Goal: Task Accomplishment & Management: Use online tool/utility

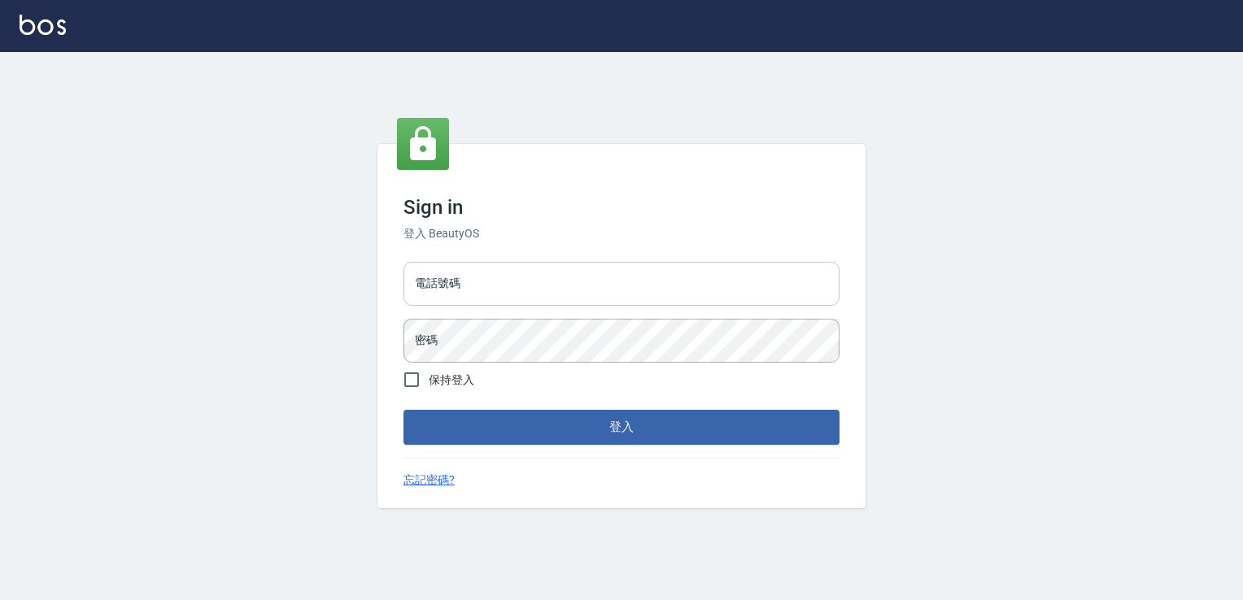
click at [509, 279] on input "電話號碼" at bounding box center [621, 284] width 436 height 44
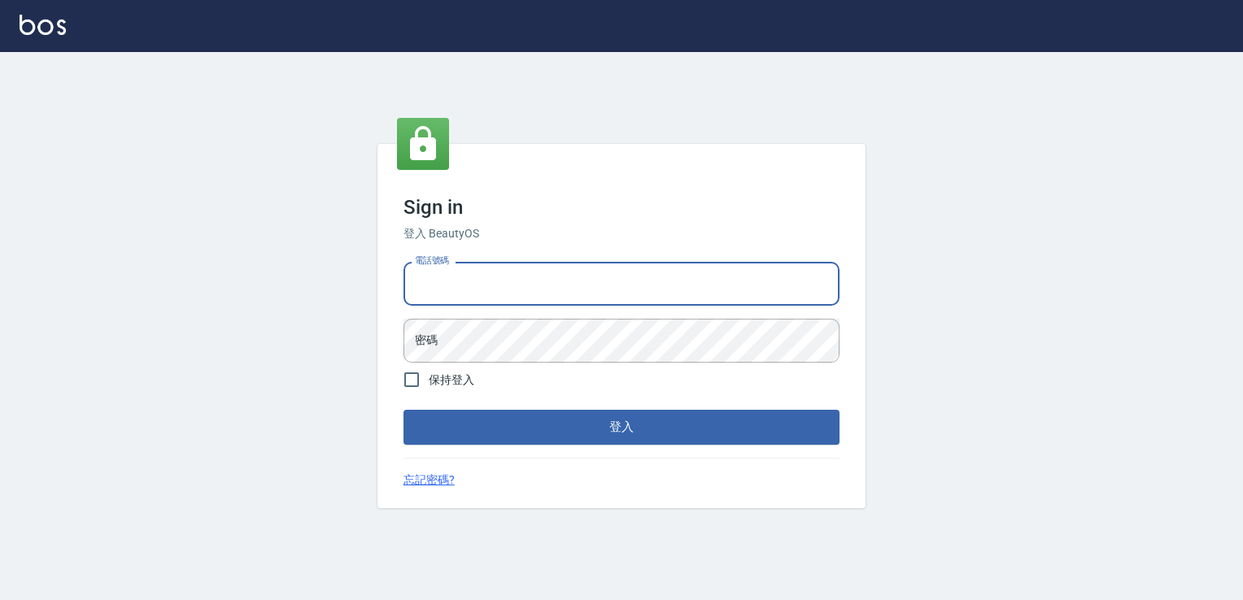
type input "6430581"
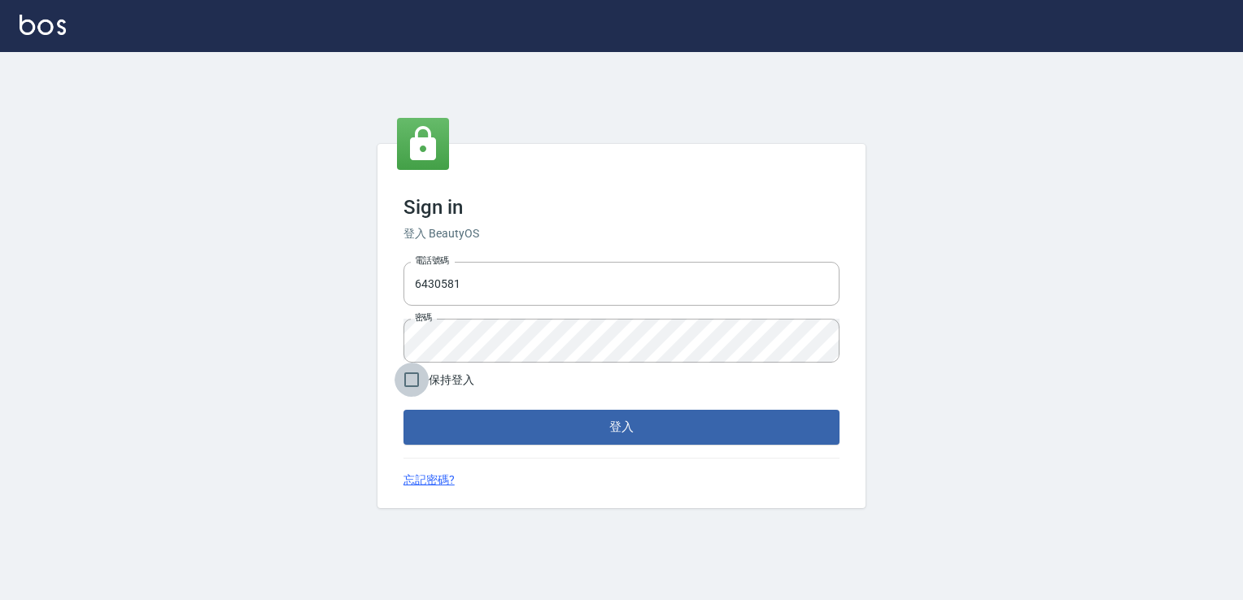
click at [403, 373] on input "保持登入" at bounding box center [411, 380] width 34 height 34
checkbox input "true"
click at [517, 428] on button "登入" at bounding box center [621, 427] width 436 height 34
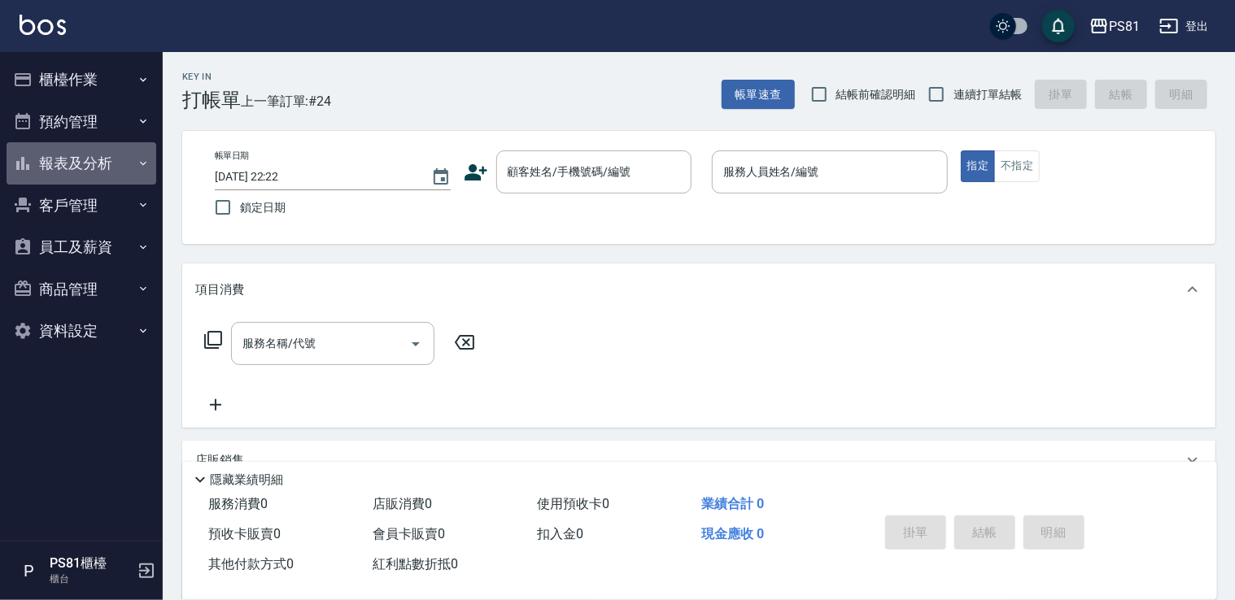
click at [87, 175] on button "報表及分析" at bounding box center [82, 163] width 150 height 42
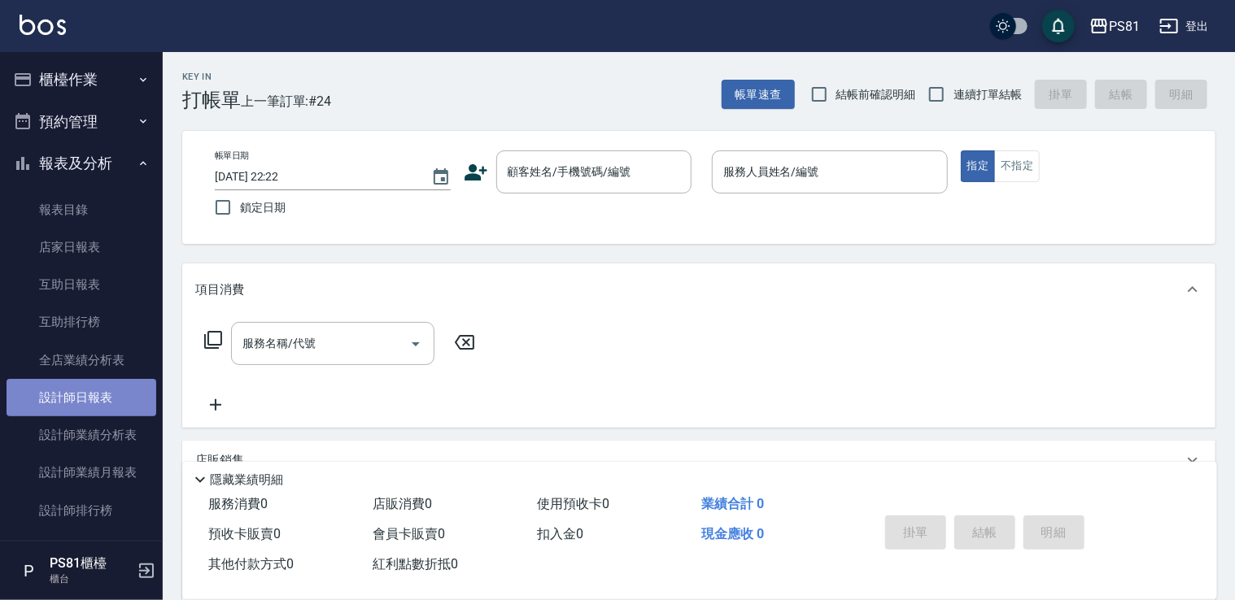
click at [94, 394] on link "設計師日報表" at bounding box center [82, 397] width 150 height 37
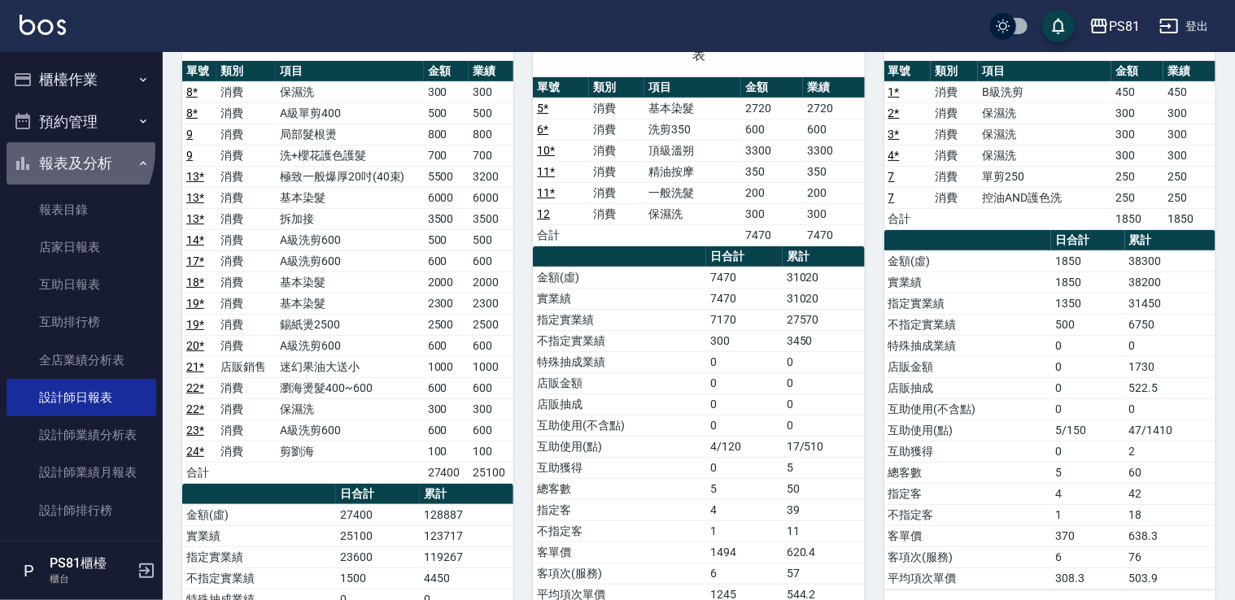
click at [63, 151] on button "報表及分析" at bounding box center [82, 163] width 150 height 42
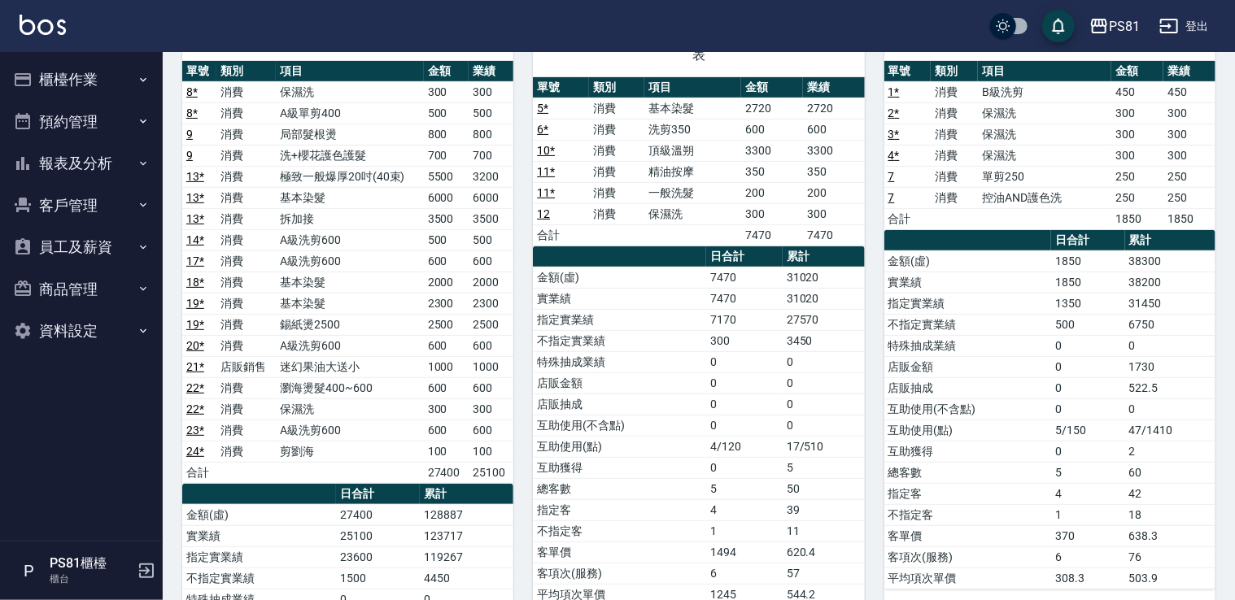
click at [74, 80] on button "櫃檯作業" at bounding box center [82, 80] width 150 height 42
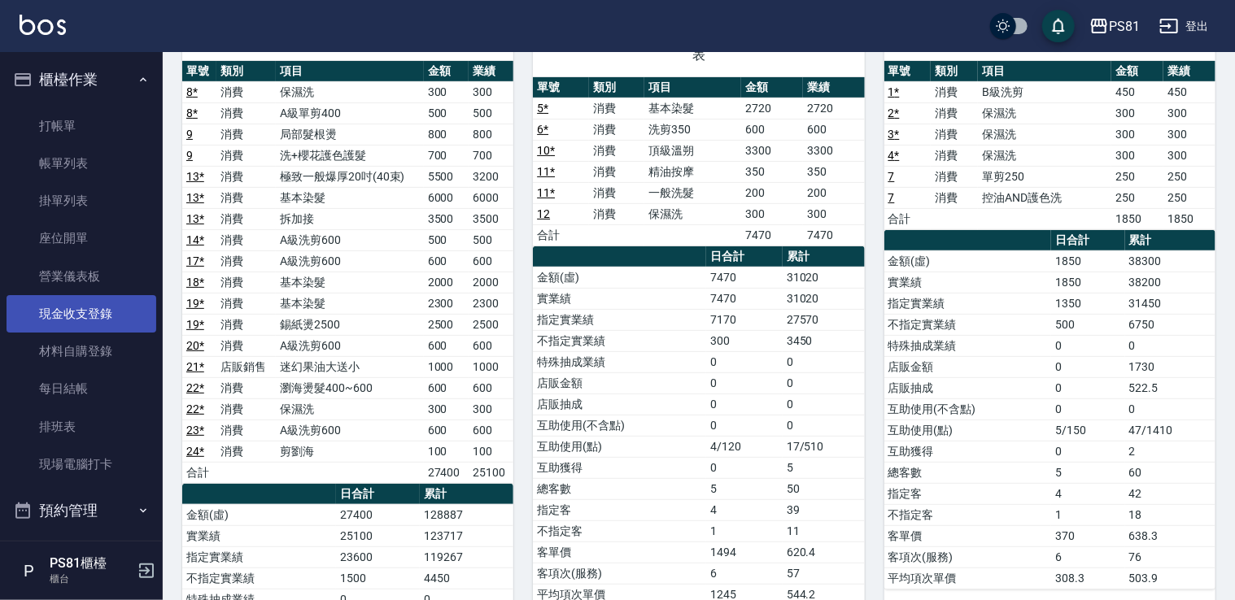
click at [130, 302] on link "現金收支登錄" at bounding box center [82, 313] width 150 height 37
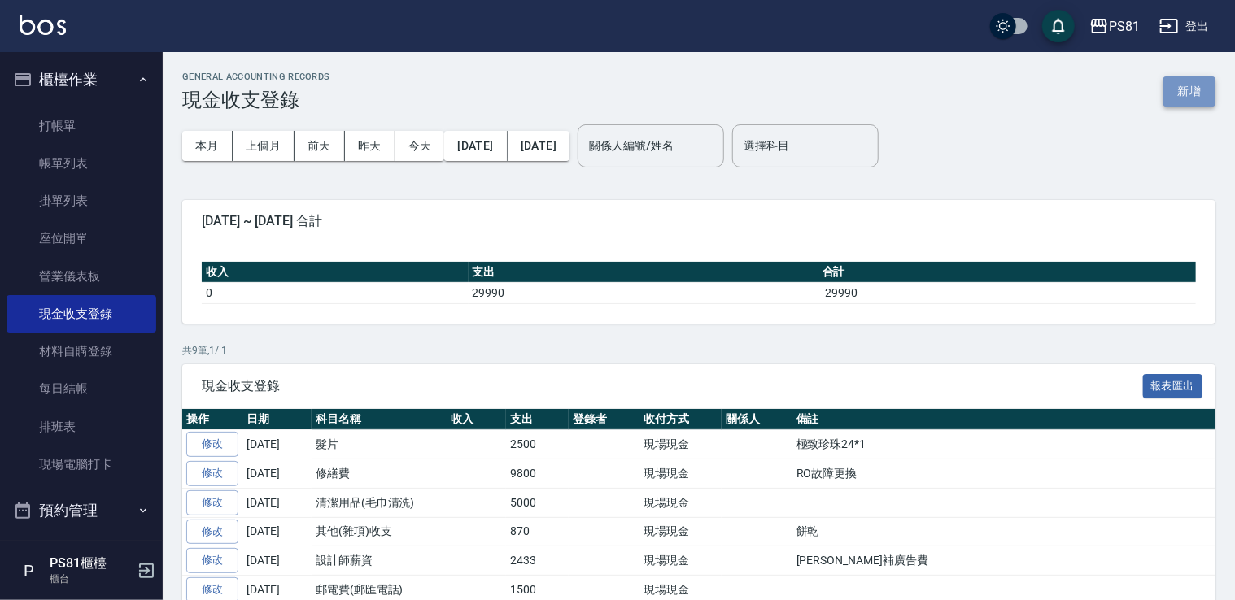
click at [1177, 88] on button "新增" at bounding box center [1189, 91] width 52 height 30
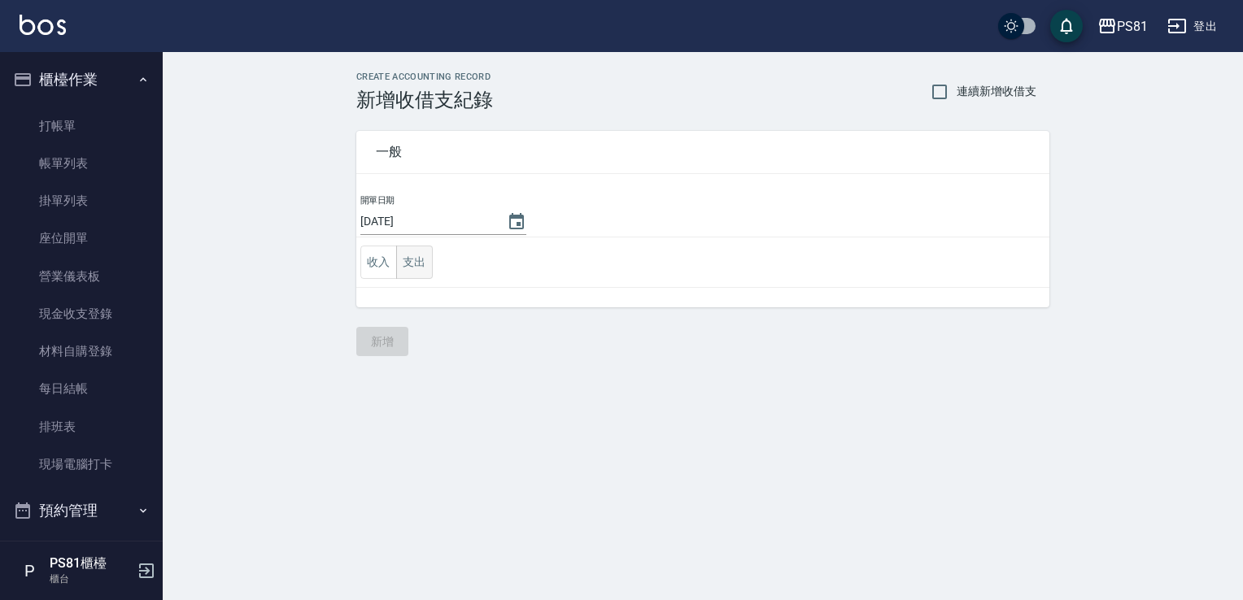
click at [403, 270] on button "支出" at bounding box center [414, 262] width 37 height 33
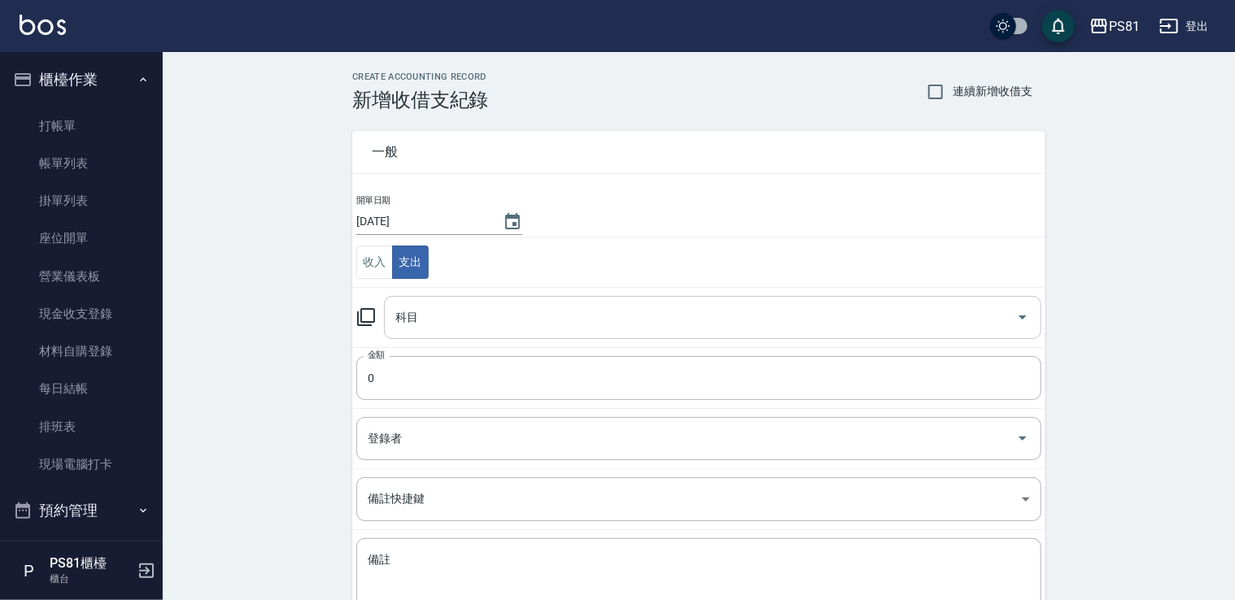
click at [488, 320] on input "科目" at bounding box center [700, 317] width 618 height 28
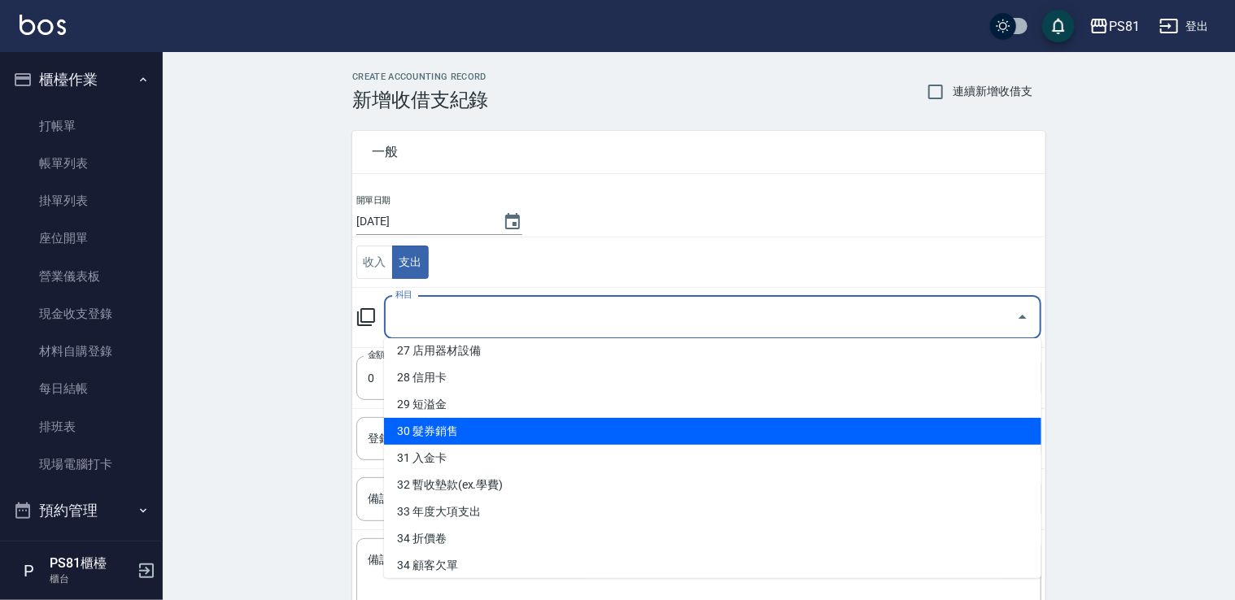
scroll to position [846, 0]
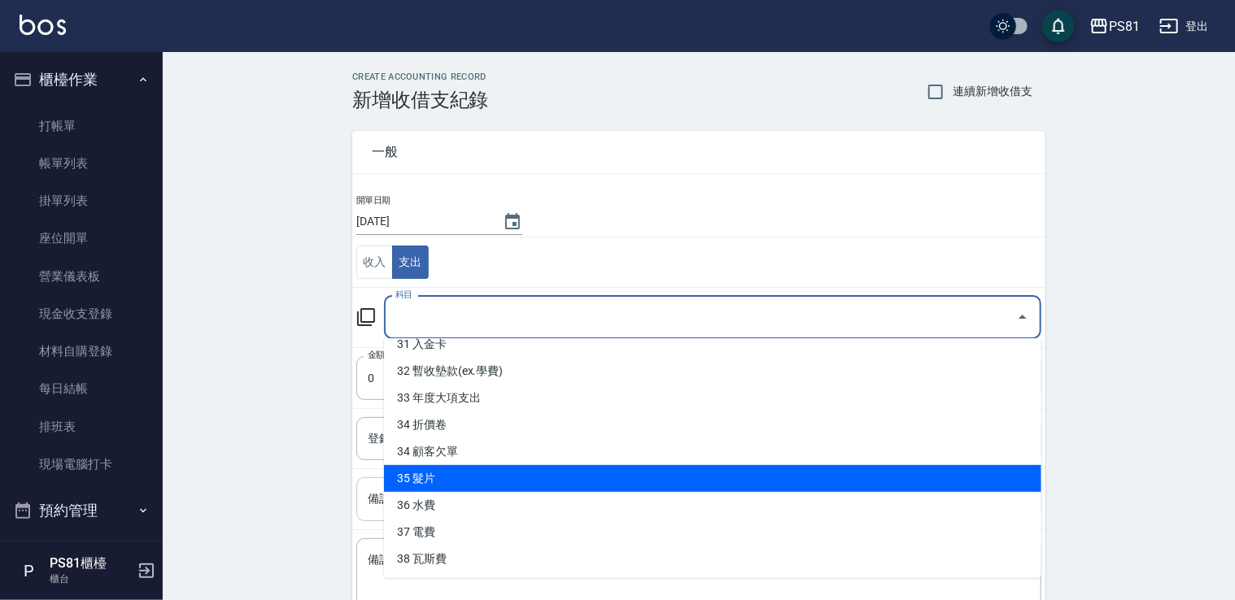
click at [464, 477] on li "35 髮片" at bounding box center [712, 478] width 657 height 27
type input "35 髮片"
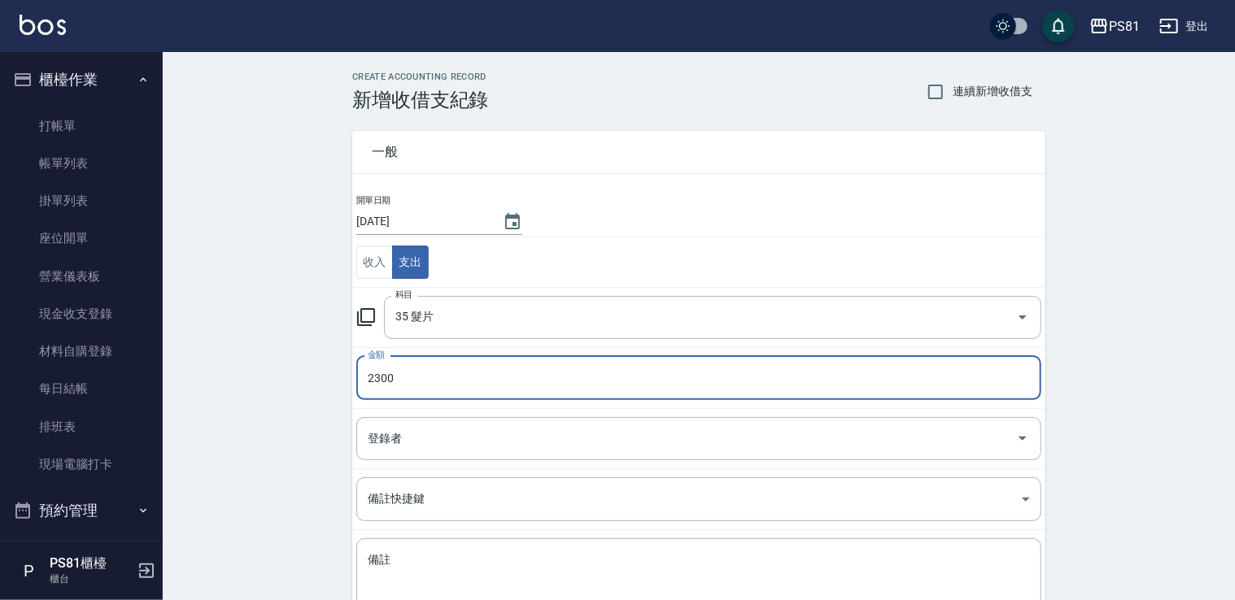
type input "2300"
click at [340, 430] on div "一般 開單日期 [DATE] 收入 支出 科目 35 髮片 科目 金額 2300 金額 登錄者 登錄者 備註快捷鍵 ​ 備註快捷鍵 備註 x 備註" at bounding box center [689, 380] width 712 height 538
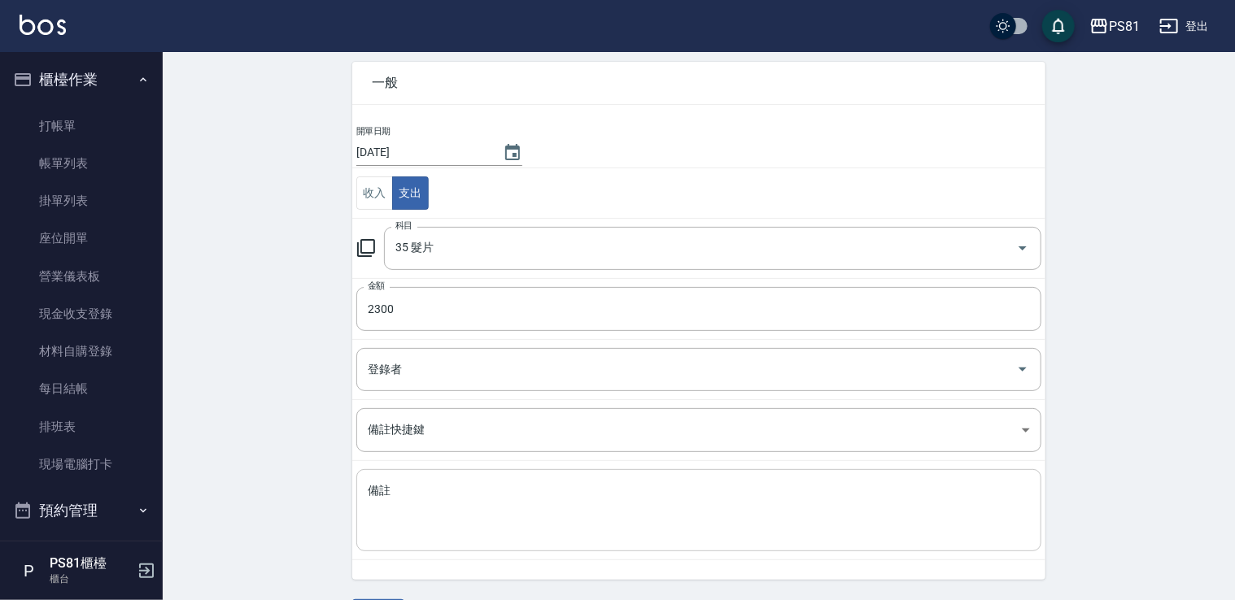
scroll to position [115, 0]
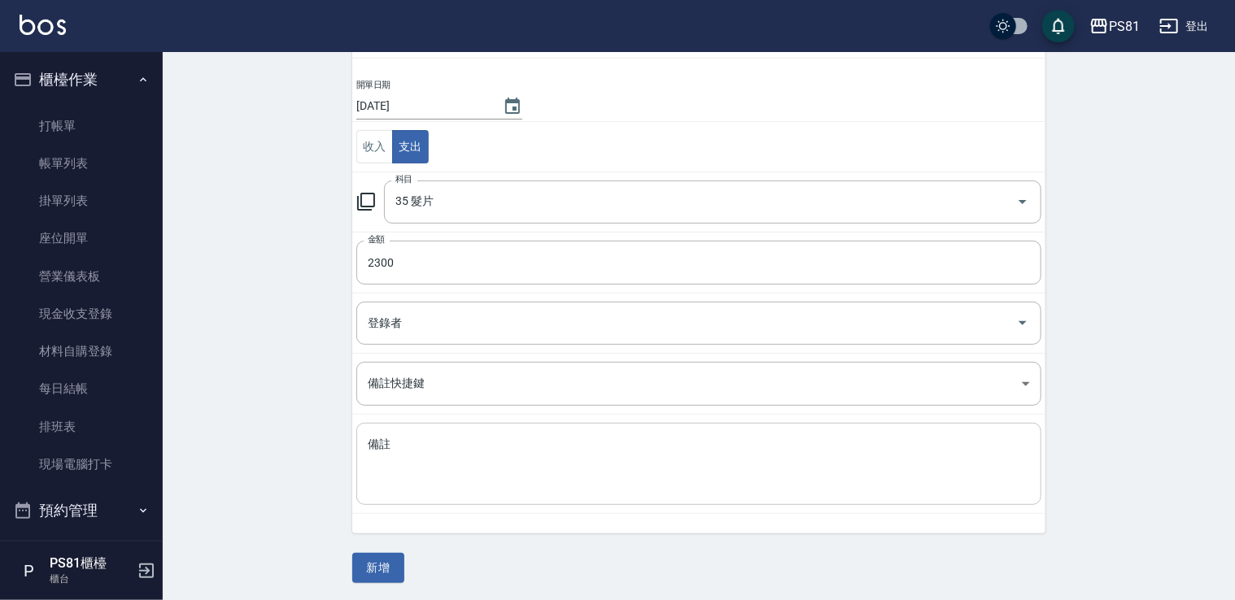
click at [430, 447] on textarea "備註" at bounding box center [699, 464] width 662 height 55
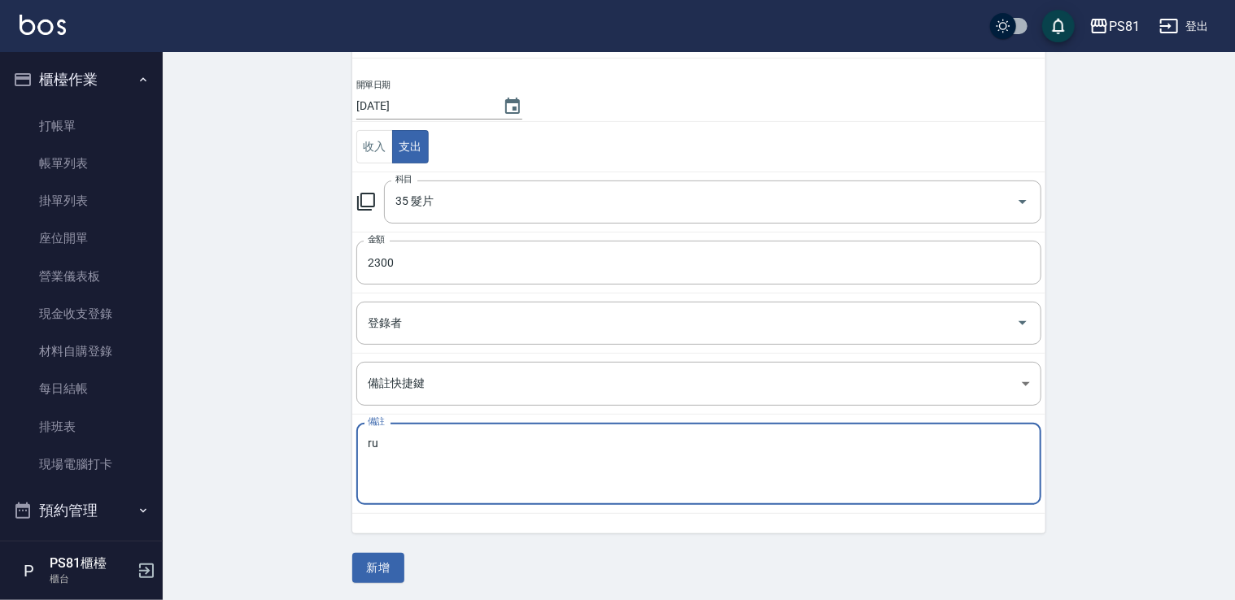
type textarea "r"
type textarea "極致珍珠20吋*1"
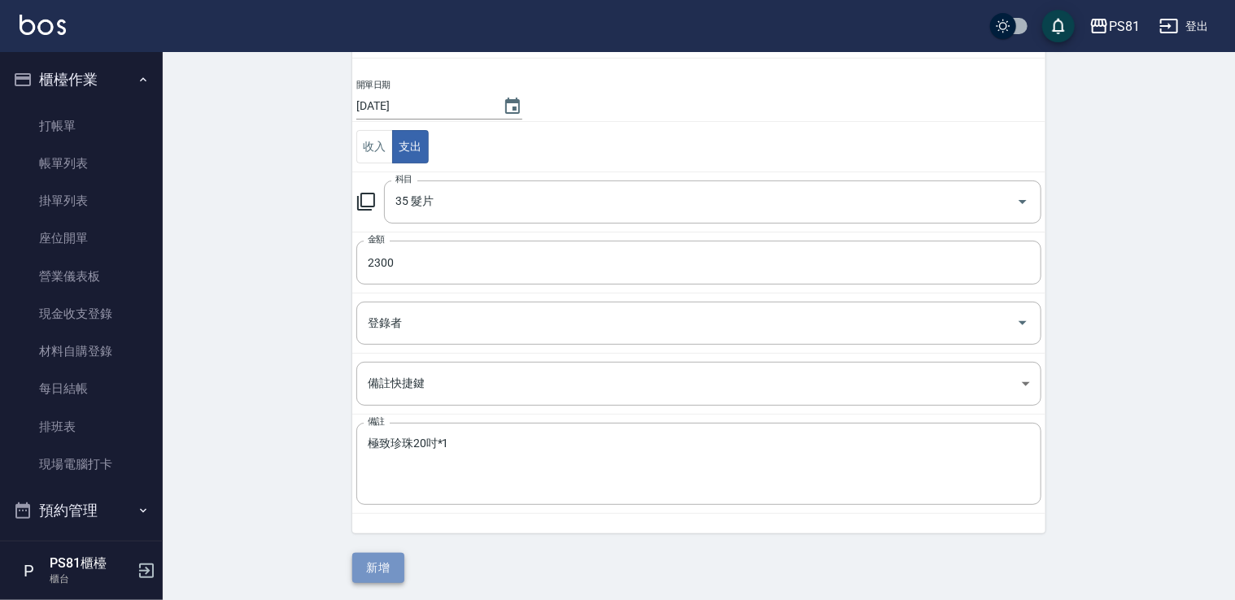
click at [381, 568] on button "新增" at bounding box center [378, 568] width 52 height 30
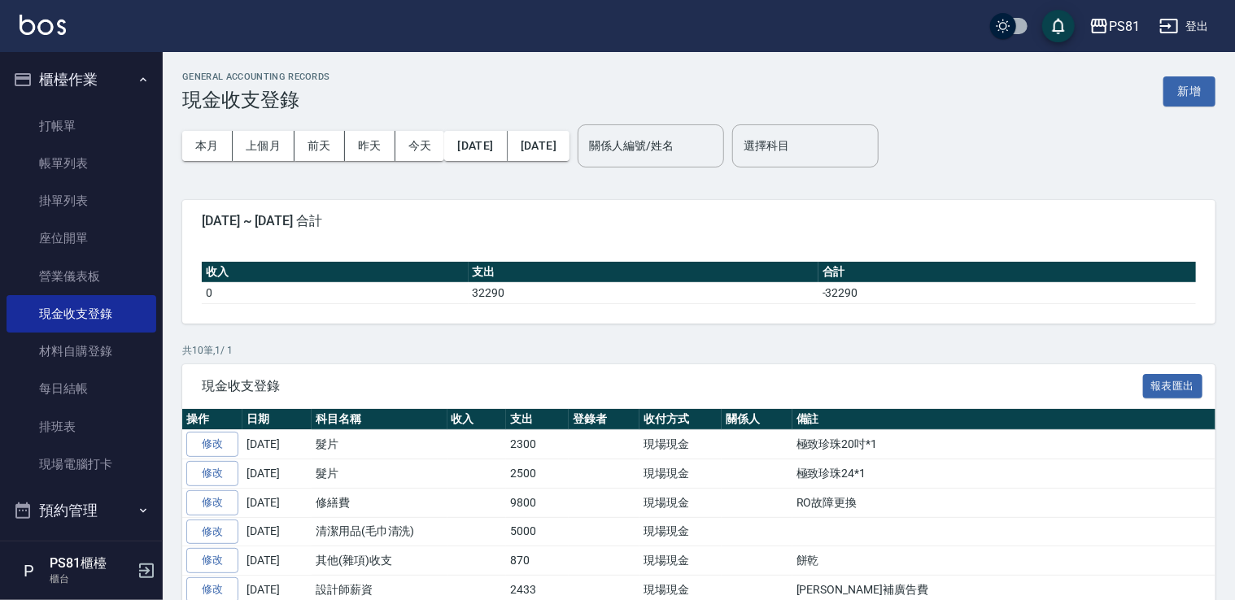
click at [407, 425] on th "科目名稱" at bounding box center [380, 419] width 136 height 21
drag, startPoint x: 78, startPoint y: 69, endPoint x: 84, endPoint y: 81, distance: 13.5
click at [78, 69] on button "櫃檯作業" at bounding box center [82, 80] width 150 height 42
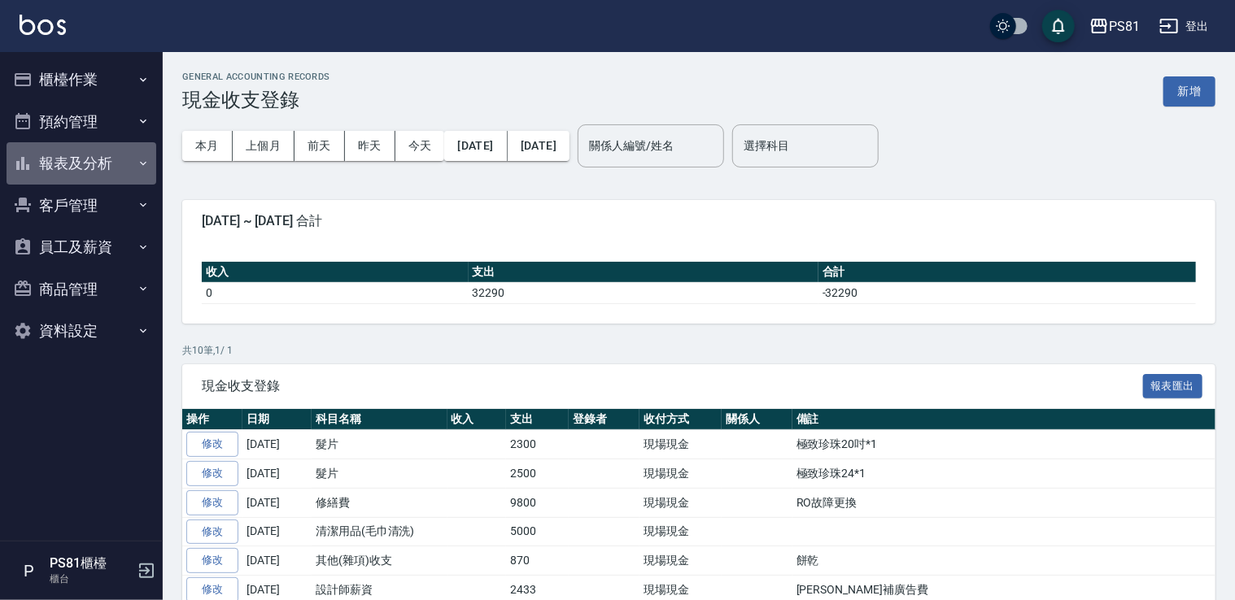
click at [90, 158] on button "報表及分析" at bounding box center [82, 163] width 150 height 42
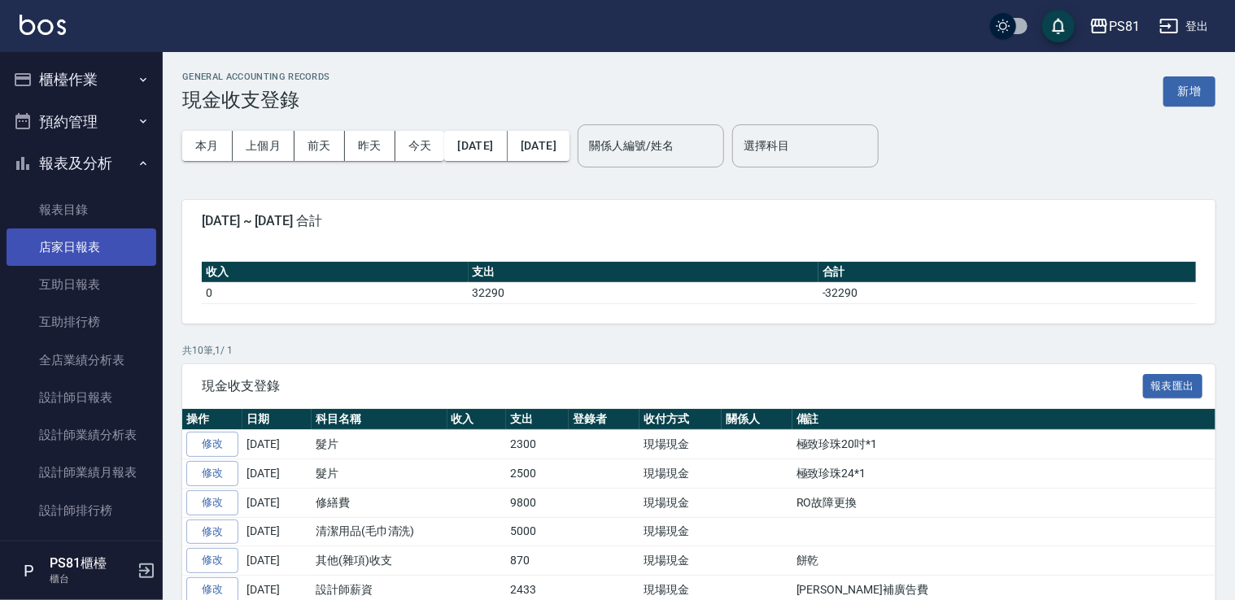
click at [102, 246] on link "店家日報表" at bounding box center [82, 247] width 150 height 37
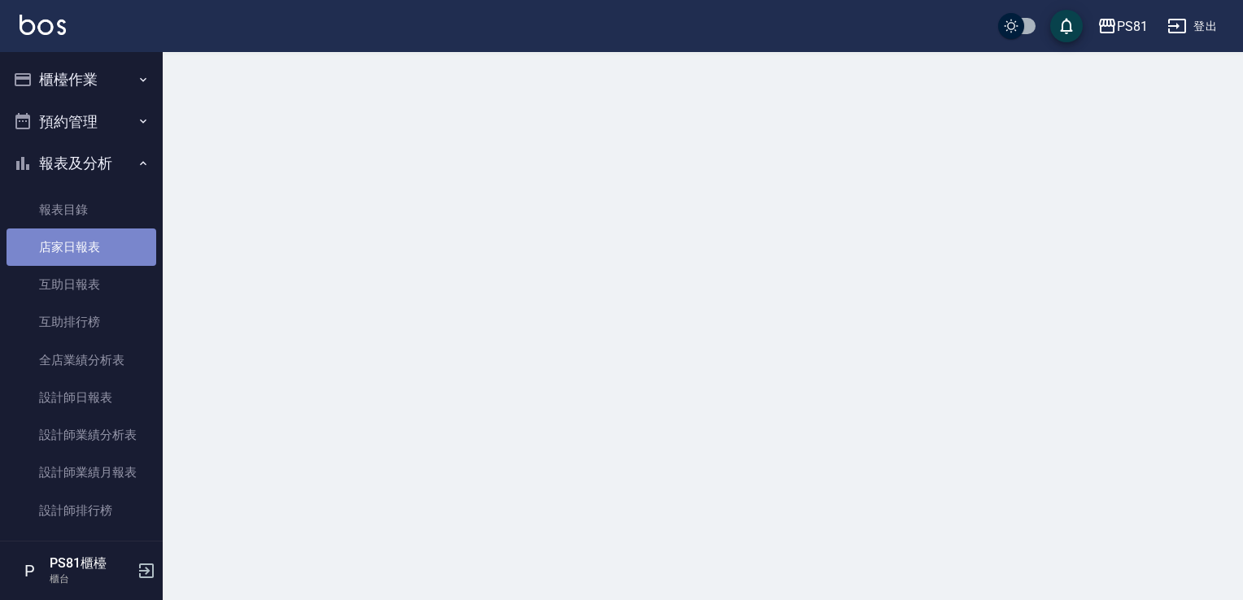
click at [102, 246] on link "店家日報表" at bounding box center [82, 247] width 150 height 37
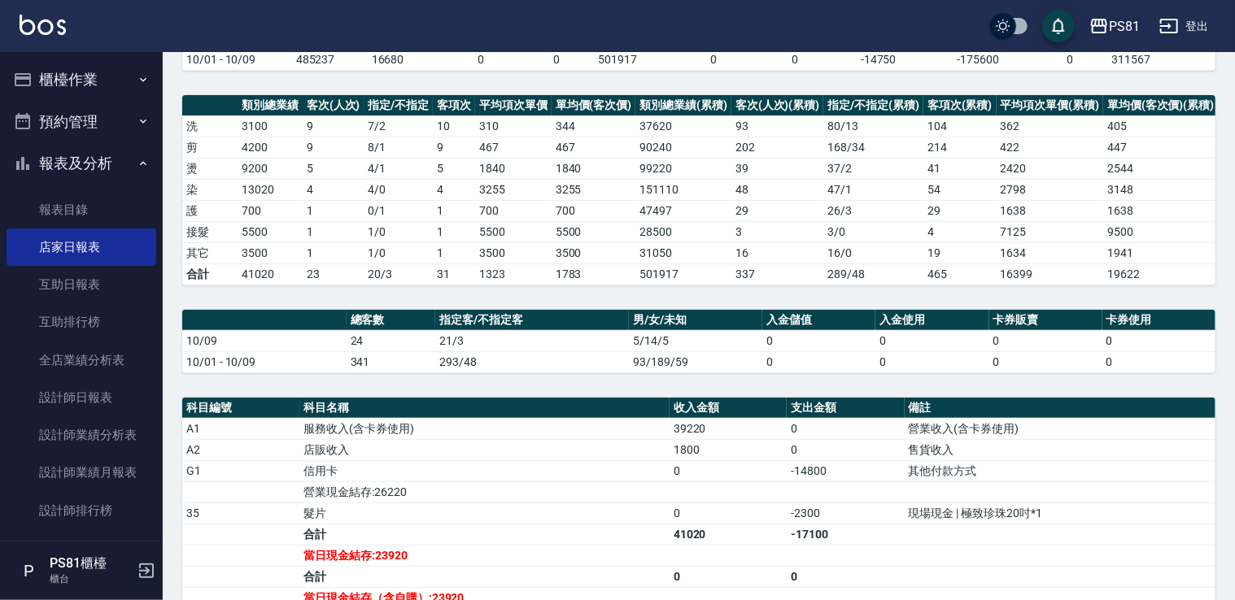
scroll to position [325, 0]
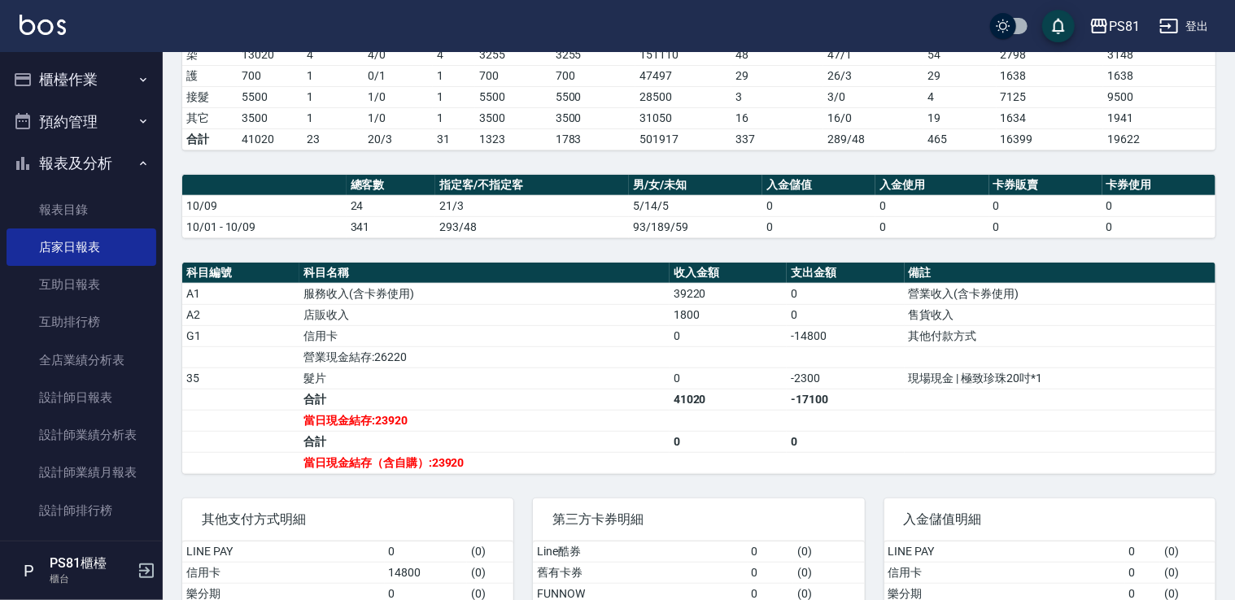
click at [37, 169] on button "報表及分析" at bounding box center [82, 163] width 150 height 42
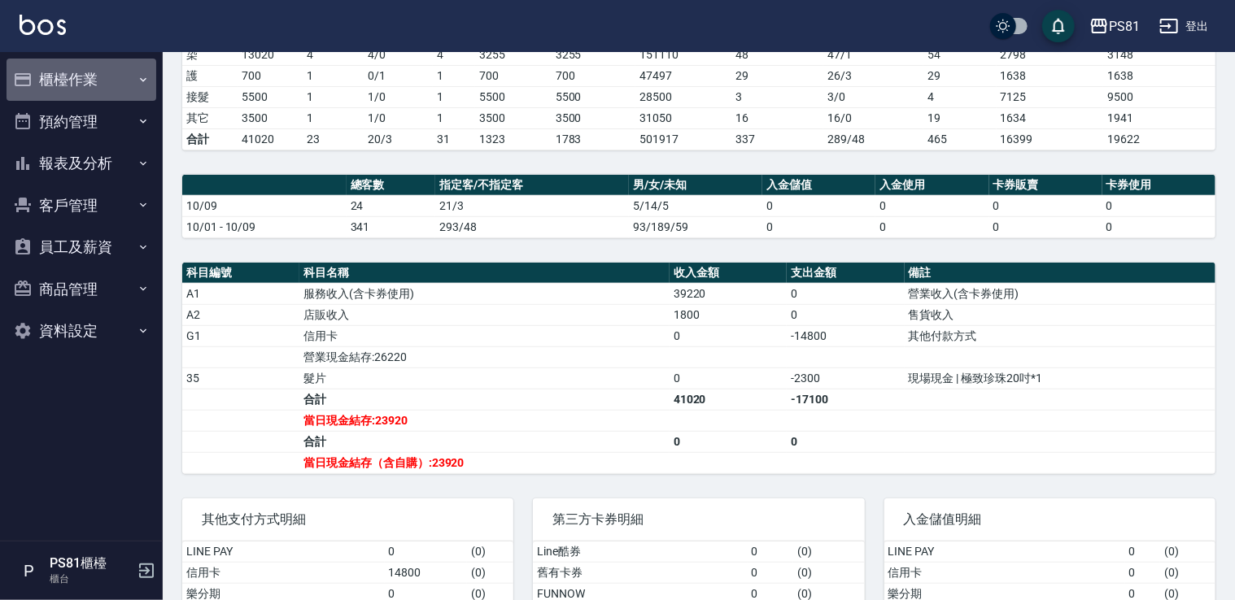
click at [59, 86] on button "櫃檯作業" at bounding box center [82, 80] width 150 height 42
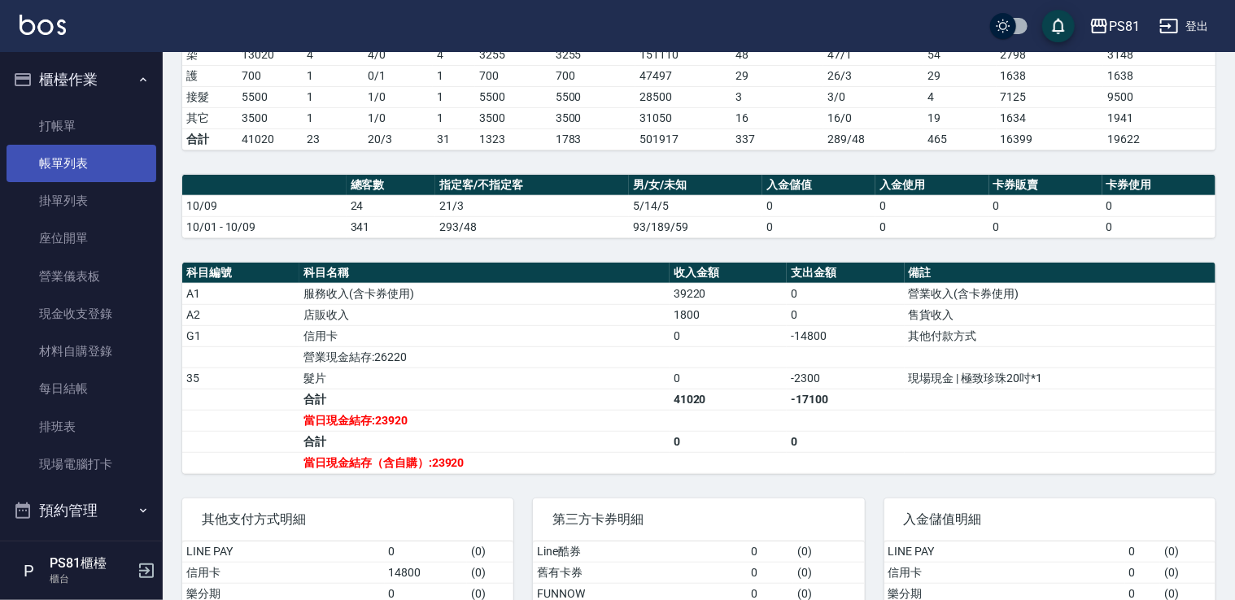
click at [80, 161] on link "帳單列表" at bounding box center [82, 163] width 150 height 37
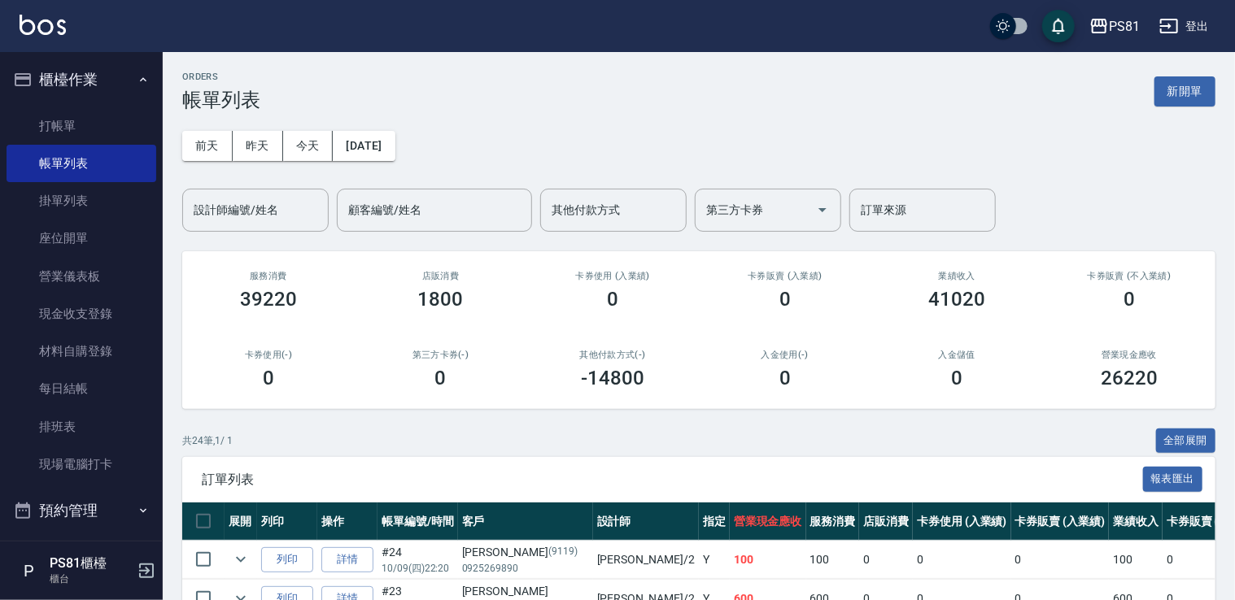
click at [800, 184] on div "[DATE] [DATE] [DATE] [DATE] 設計師編號/姓名 設計師編號/姓名 顧客編號/姓名 顧客編號/姓名 其他付款方式 其他付款方式 第三方…" at bounding box center [698, 171] width 1033 height 120
click at [792, 194] on div "第三方卡券" at bounding box center [768, 210] width 146 height 43
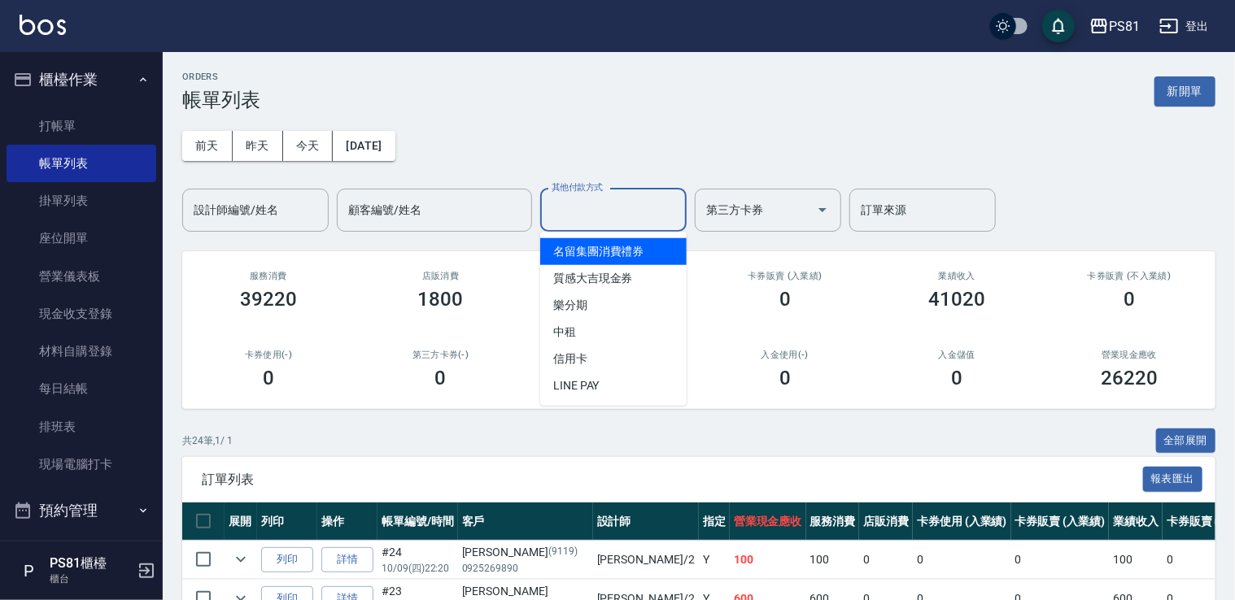
click at [641, 207] on input "其他付款方式" at bounding box center [613, 210] width 132 height 28
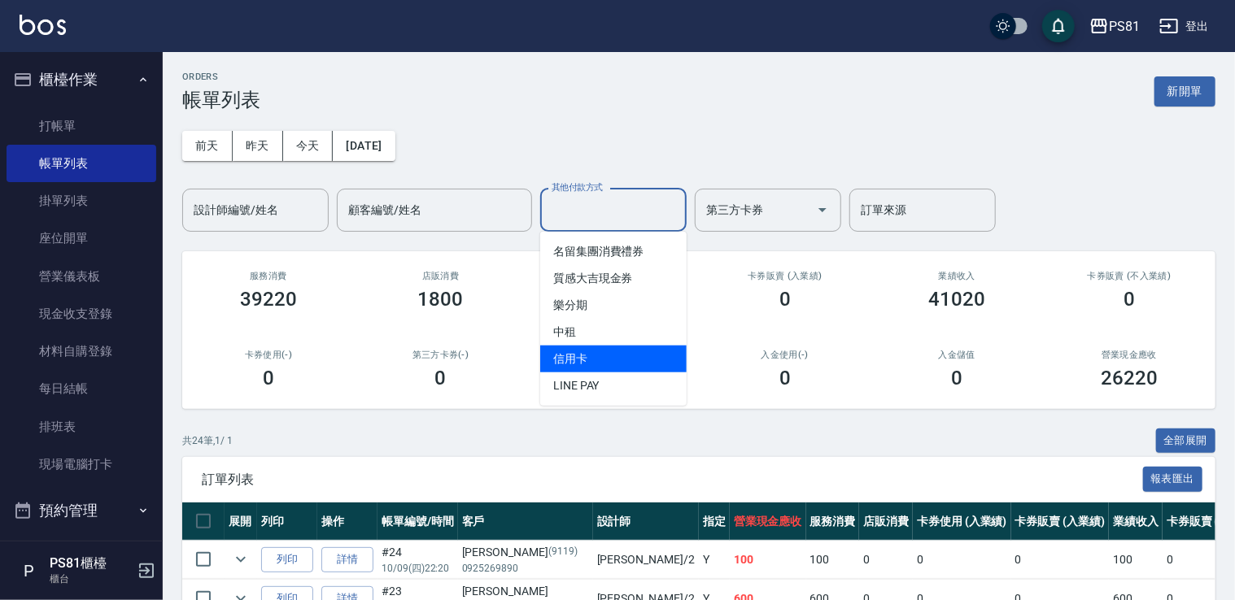
click at [597, 348] on span "信用卡" at bounding box center [613, 359] width 146 height 27
type input "信用卡"
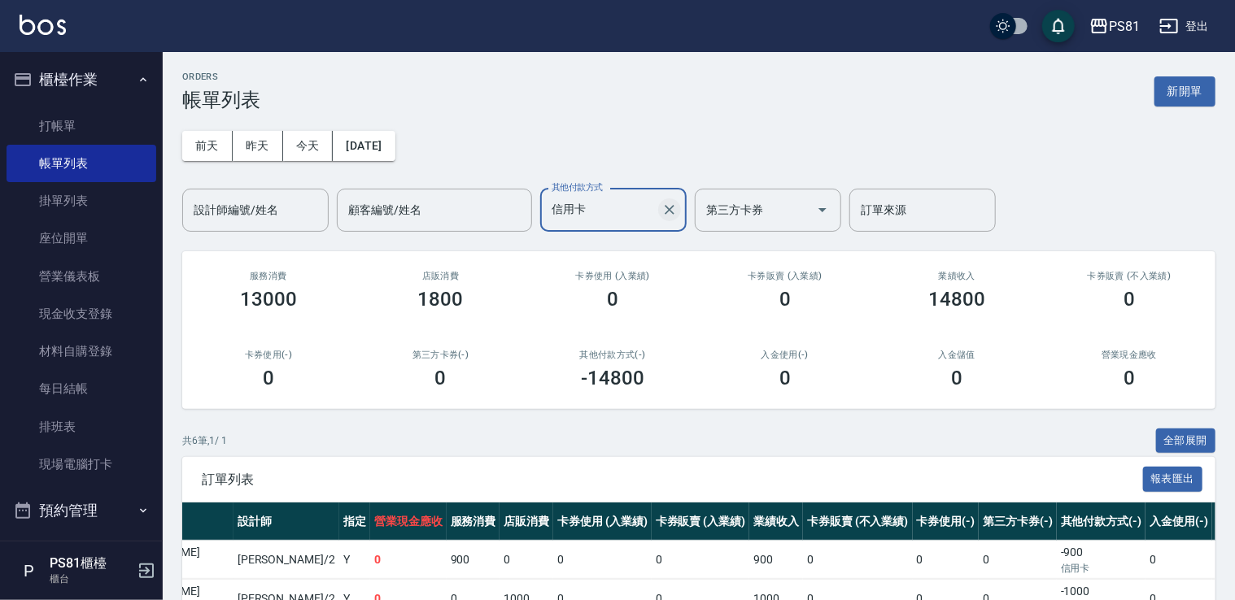
click at [667, 212] on icon "Clear" at bounding box center [670, 210] width 10 height 10
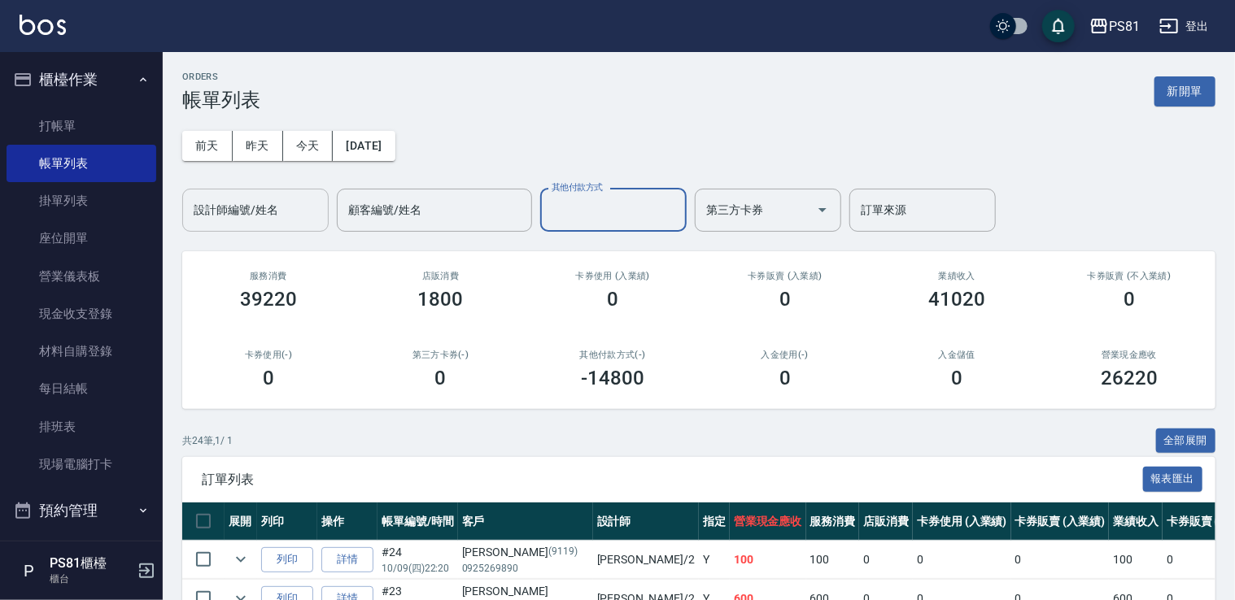
click at [206, 223] on input "設計師編號/姓名" at bounding box center [256, 210] width 132 height 28
click at [787, 285] on div "卡券販賣 (入業績) 0" at bounding box center [785, 290] width 172 height 79
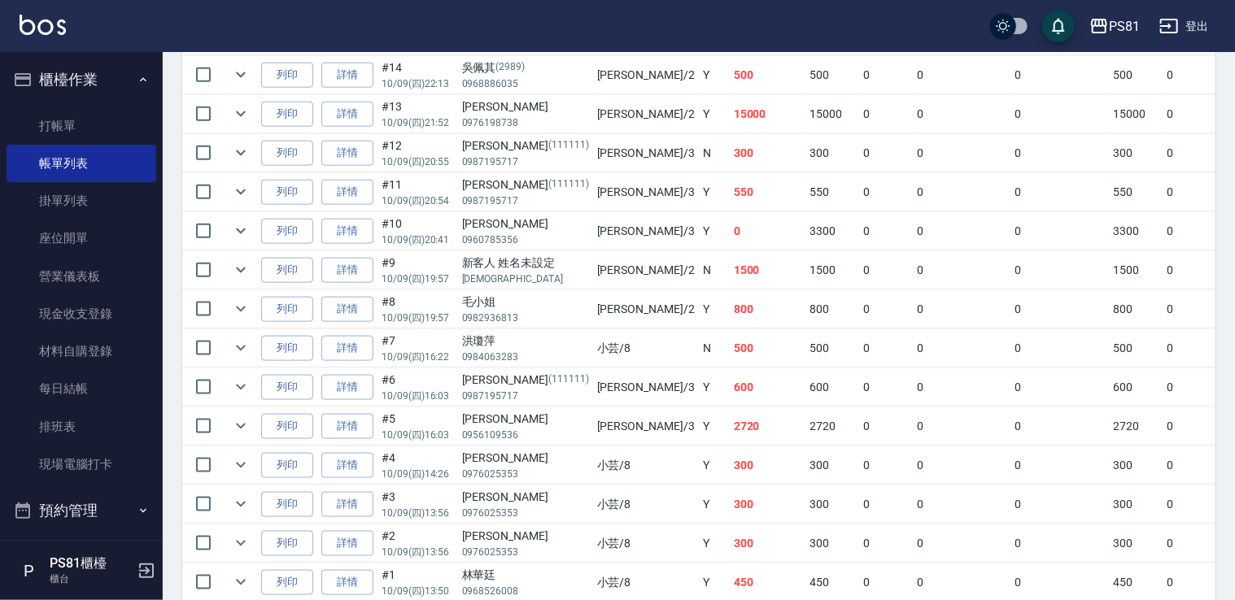
scroll to position [895, 0]
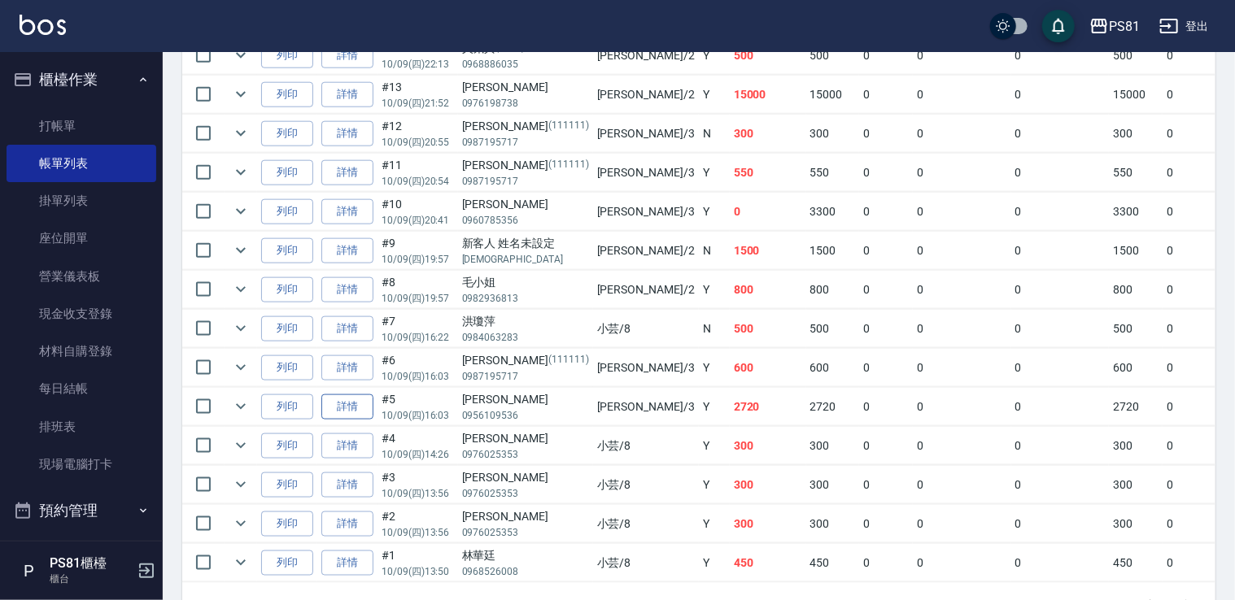
click at [354, 402] on link "詳情" at bounding box center [347, 406] width 52 height 25
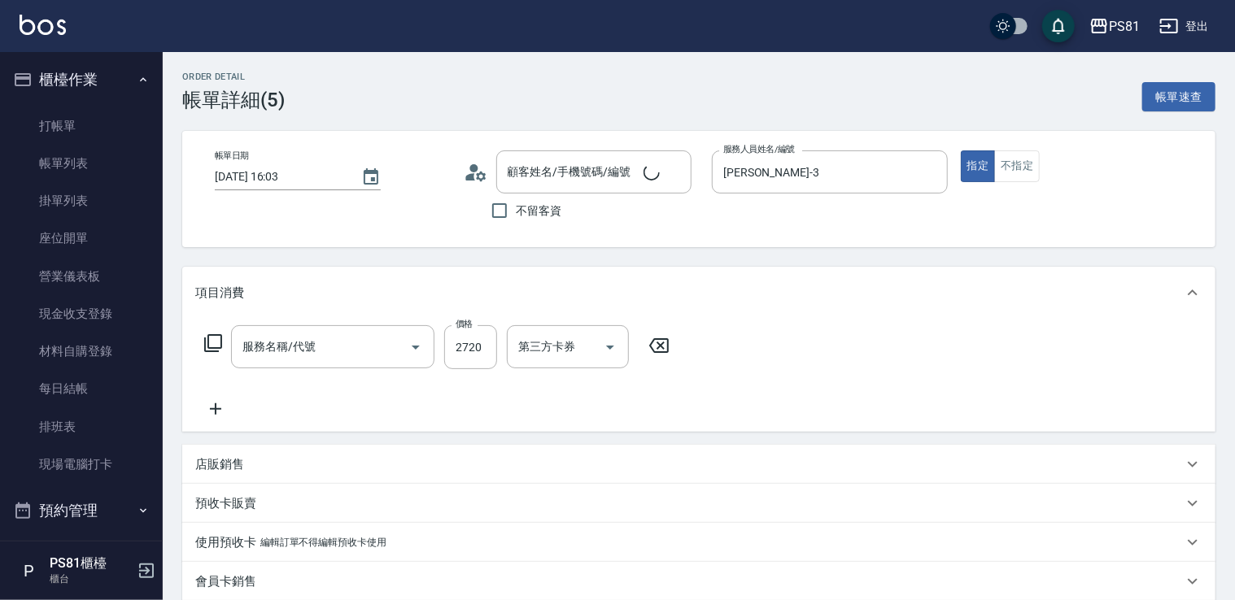
type input "[DATE] 16:03"
type input "[PERSON_NAME]-3"
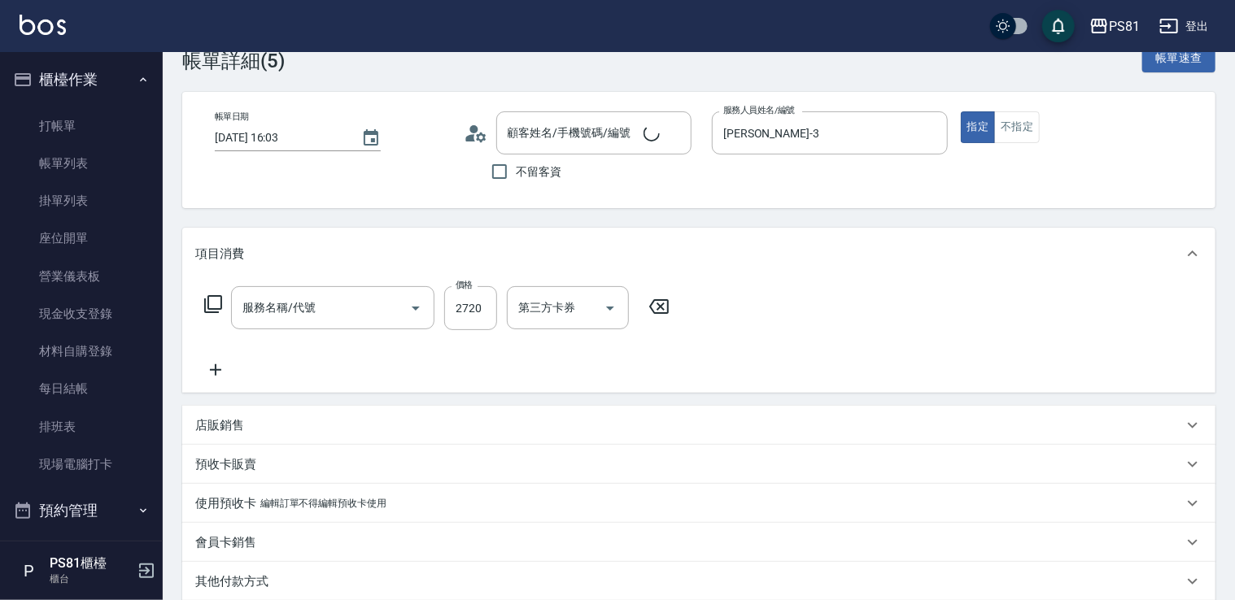
type input "張簡玉寧/0956109536/"
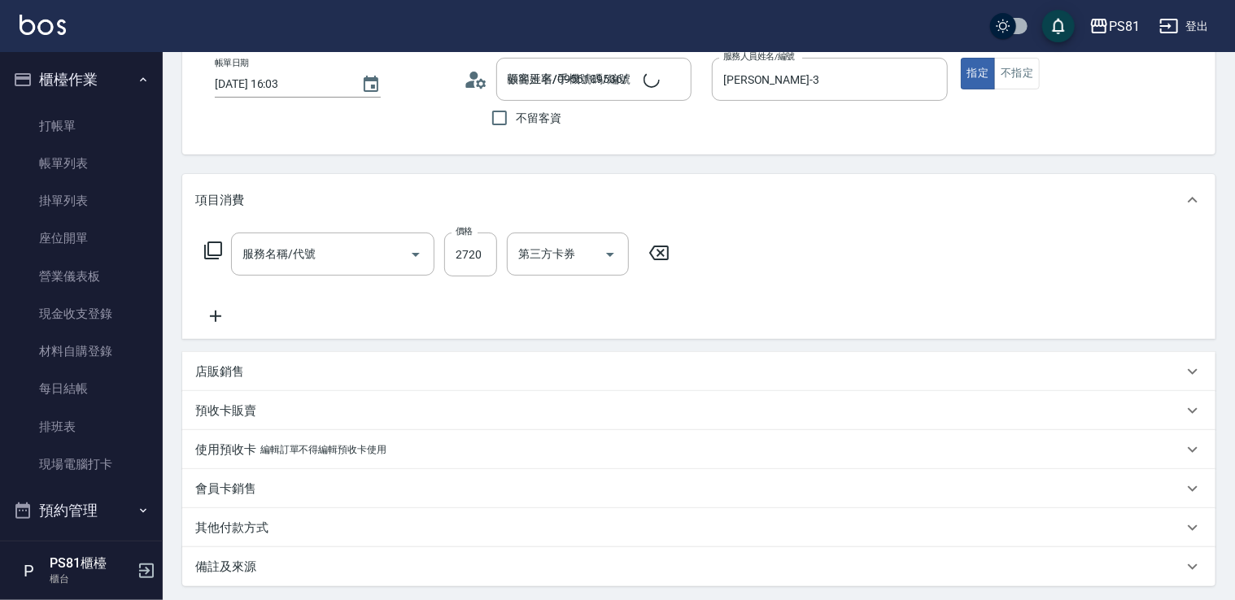
type input "基本染髮(401)"
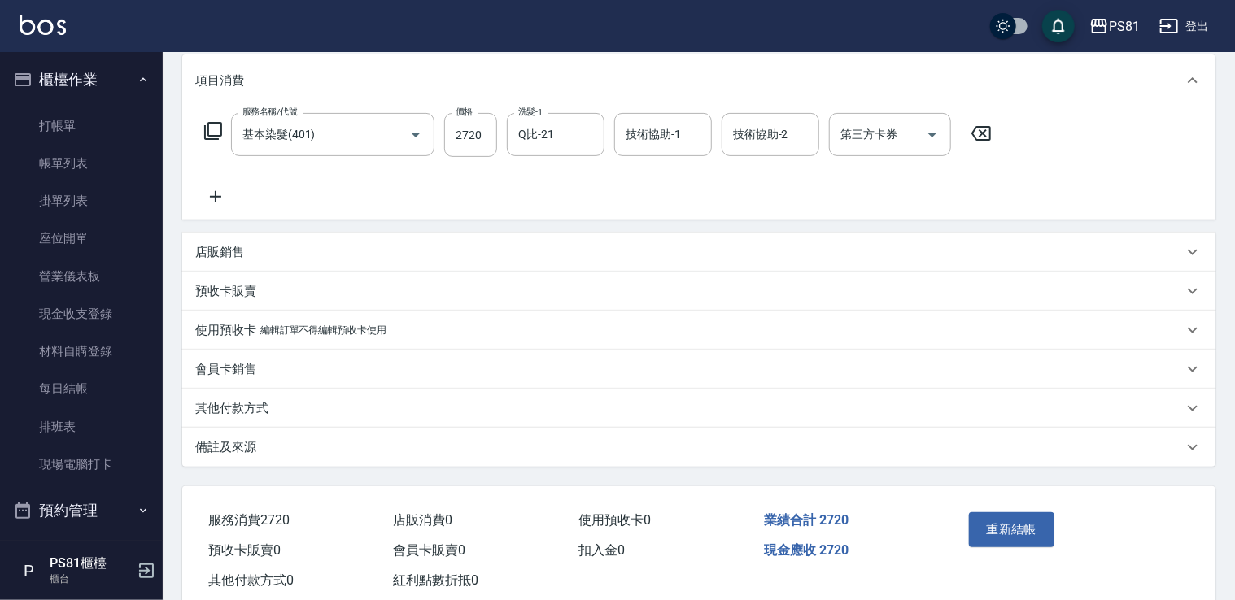
scroll to position [252, 0]
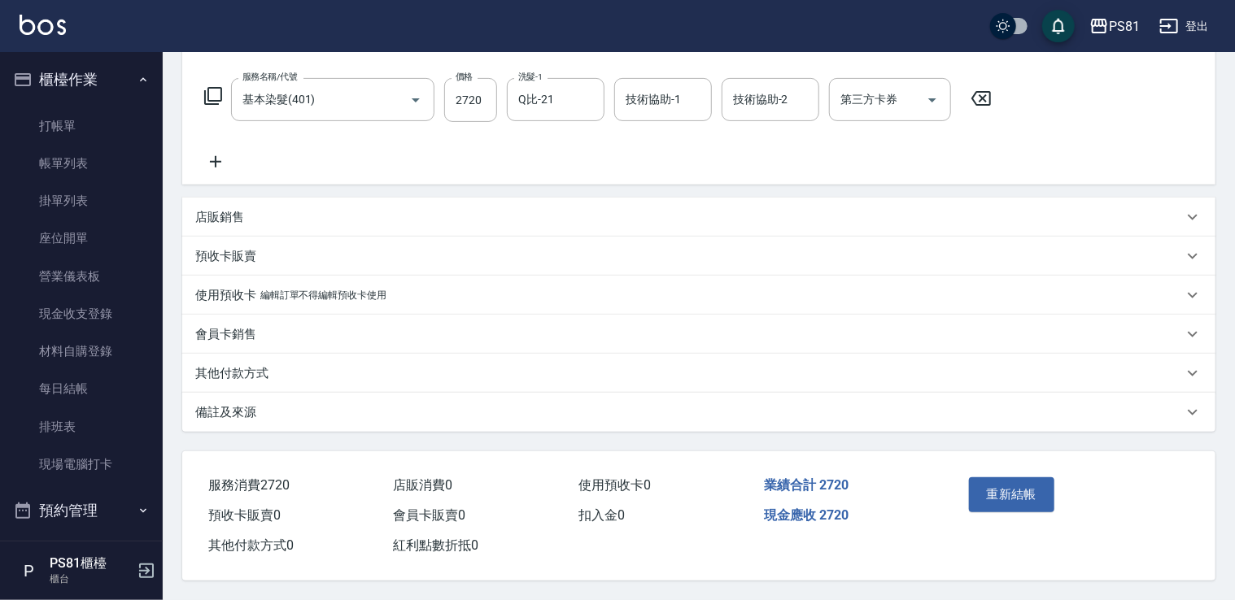
click at [286, 375] on div "其他付款方式" at bounding box center [688, 373] width 987 height 17
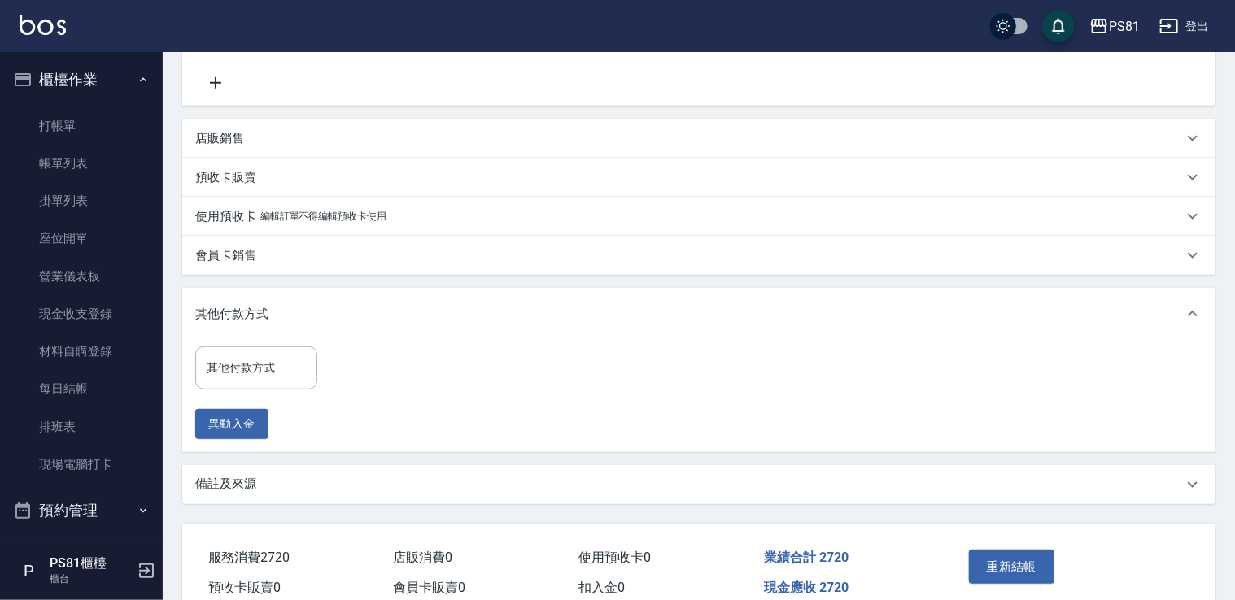
scroll to position [403, 0]
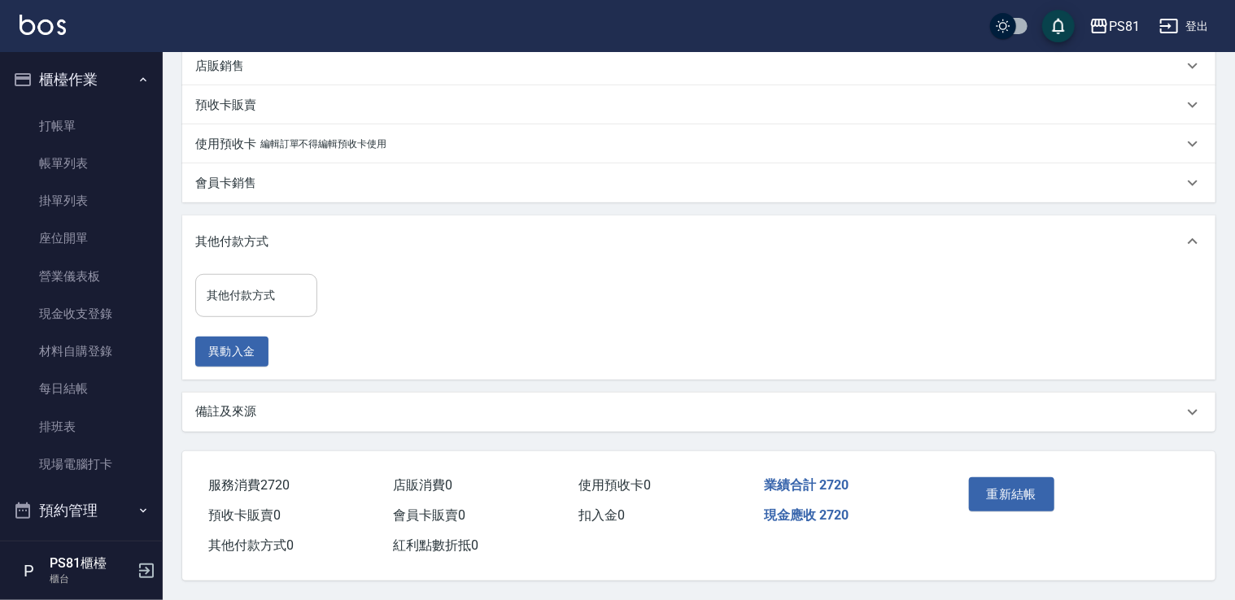
click at [260, 297] on input "其他付款方式" at bounding box center [256, 295] width 107 height 28
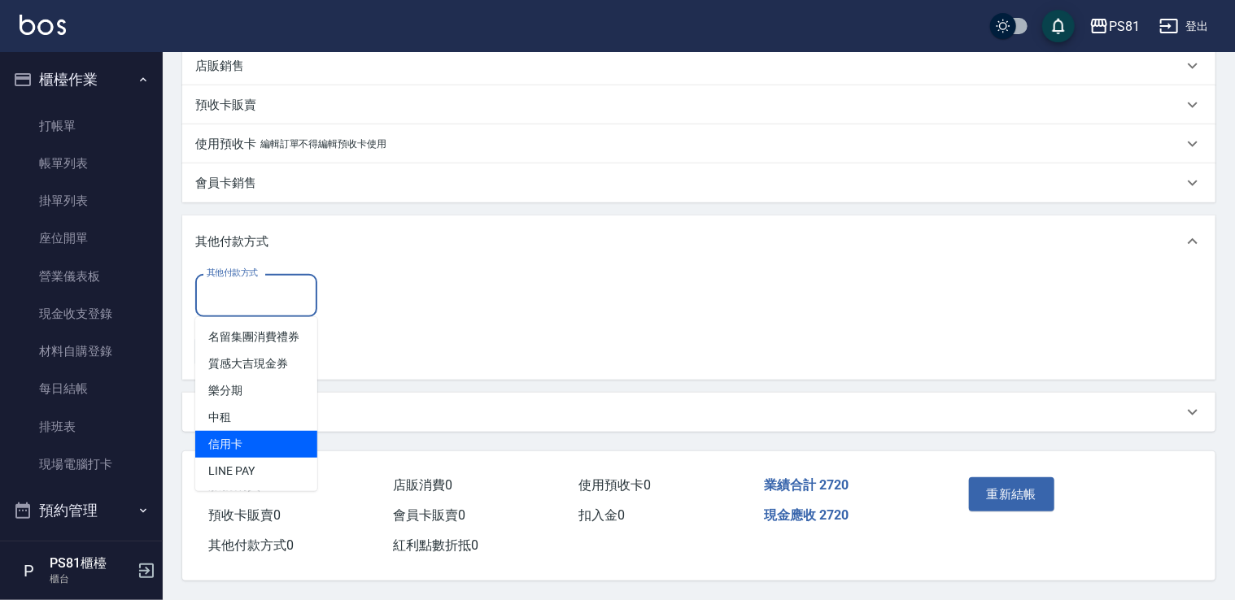
click at [244, 432] on span "信用卡" at bounding box center [256, 444] width 122 height 27
type input "信用卡"
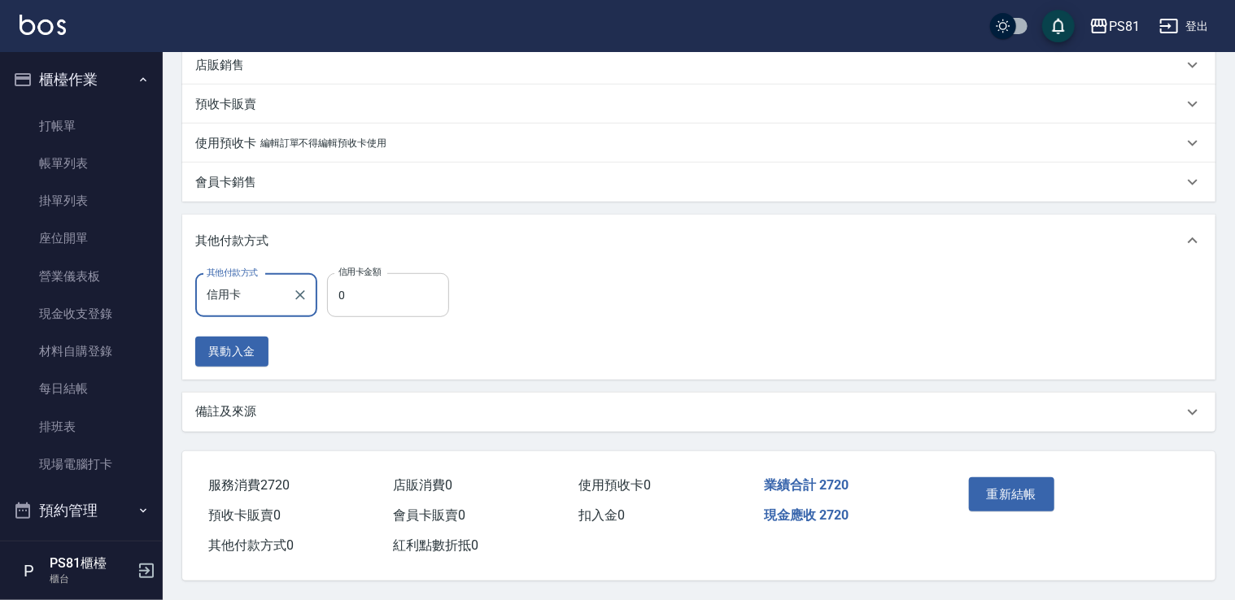
click at [420, 281] on input "0" at bounding box center [388, 295] width 122 height 44
type input "2720"
click at [608, 375] on div "其他付款方式 信用卡 其他付款方式 信用卡金額 2720 信用卡金額 異動入金" at bounding box center [698, 323] width 1033 height 113
click at [996, 500] on button "重新結帳" at bounding box center [1012, 494] width 86 height 34
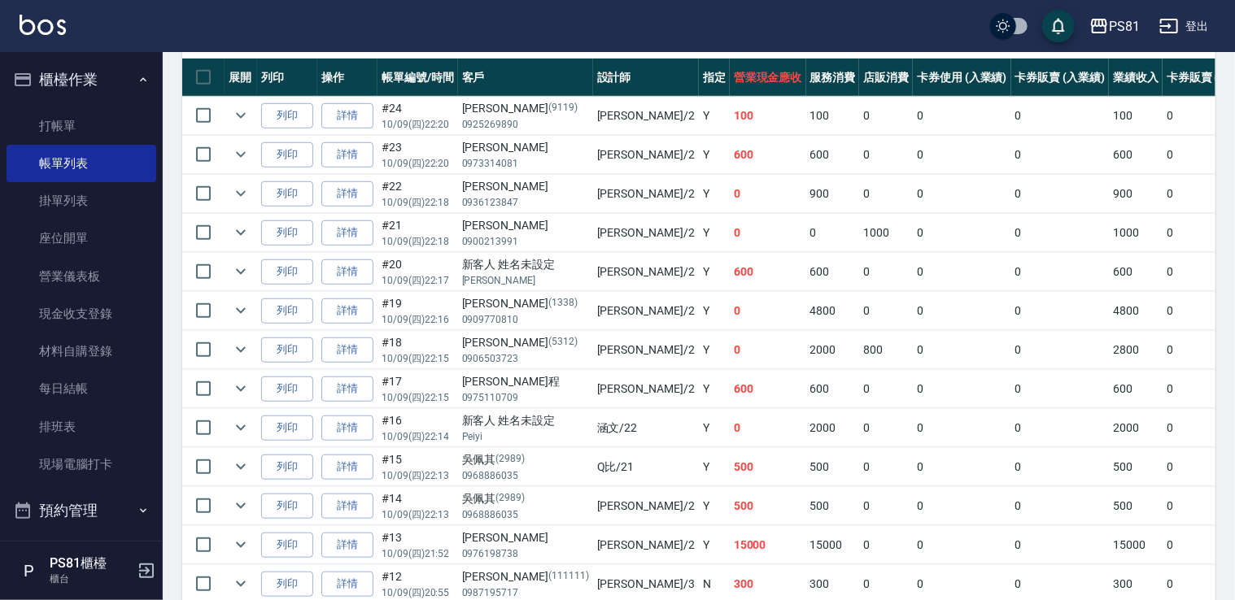
scroll to position [376, 0]
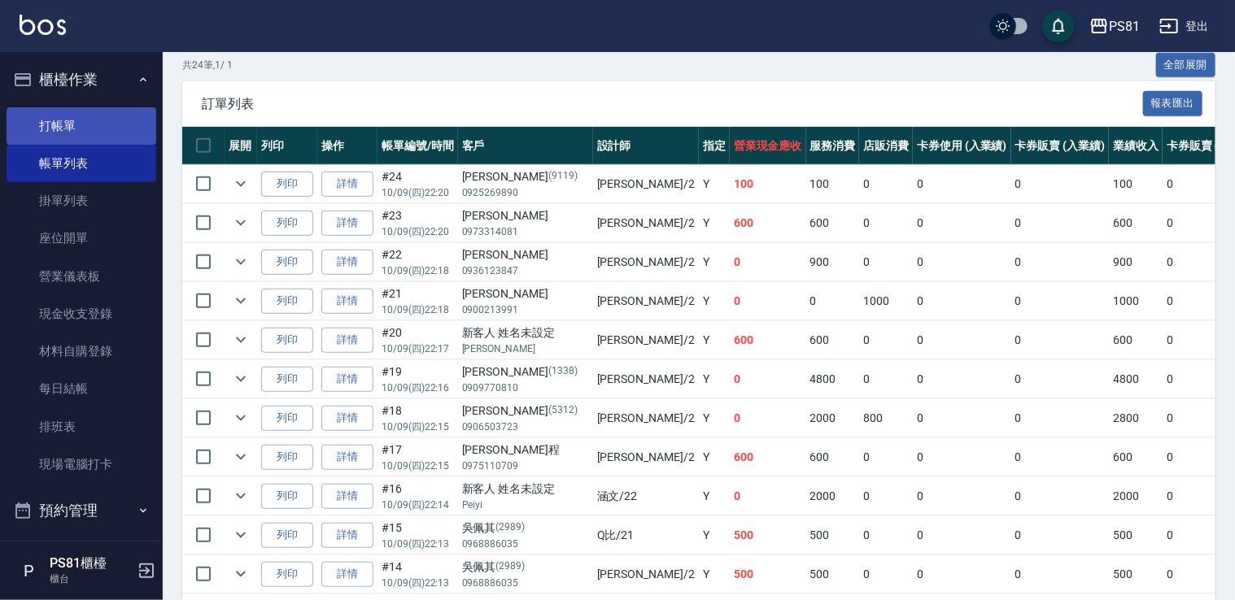
click at [122, 125] on link "打帳單" at bounding box center [82, 125] width 150 height 37
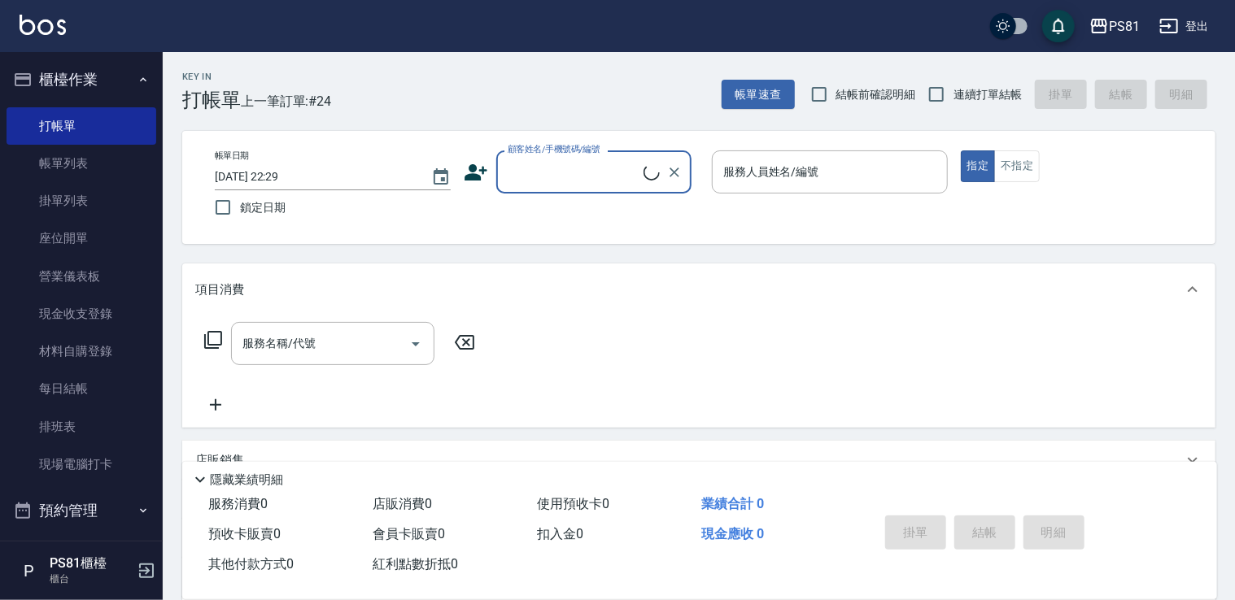
click at [552, 167] on input "顧客姓名/手機號碼/編號" at bounding box center [573, 172] width 140 height 28
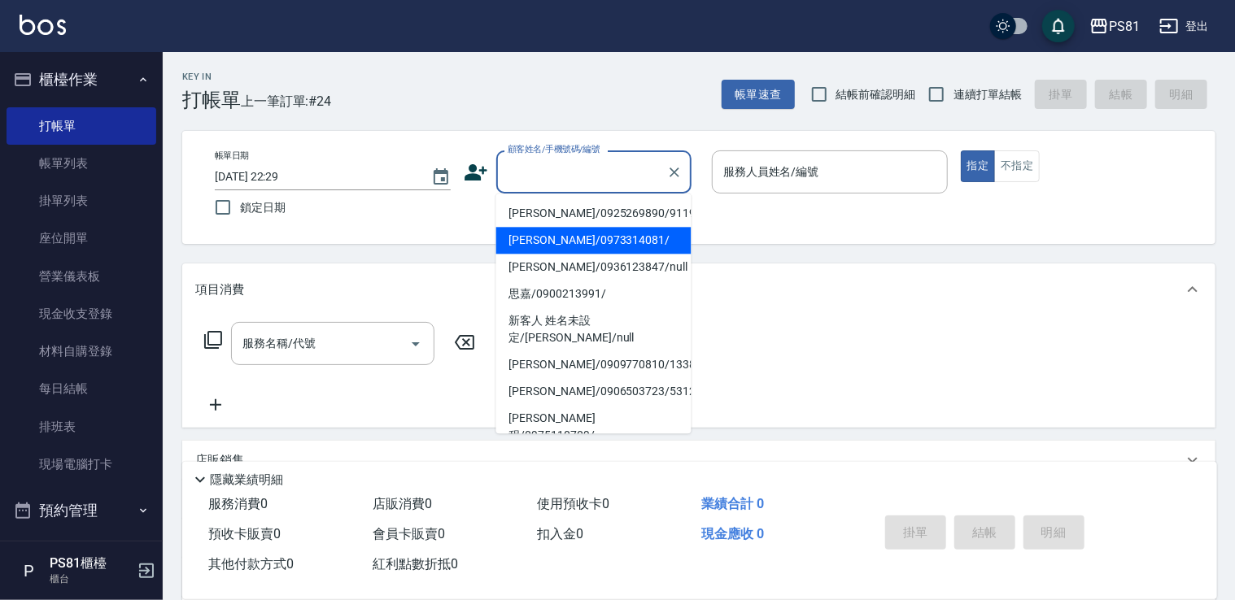
click at [484, 161] on icon at bounding box center [476, 172] width 24 height 24
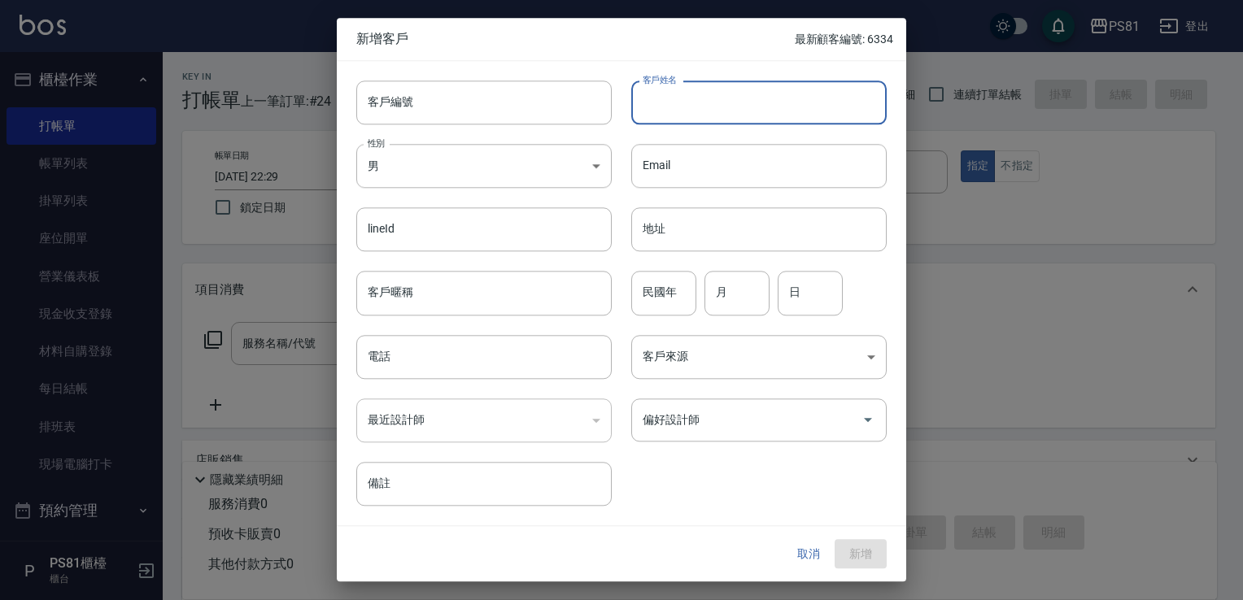
click at [686, 94] on input "客戶姓名" at bounding box center [758, 103] width 255 height 44
type input "[PERSON_NAME]"
click at [566, 167] on body "PS81 登出 櫃檯作業 打帳單 帳單列表 掛單列表 座位開單 營業儀表板 現金收支登錄 材料自購登錄 每日結帳 排班表 現場電腦打卡 預約管理 預約管理 單…" at bounding box center [621, 395] width 1243 height 791
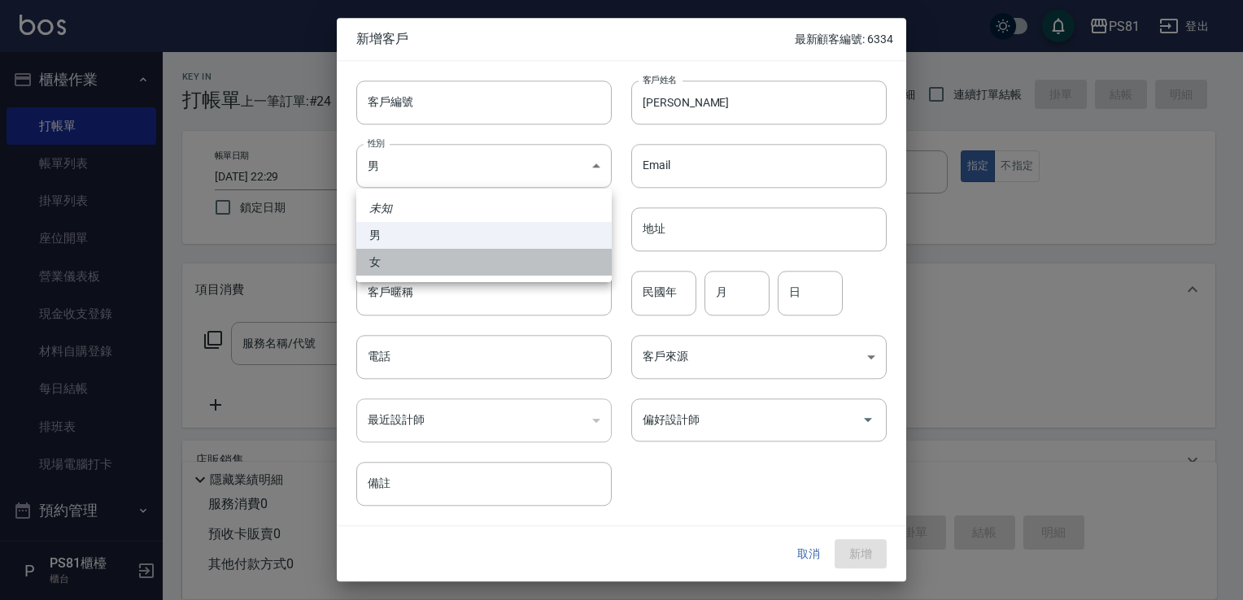
click at [472, 257] on li "女" at bounding box center [483, 262] width 255 height 27
type input "[DEMOGRAPHIC_DATA]"
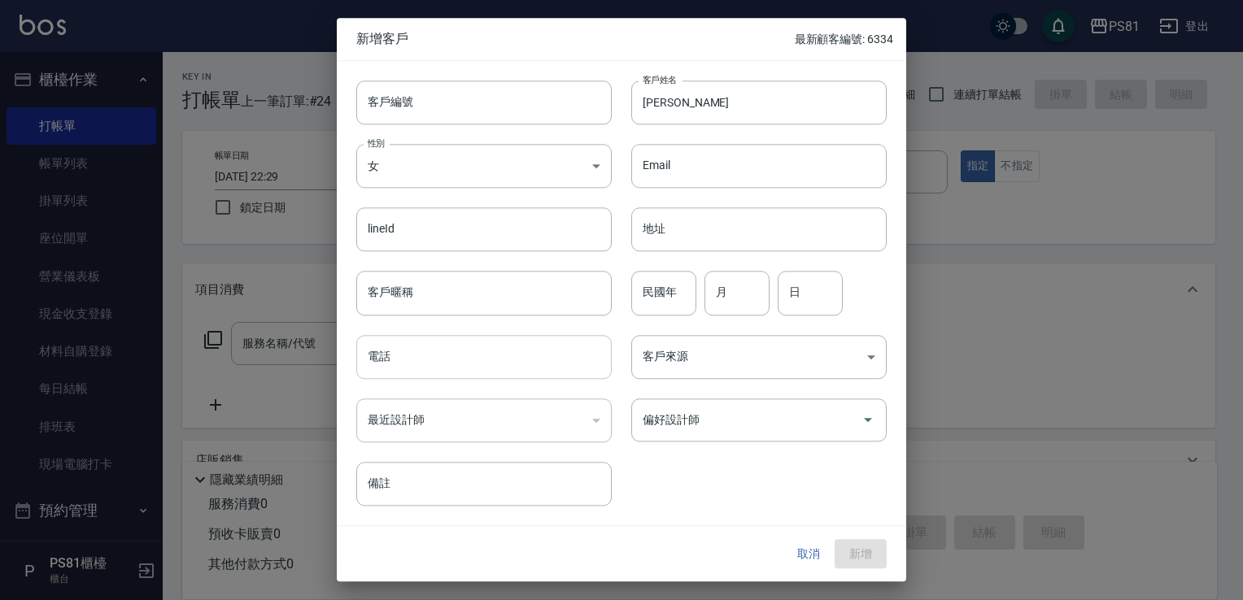
click at [511, 366] on input "電話" at bounding box center [483, 357] width 255 height 44
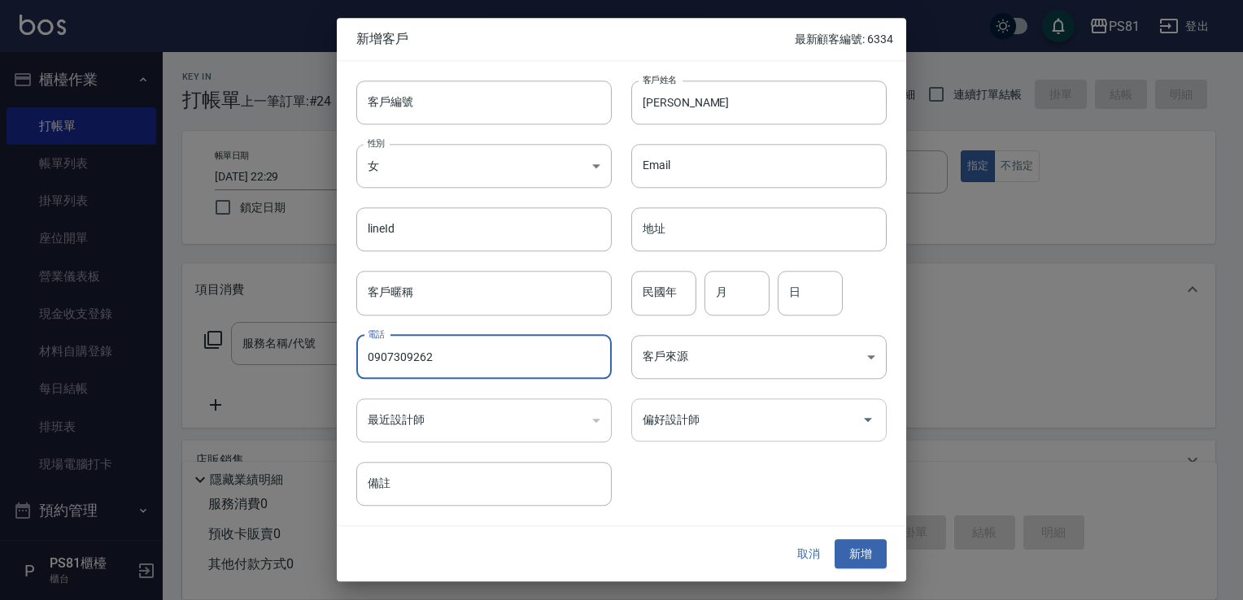
type input "0907309262"
click at [674, 422] on input "偏好設計師" at bounding box center [746, 420] width 216 height 28
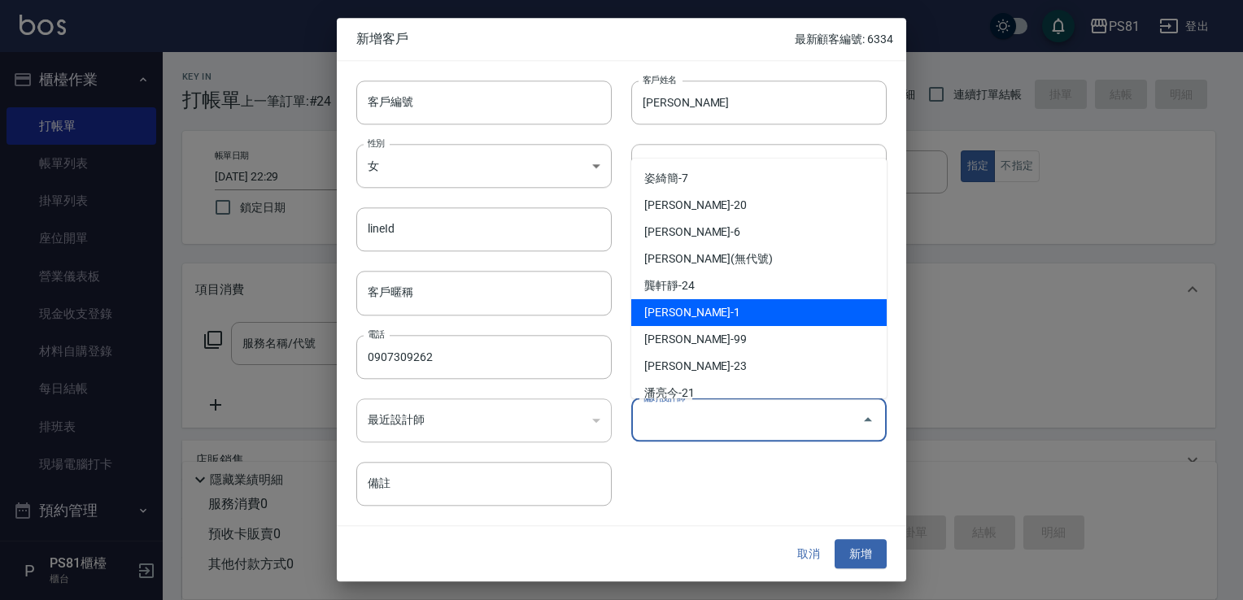
click at [747, 316] on li "[PERSON_NAME]-1" at bounding box center [758, 312] width 255 height 27
type input "[PERSON_NAME]"
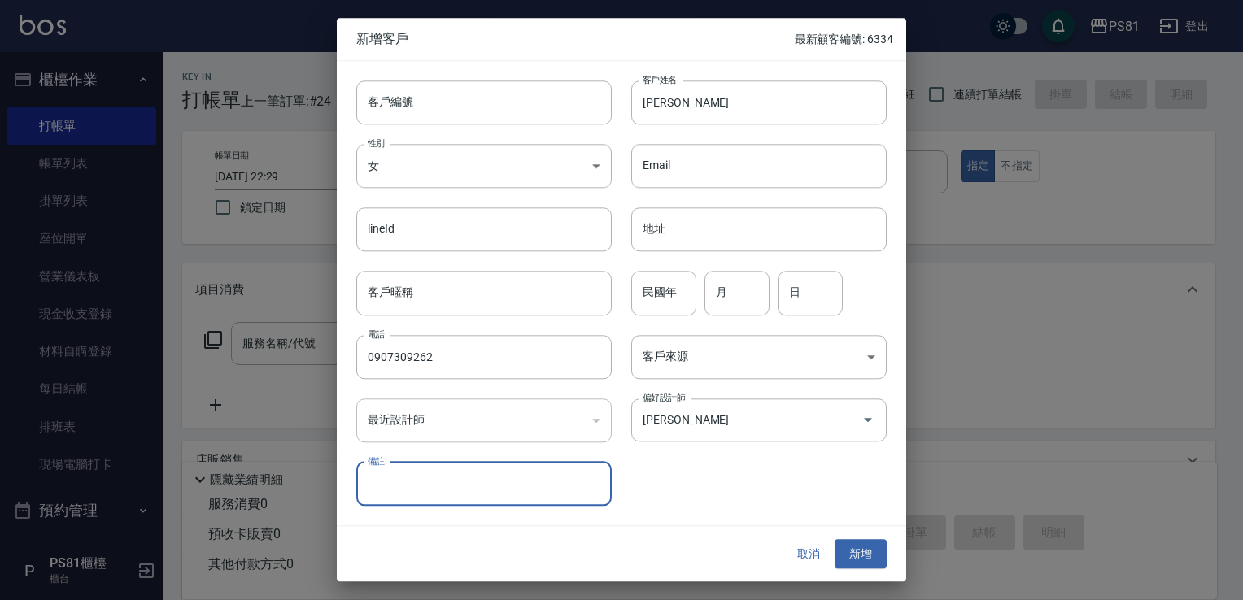
click at [849, 549] on button "新增" at bounding box center [861, 554] width 52 height 30
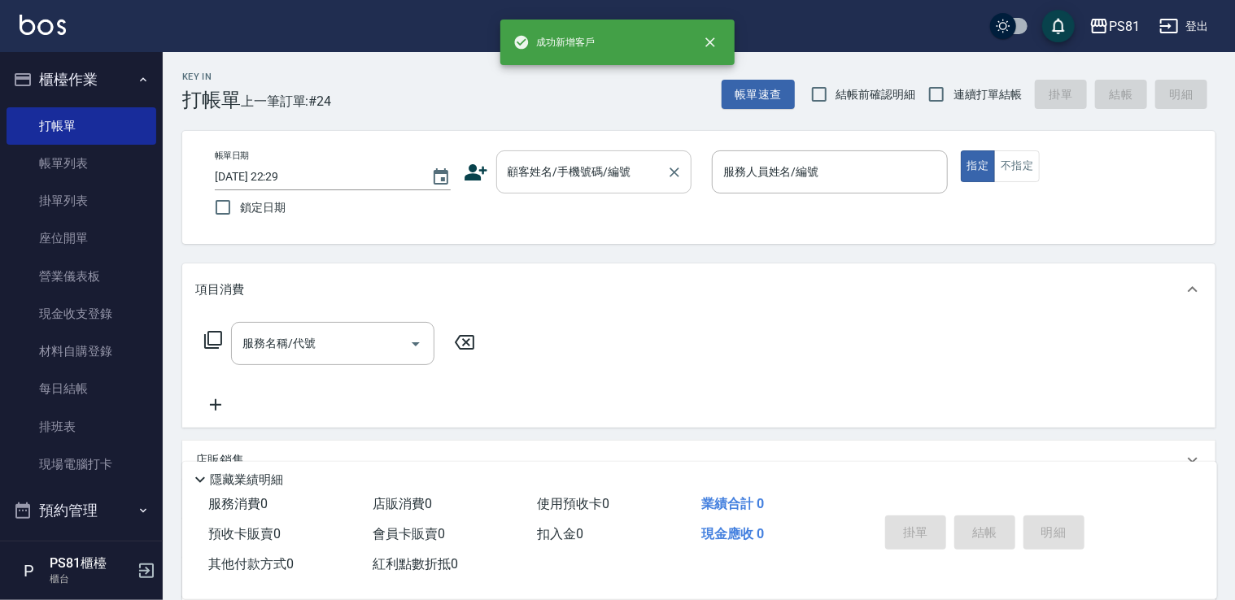
click at [534, 165] on input "顧客姓名/手機號碼/編號" at bounding box center [581, 172] width 156 height 28
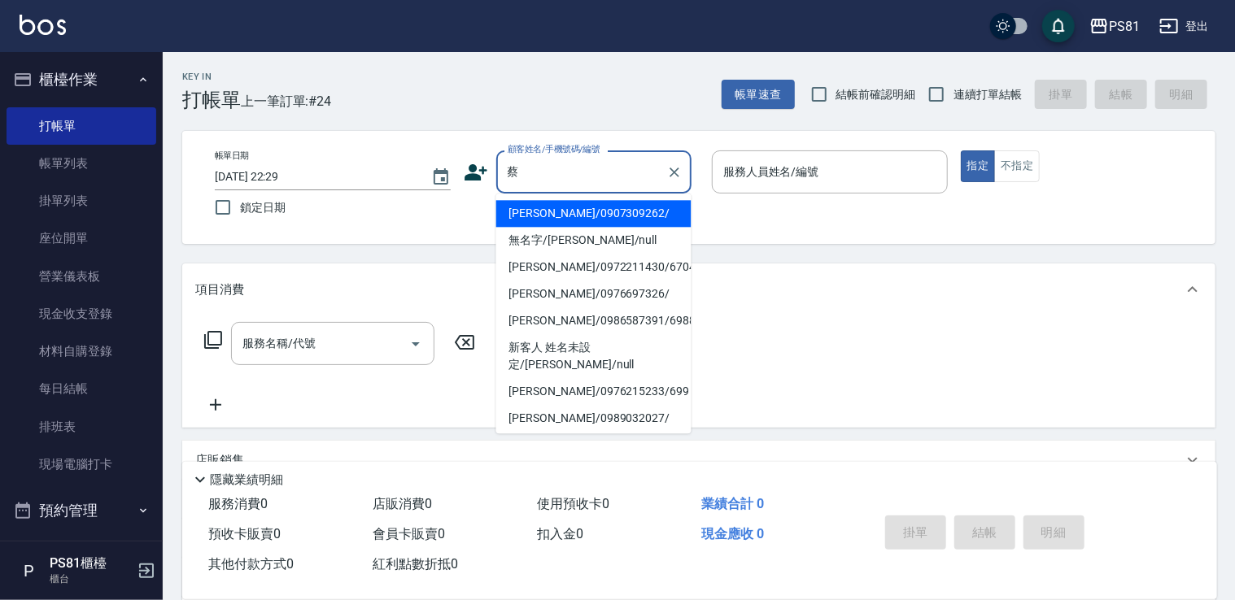
drag, startPoint x: 612, startPoint y: 215, endPoint x: 643, endPoint y: 222, distance: 31.0
click at [613, 215] on li "[PERSON_NAME]/0907309262/" at bounding box center [593, 213] width 195 height 27
type input "[PERSON_NAME]/0907309262/"
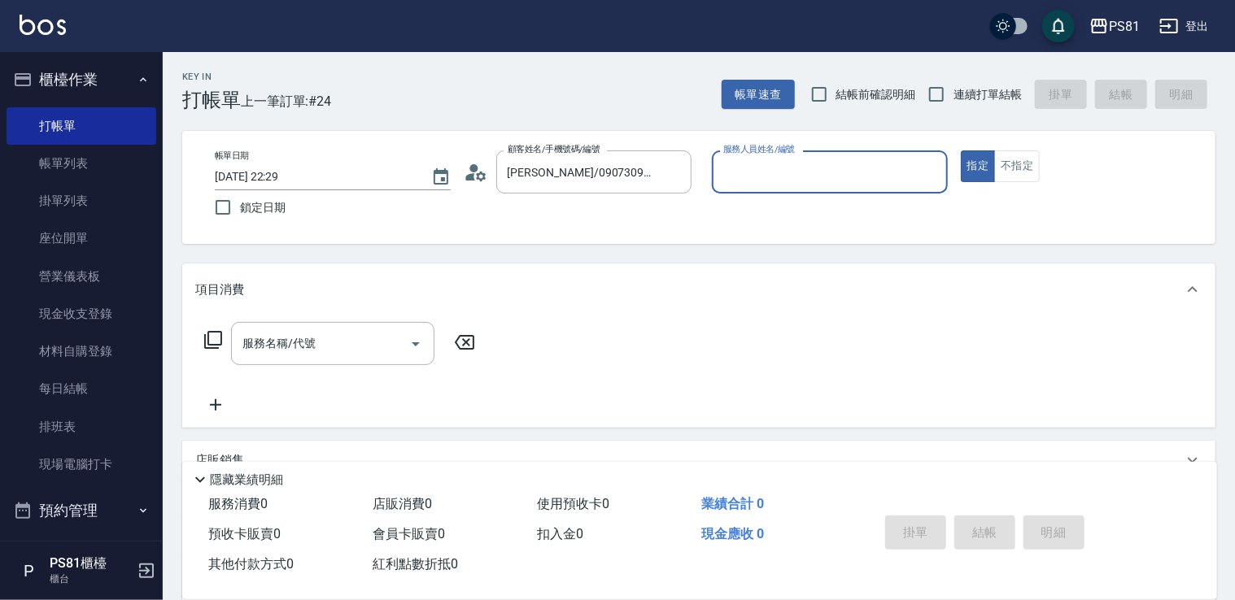
type input "[PERSON_NAME]-1"
click at [322, 347] on input "服務名稱/代號" at bounding box center [320, 343] width 164 height 28
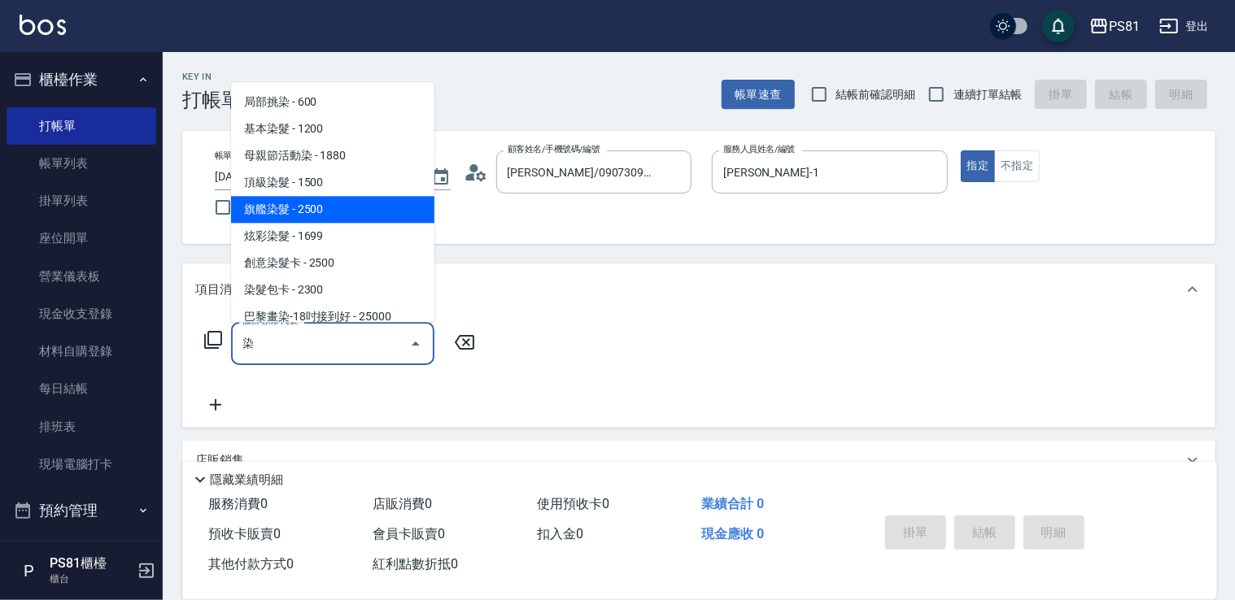
click at [368, 213] on span "旗艦染髮 - 2500" at bounding box center [332, 209] width 203 height 27
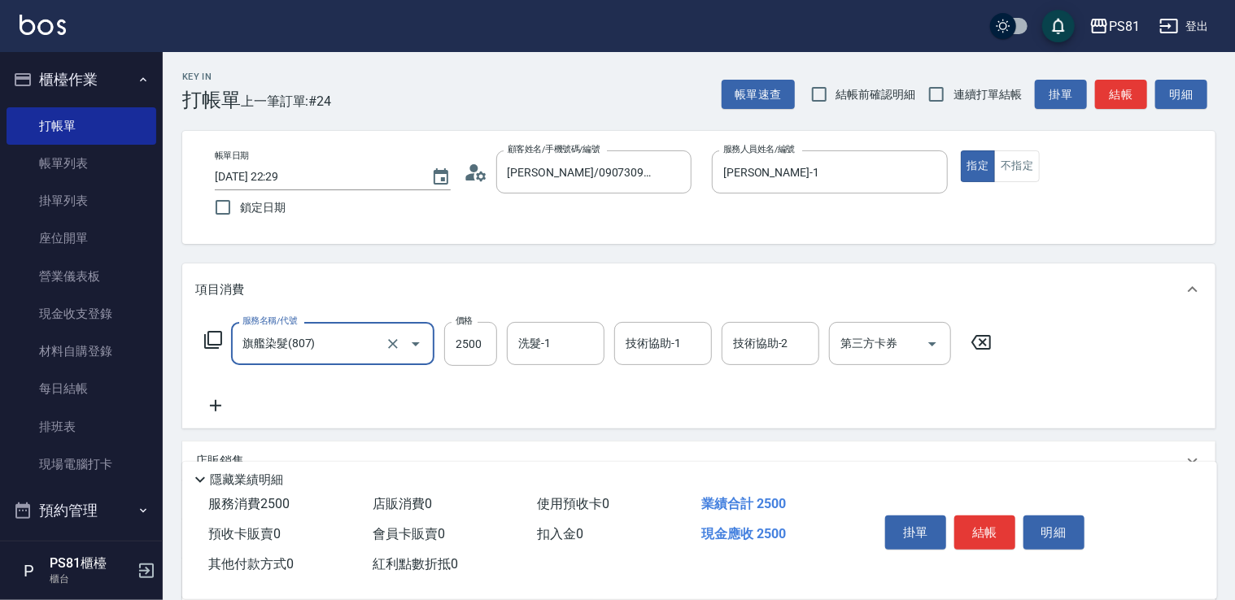
type input "旗艦染髮(807)"
click at [496, 332] on div "服務名稱/代號 旗艦染髮(807) 服務名稱/代號 價格 2500 價格 洗髮-1 洗髮-1 技術協助-1 技術協助-1 技術協助-2 技術協助-2 第三方卡…" at bounding box center [598, 344] width 806 height 44
click at [477, 340] on input "2500" at bounding box center [470, 344] width 53 height 44
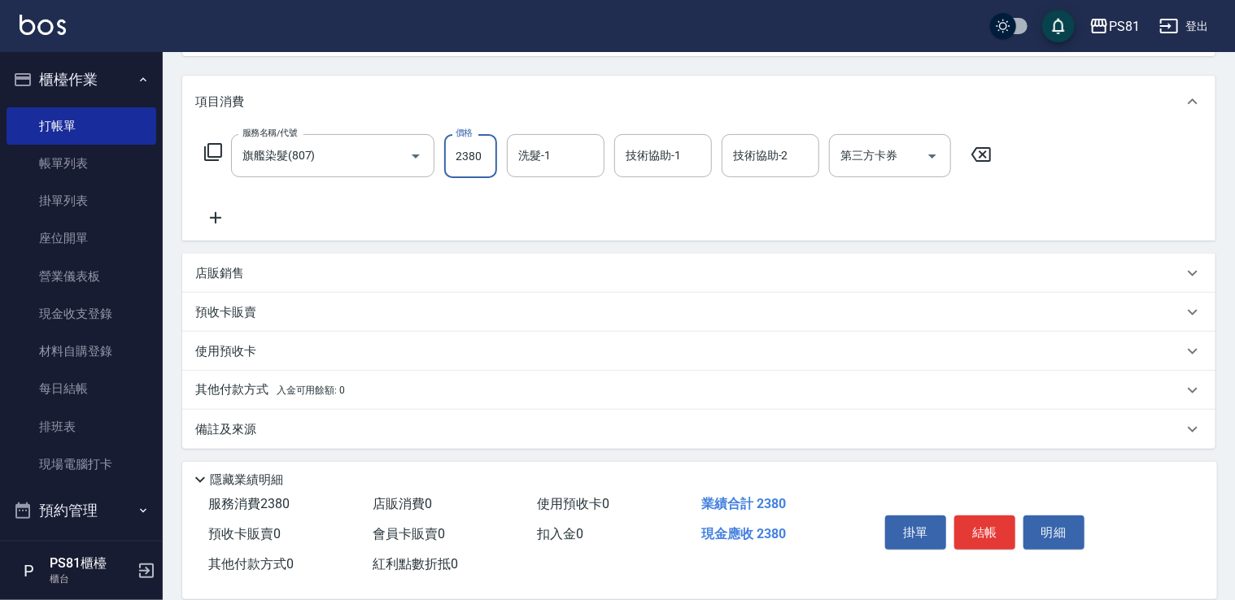
scroll to position [191, 0]
type input "2380"
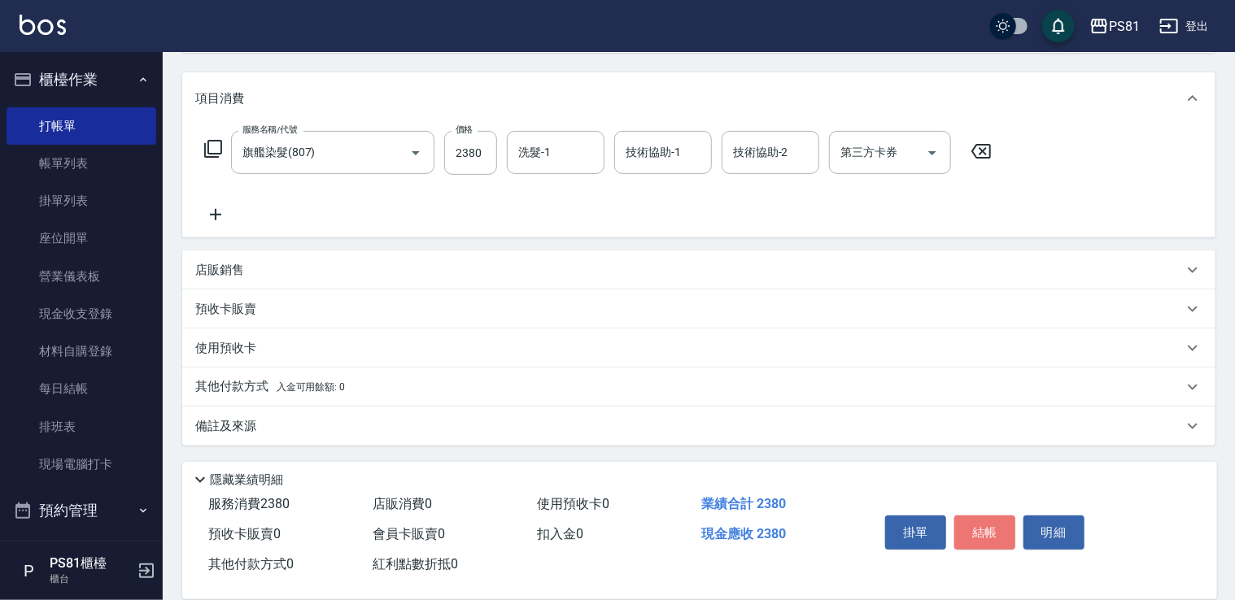
click at [970, 516] on button "結帳" at bounding box center [984, 533] width 61 height 34
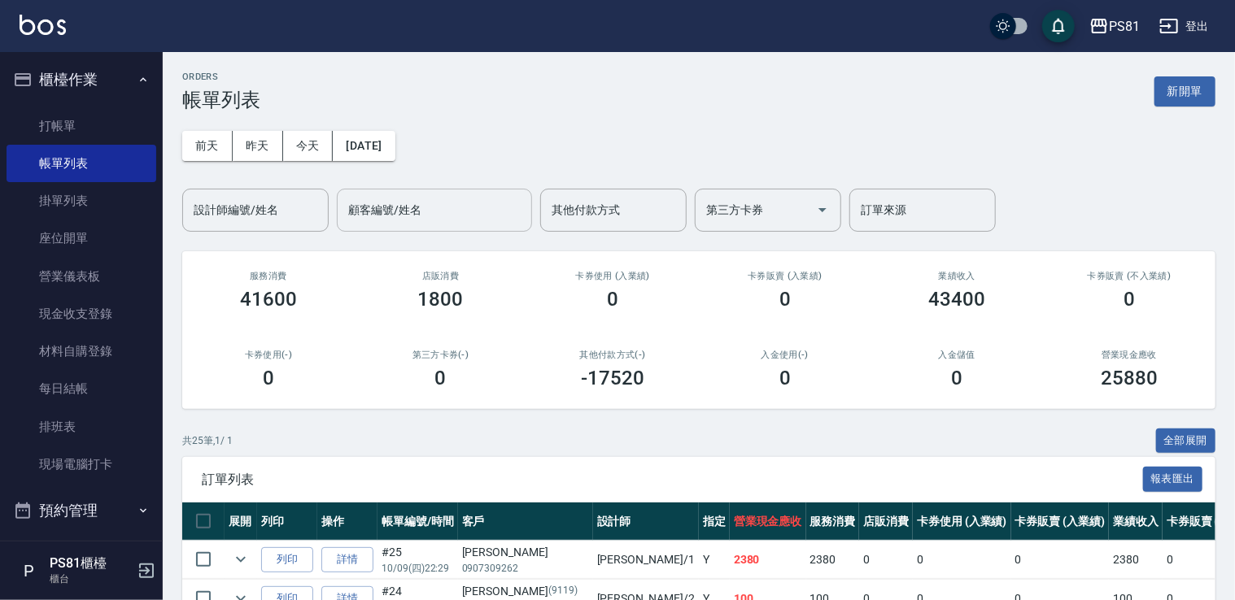
click at [418, 218] on input "顧客編號/姓名" at bounding box center [434, 210] width 181 height 28
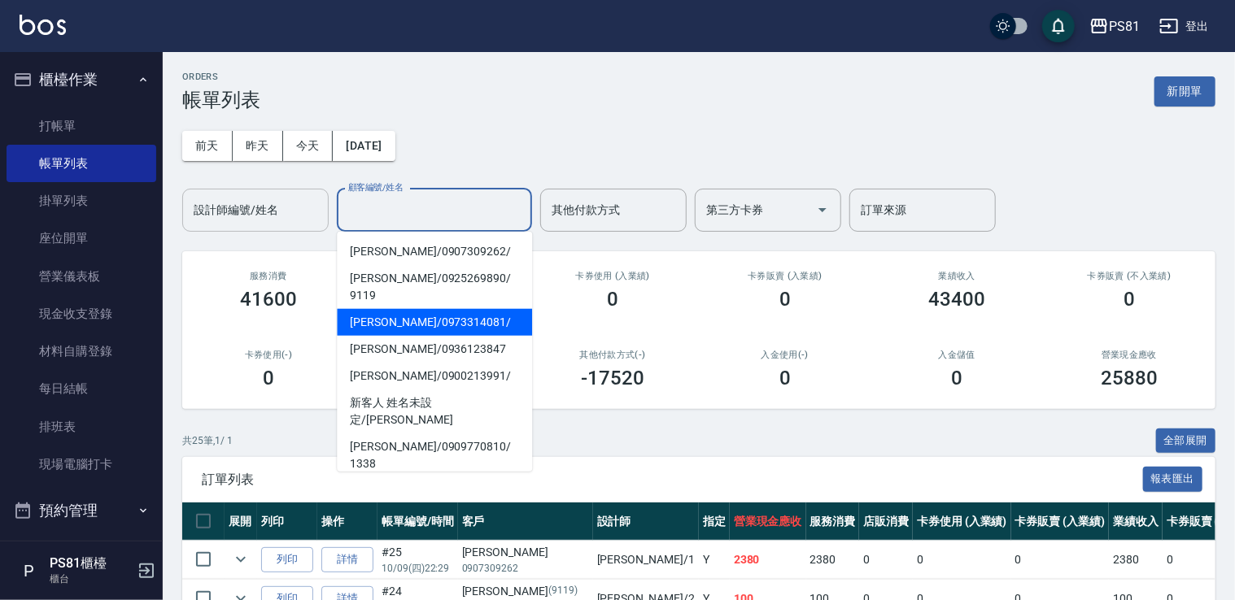
click at [294, 198] on input "設計師編號/姓名" at bounding box center [256, 210] width 132 height 28
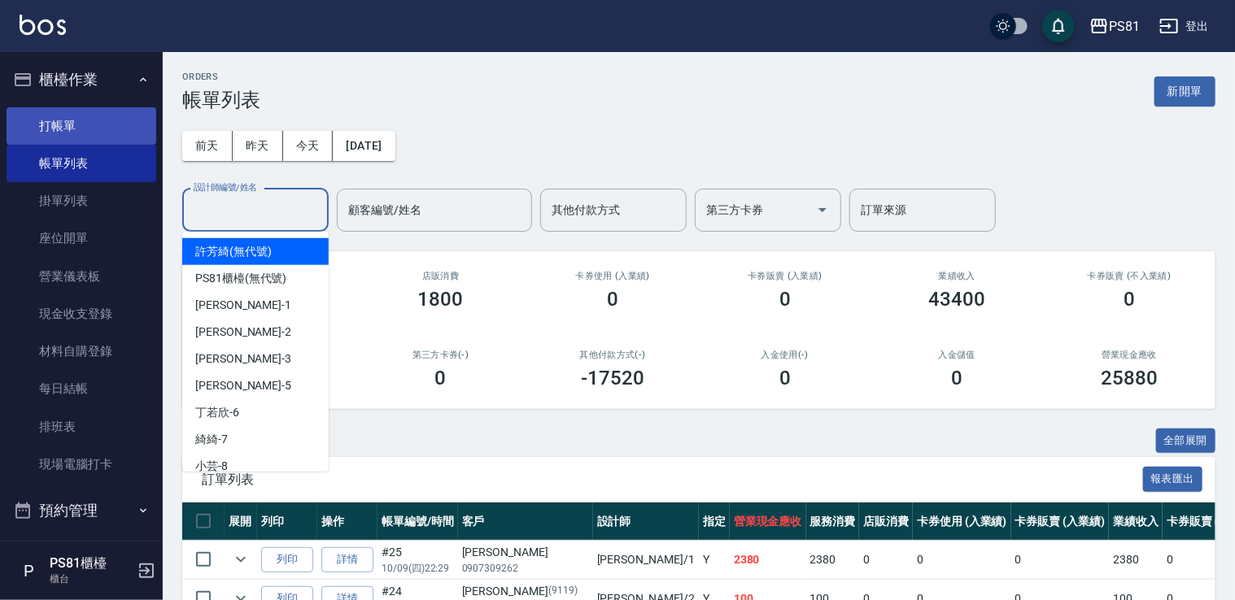
click at [115, 125] on link "打帳單" at bounding box center [82, 125] width 150 height 37
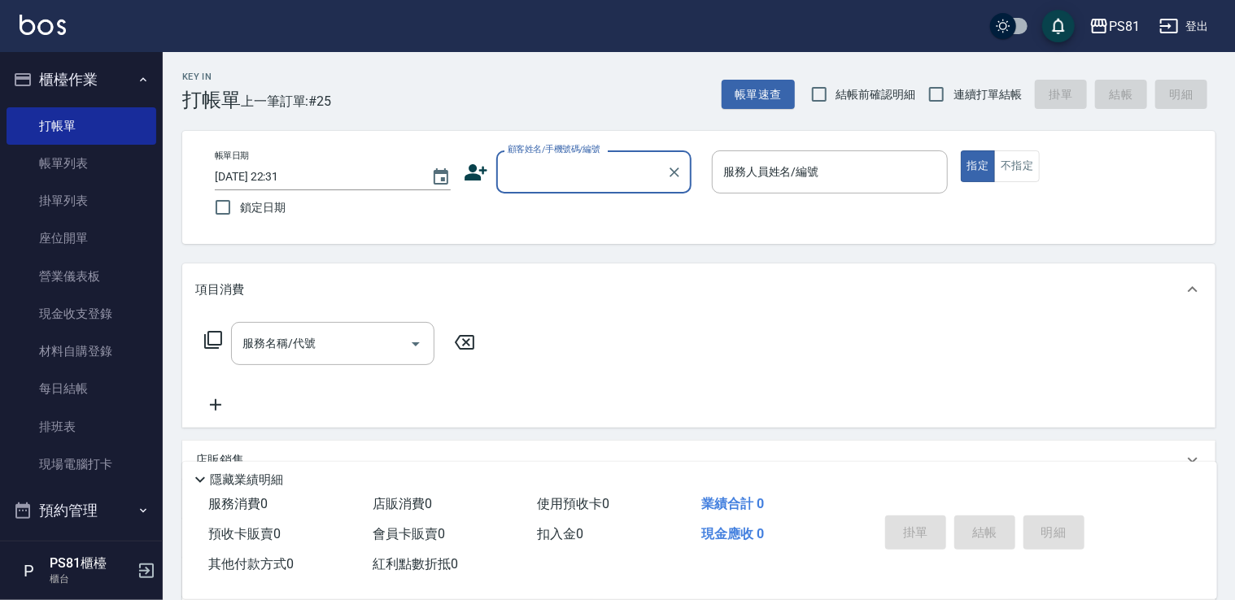
click at [569, 185] on input "顧客姓名/手機號碼/編號" at bounding box center [581, 172] width 156 height 28
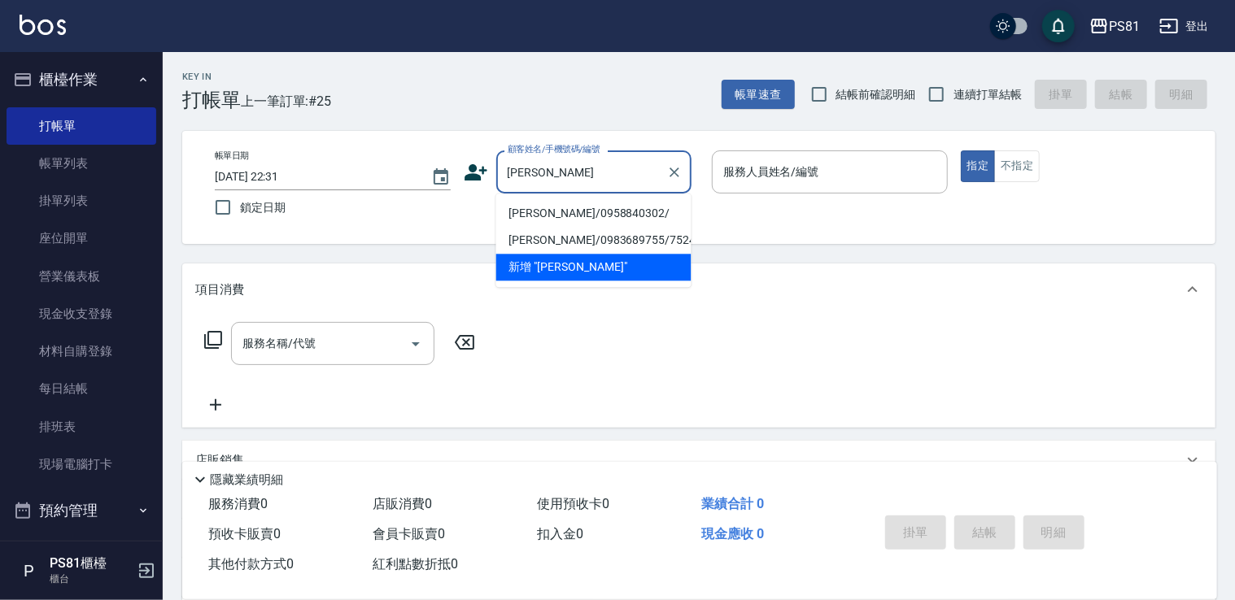
click at [589, 202] on li "[PERSON_NAME]/0958840302/" at bounding box center [593, 213] width 195 height 27
type input "[PERSON_NAME]/0958840302/"
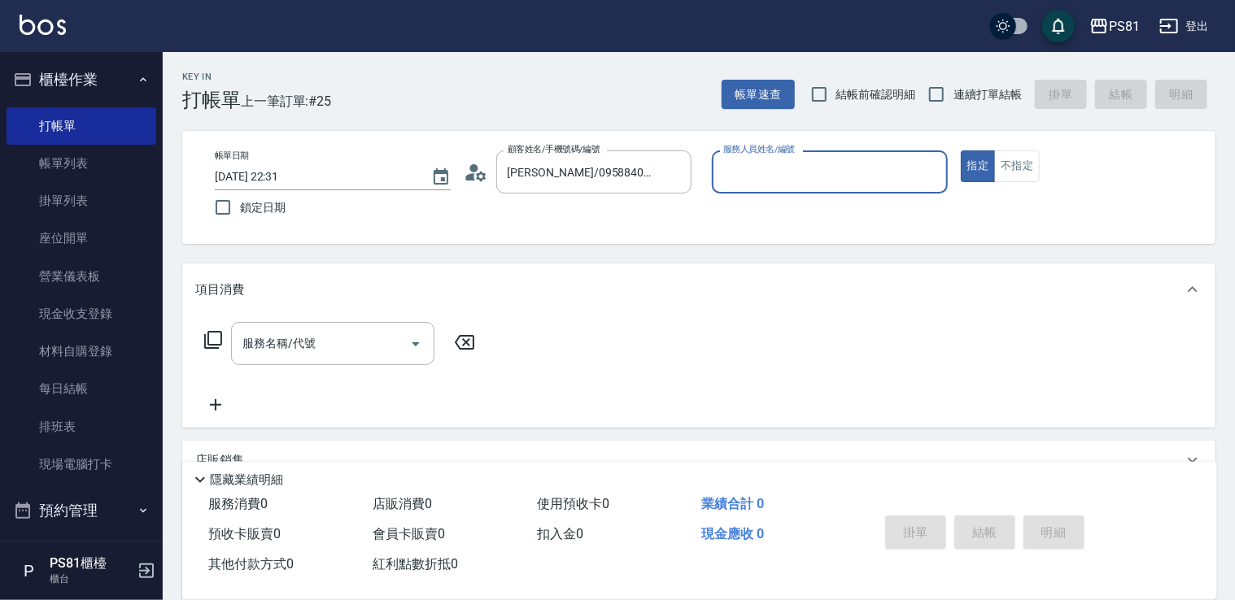
click at [804, 162] on input "服務人員姓名/編號" at bounding box center [829, 172] width 221 height 28
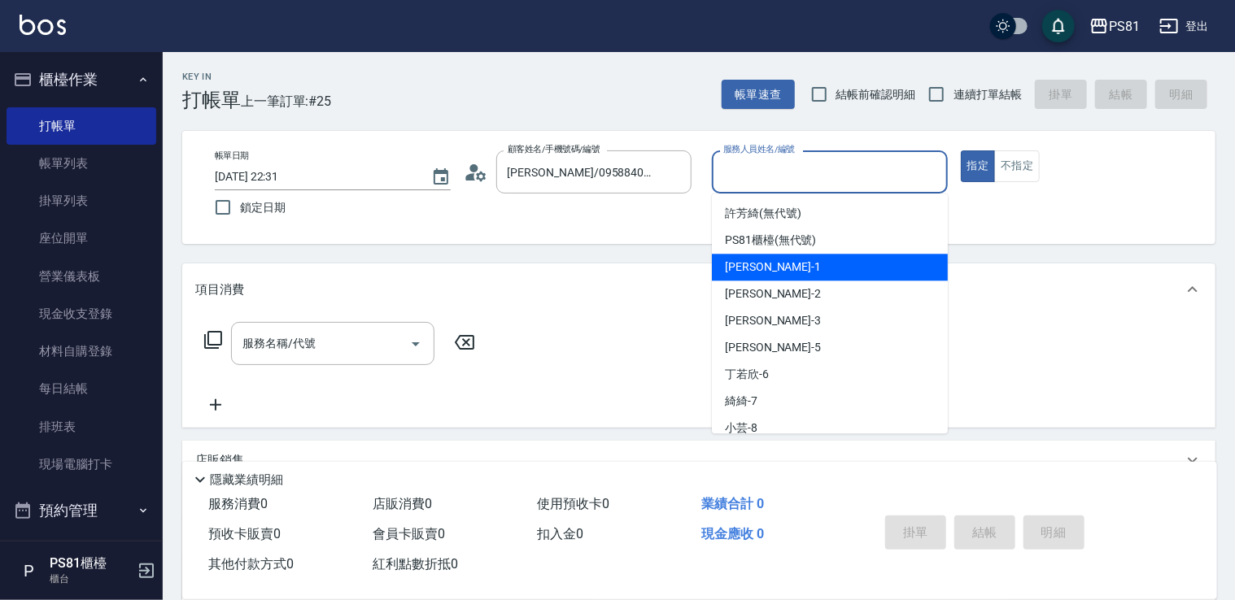
click at [757, 271] on span "[PERSON_NAME] -1" at bounding box center [773, 267] width 96 height 17
type input "[PERSON_NAME]-1"
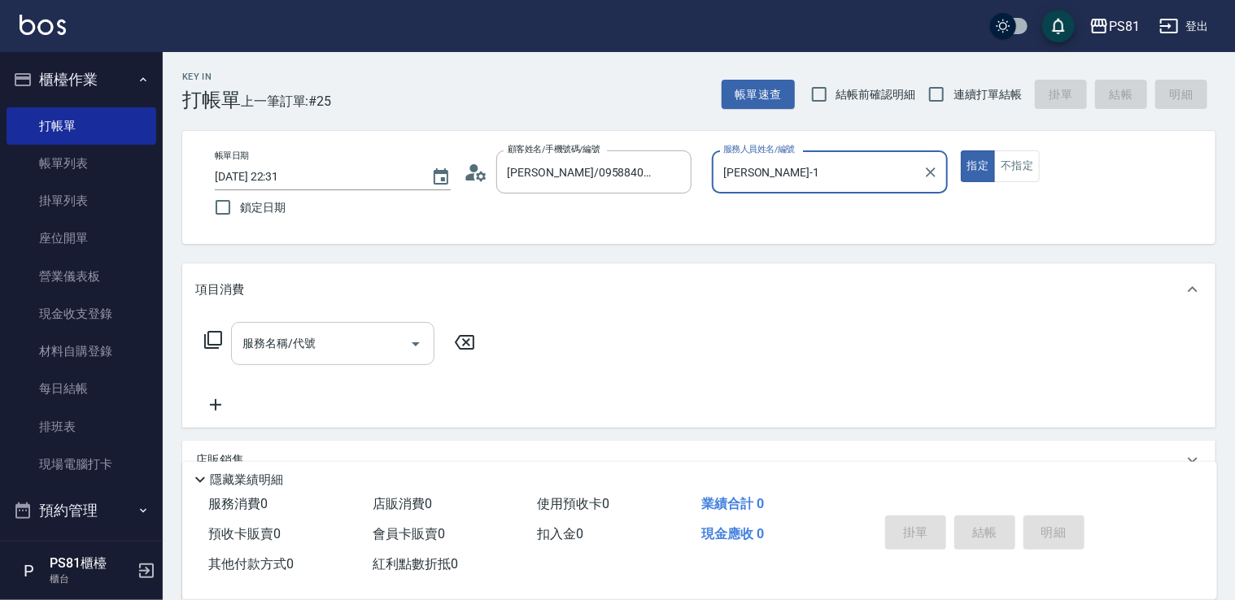
click at [363, 338] on input "服務名稱/代號" at bounding box center [320, 343] width 164 height 28
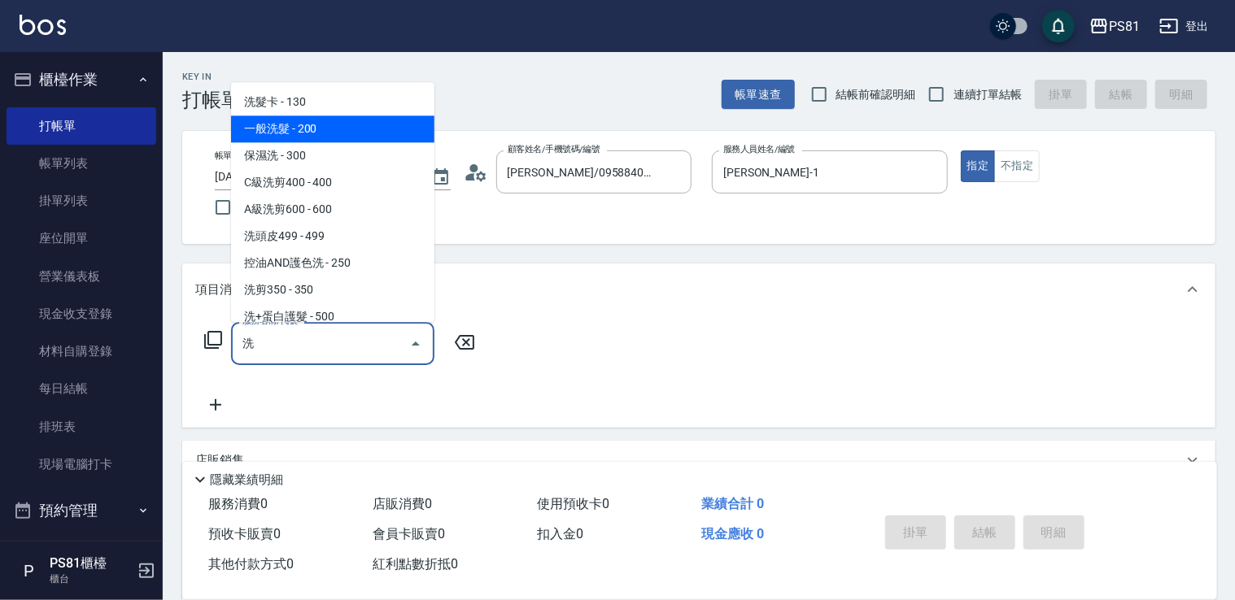
click at [267, 119] on span "一般洗髮 - 200" at bounding box center [332, 128] width 203 height 27
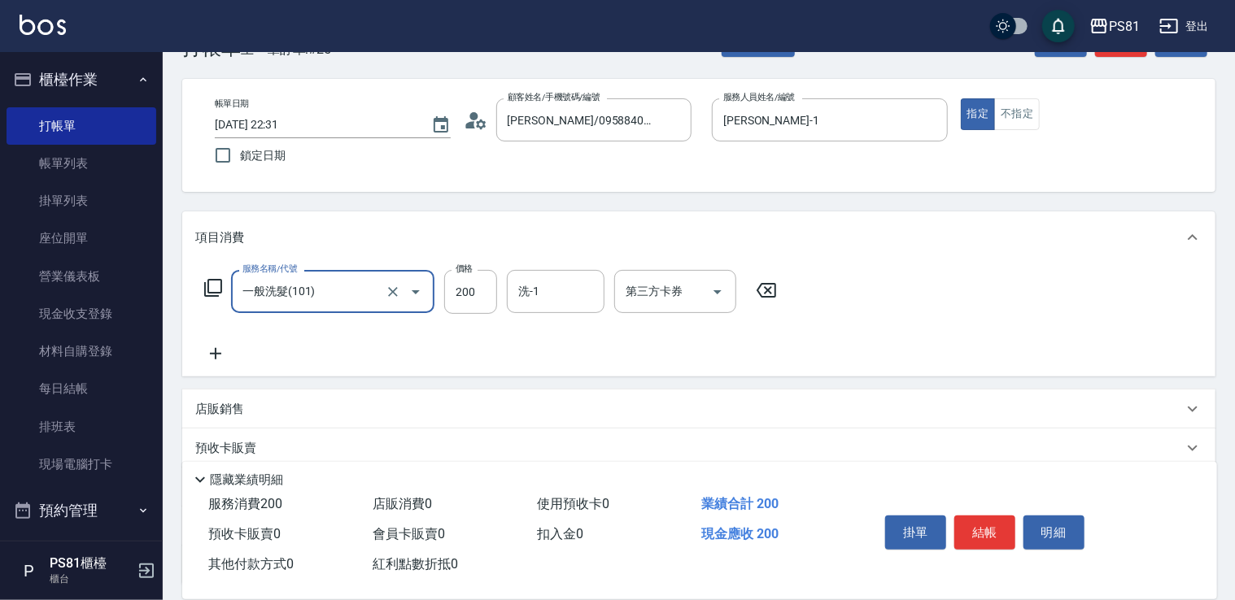
scroll to position [81, 0]
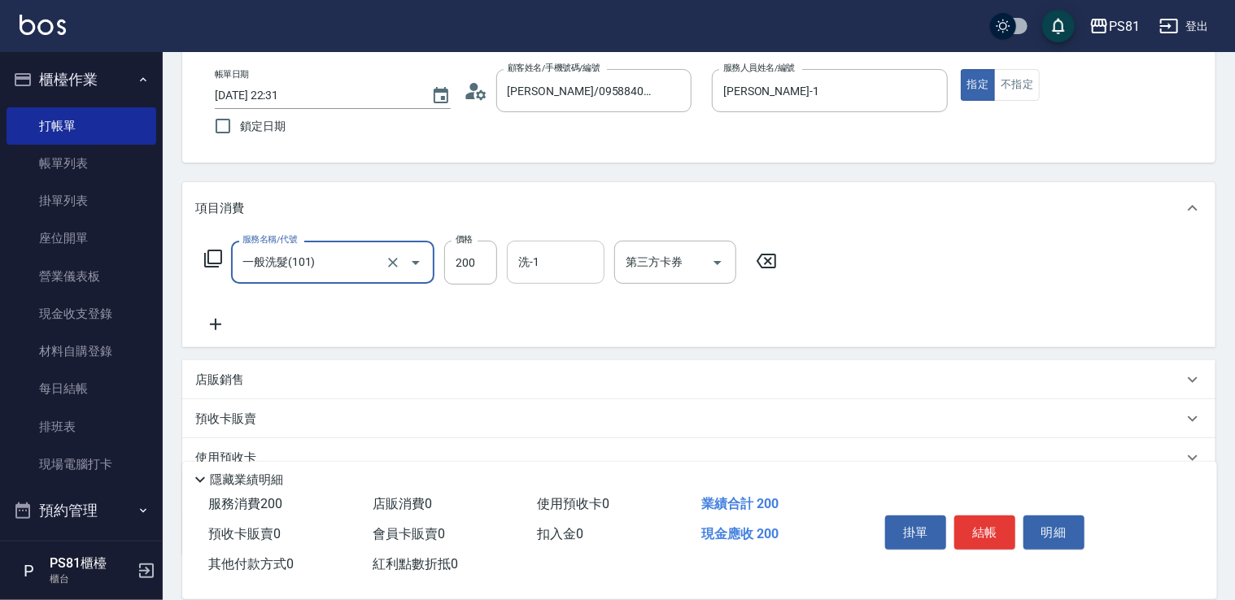
type input "一般洗髮(101)"
click at [593, 271] on input "洗-1" at bounding box center [555, 262] width 83 height 28
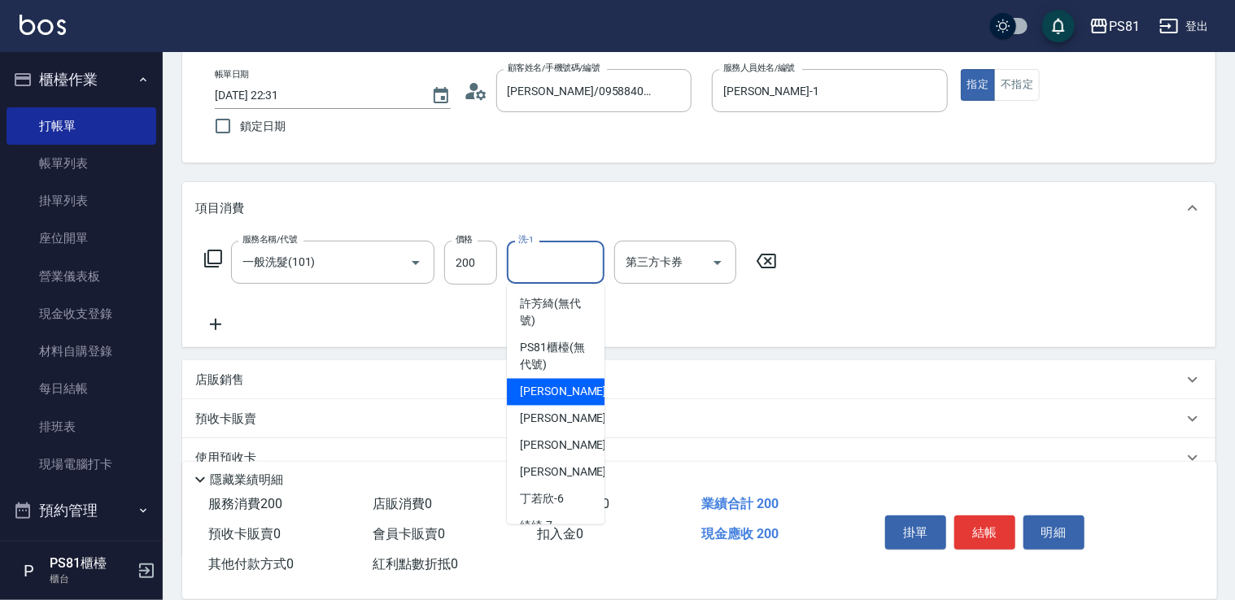
scroll to position [264, 0]
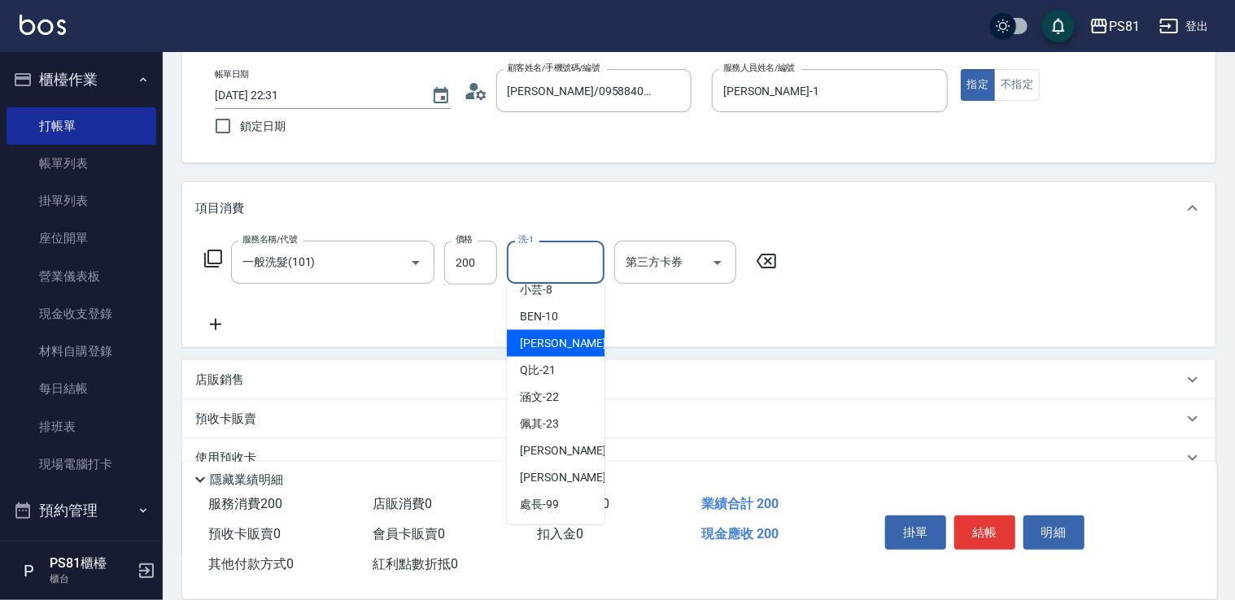
click at [540, 339] on span "[PERSON_NAME] -20" at bounding box center [571, 343] width 102 height 17
type input "[PERSON_NAME]-20"
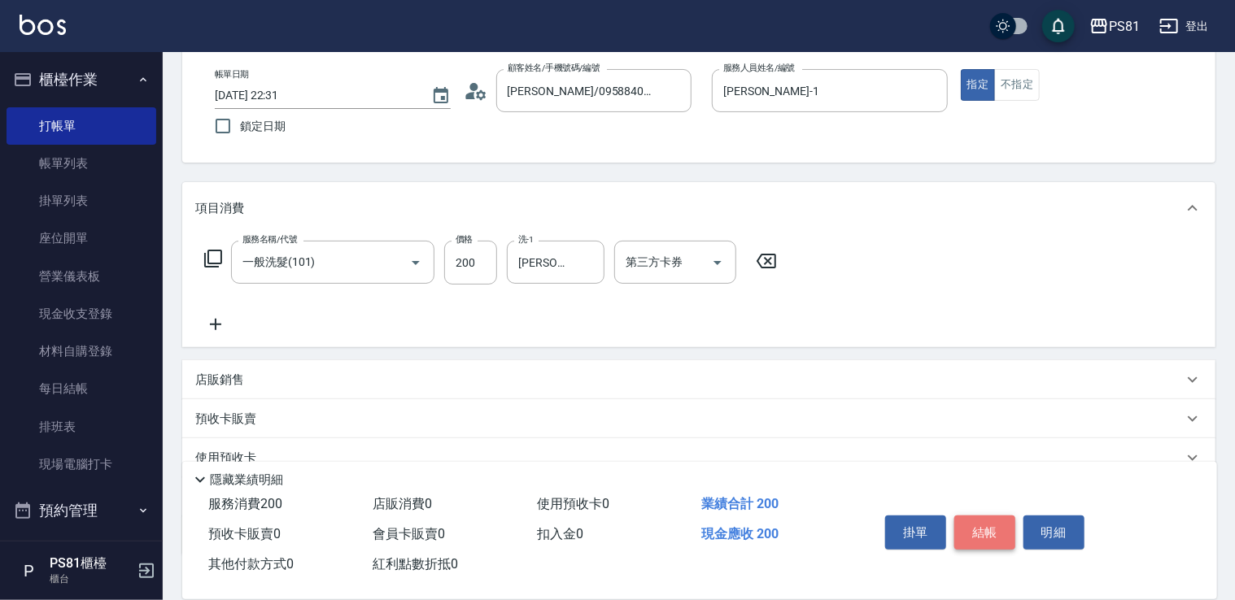
click at [988, 522] on button "結帳" at bounding box center [984, 533] width 61 height 34
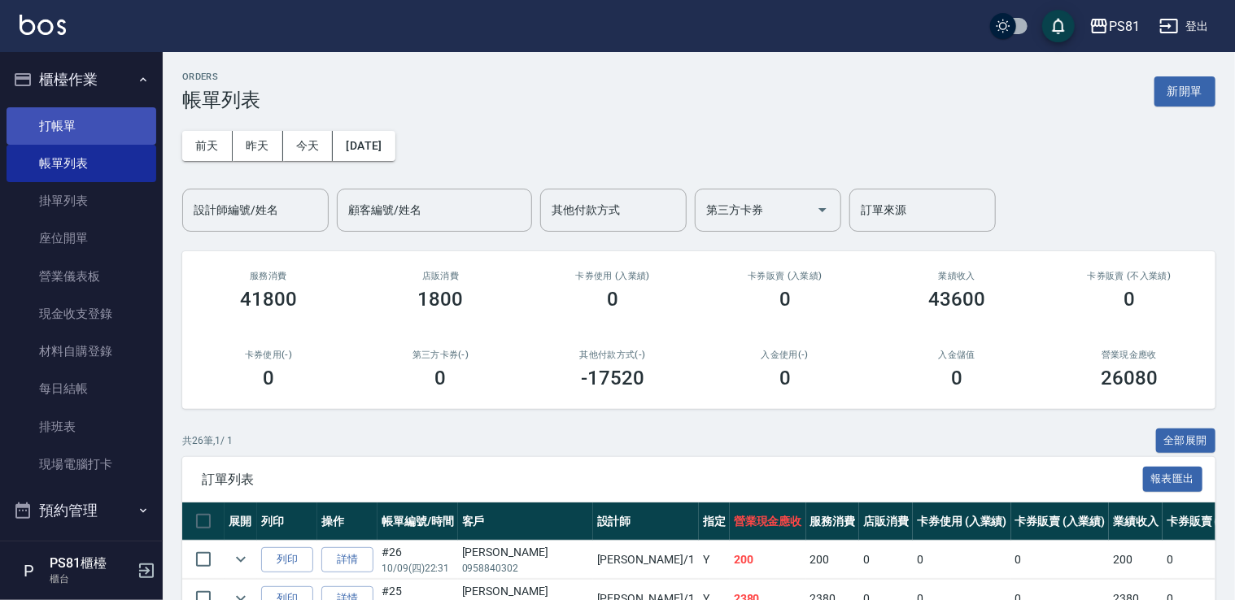
click at [51, 124] on link "打帳單" at bounding box center [82, 125] width 150 height 37
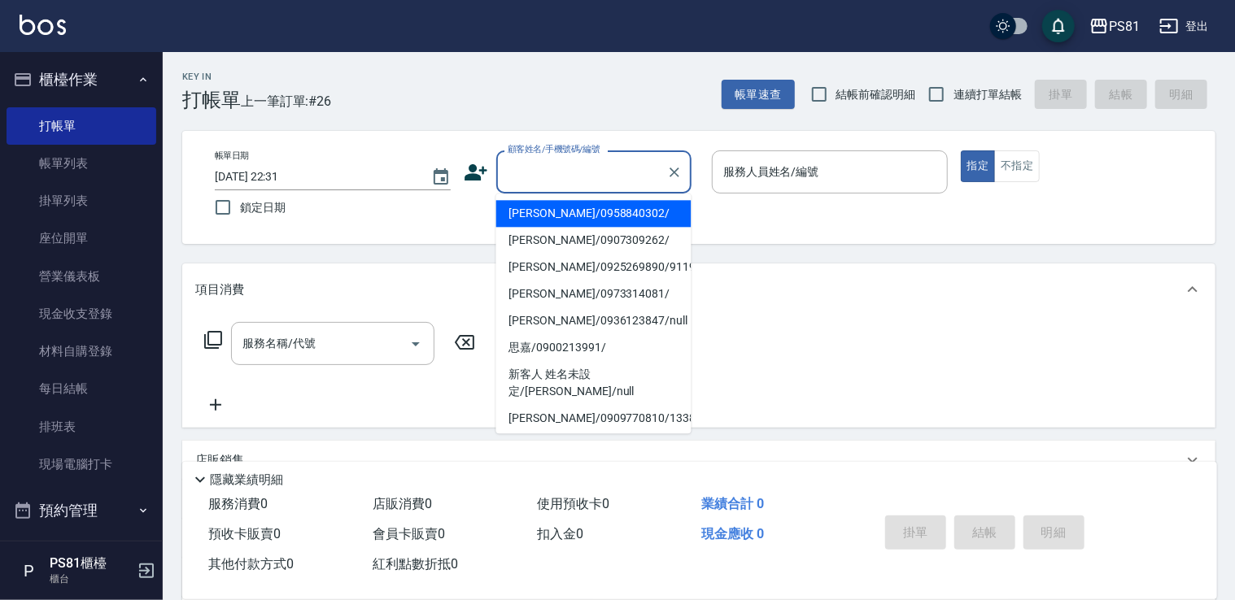
click at [569, 161] on input "顧客姓名/手機號碼/編號" at bounding box center [581, 172] width 156 height 28
click at [556, 210] on li "[PERSON_NAME]/0958840302/" at bounding box center [593, 213] width 195 height 27
type input "[PERSON_NAME]/0958840302/"
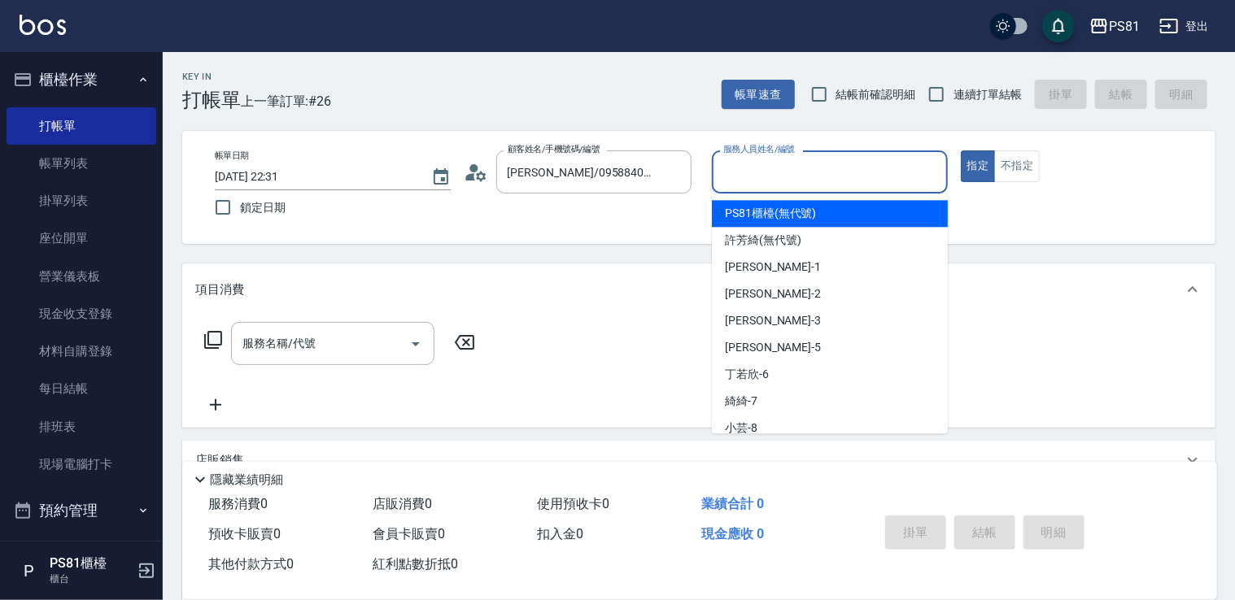
click at [777, 174] on input "服務人員姓名/編號" at bounding box center [829, 172] width 221 height 28
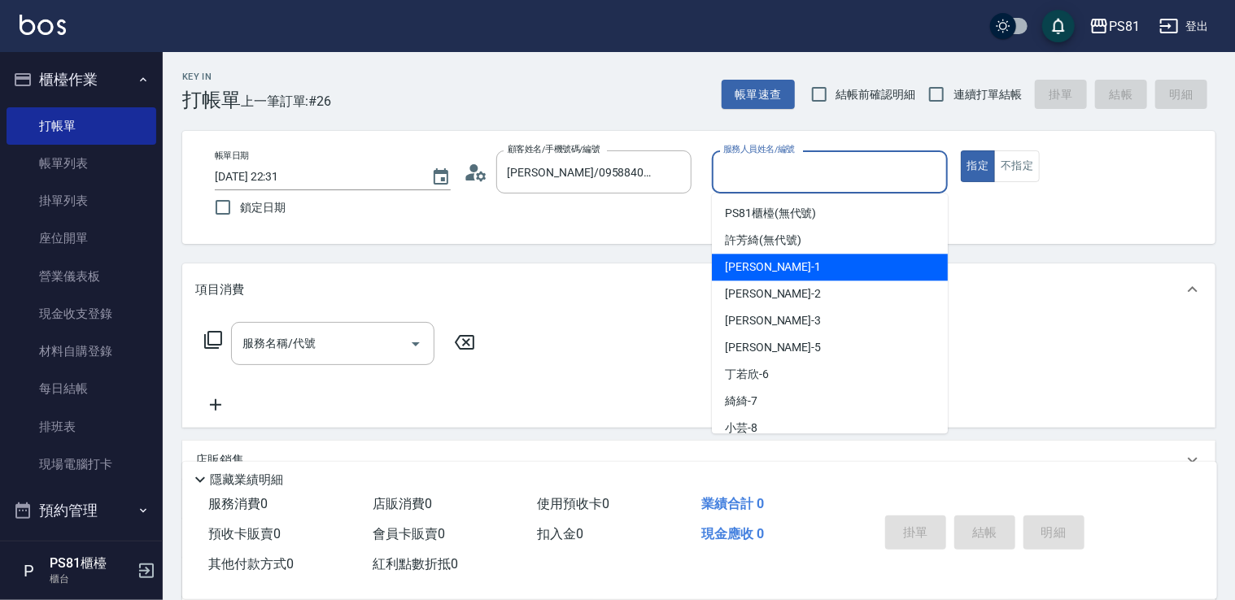
click at [784, 270] on div "[PERSON_NAME] -1" at bounding box center [830, 267] width 236 height 27
type input "[PERSON_NAME]-1"
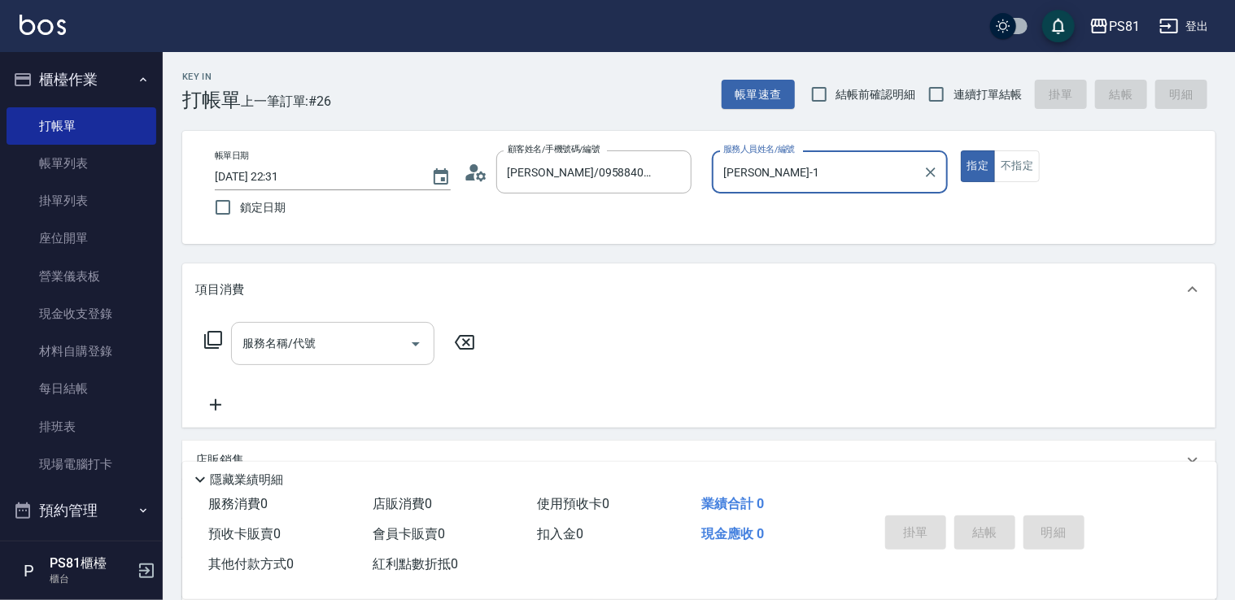
click at [319, 353] on input "服務名稱/代號" at bounding box center [320, 343] width 164 height 28
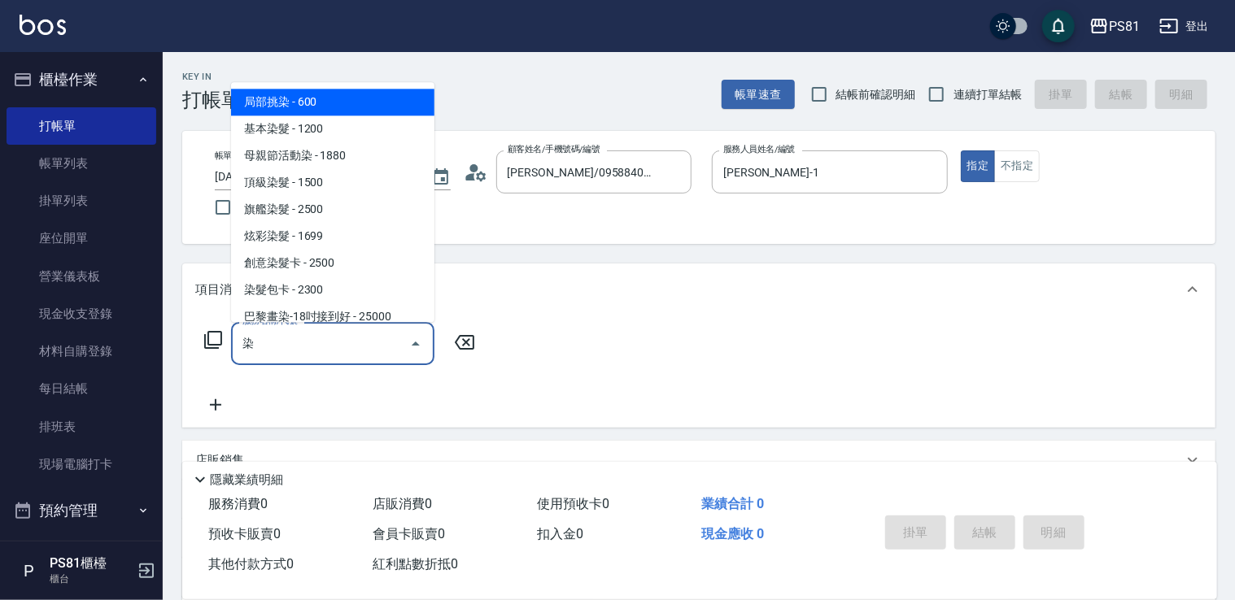
click at [394, 213] on span "旗艦染髮 - 2500" at bounding box center [332, 209] width 203 height 27
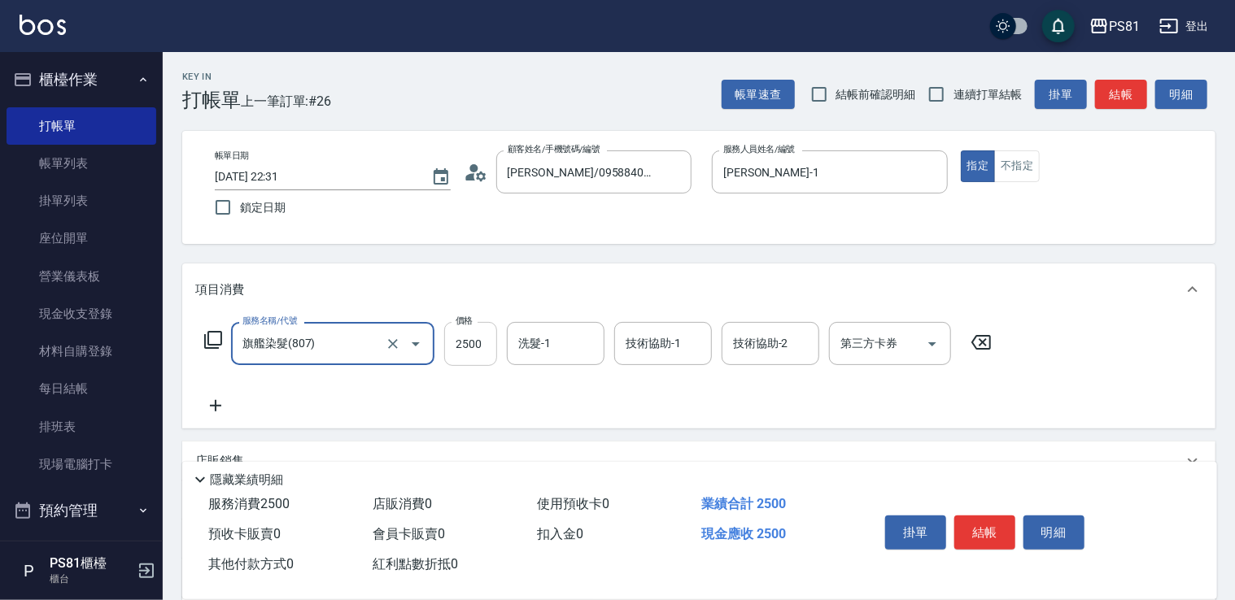
type input "旗艦染髮(807)"
click at [481, 333] on input "2500" at bounding box center [470, 344] width 53 height 44
type input "3500"
drag, startPoint x: 210, startPoint y: 405, endPoint x: 622, endPoint y: 451, distance: 415.0
click at [211, 405] on icon at bounding box center [215, 406] width 41 height 20
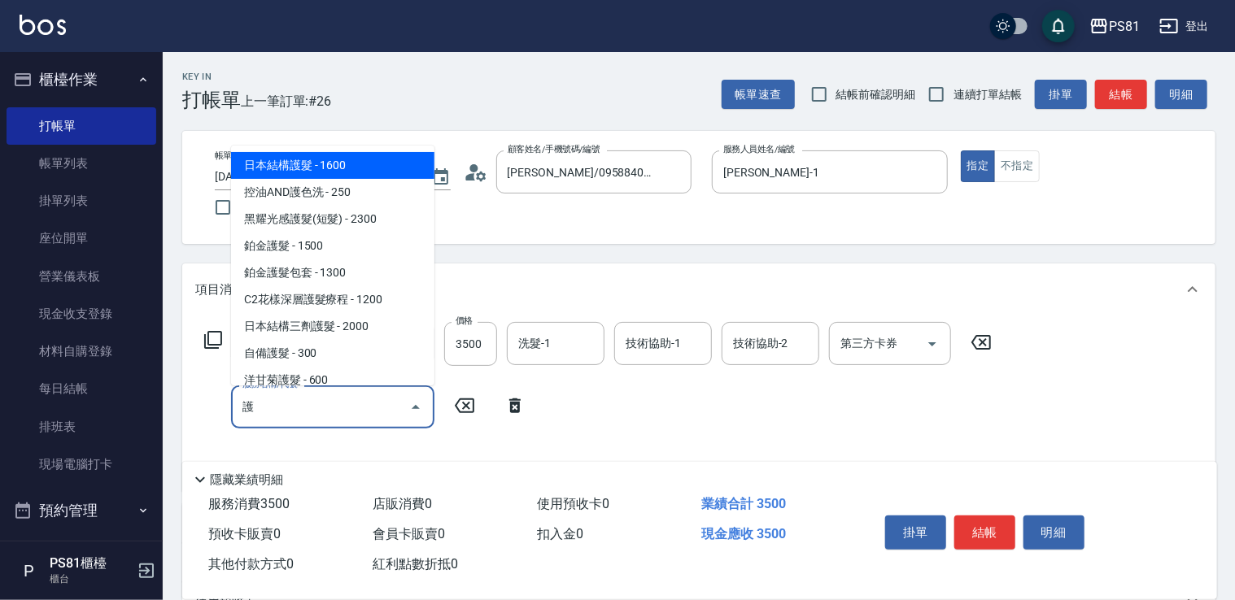
click at [357, 168] on span "日本結構護髮 - 1600" at bounding box center [332, 165] width 203 height 27
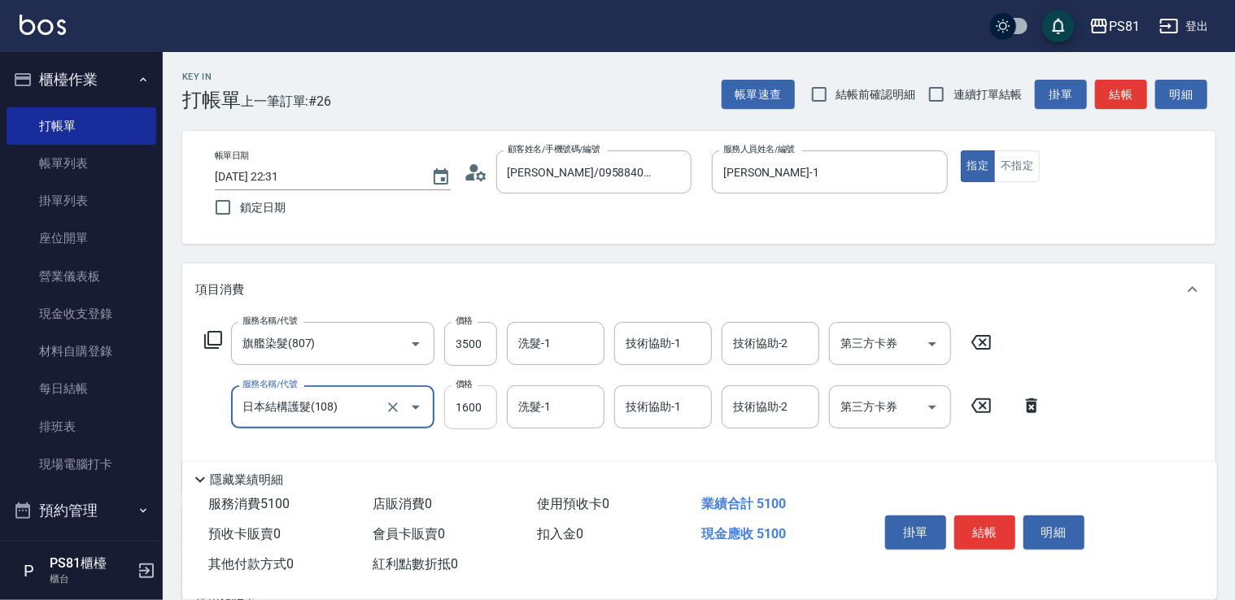
type input "日本結構護髮(108)"
click at [479, 421] on input "1600" at bounding box center [470, 408] width 53 height 44
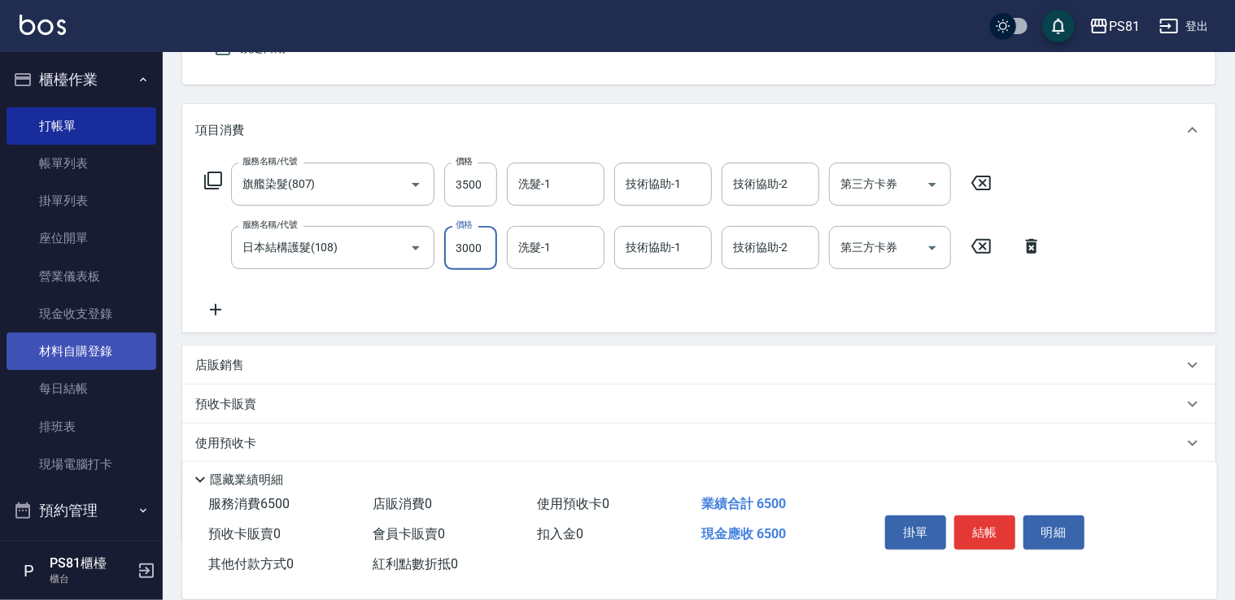
scroll to position [163, 0]
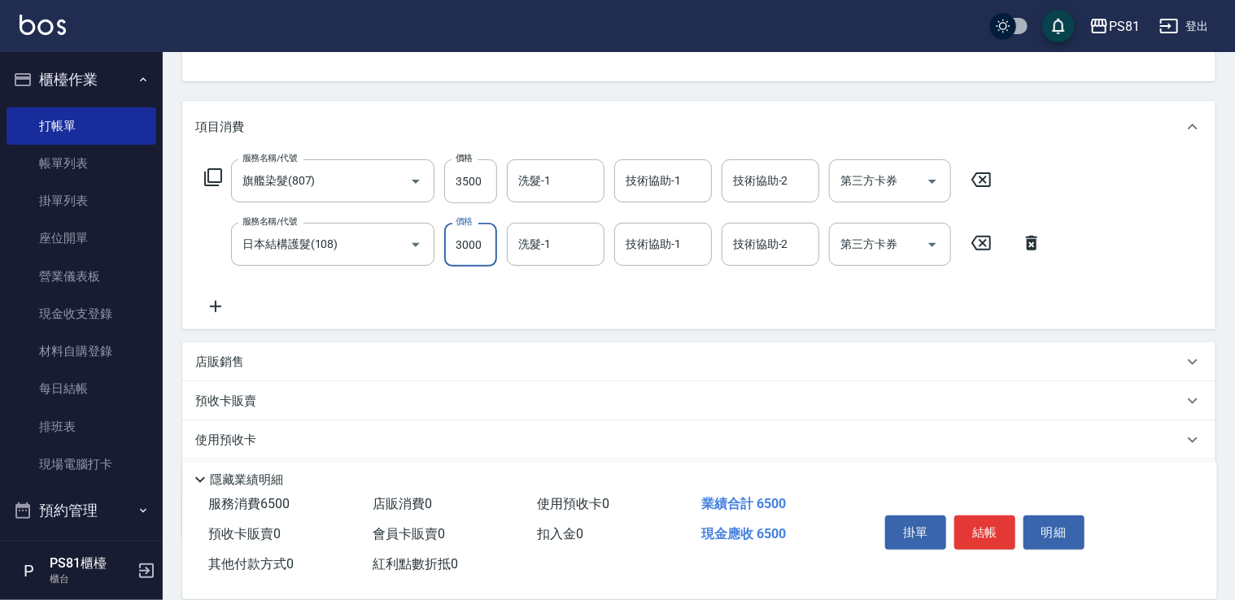
type input "3000"
click at [207, 311] on icon at bounding box center [215, 307] width 41 height 20
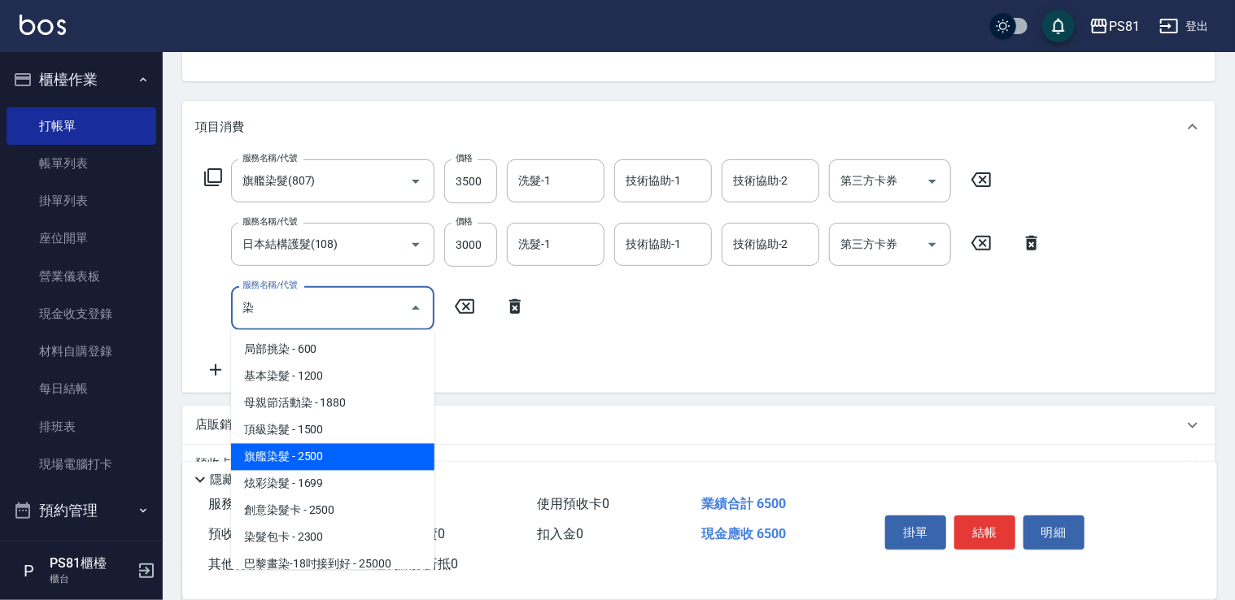
click at [345, 451] on span "旗艦染髮 - 2500" at bounding box center [332, 457] width 203 height 27
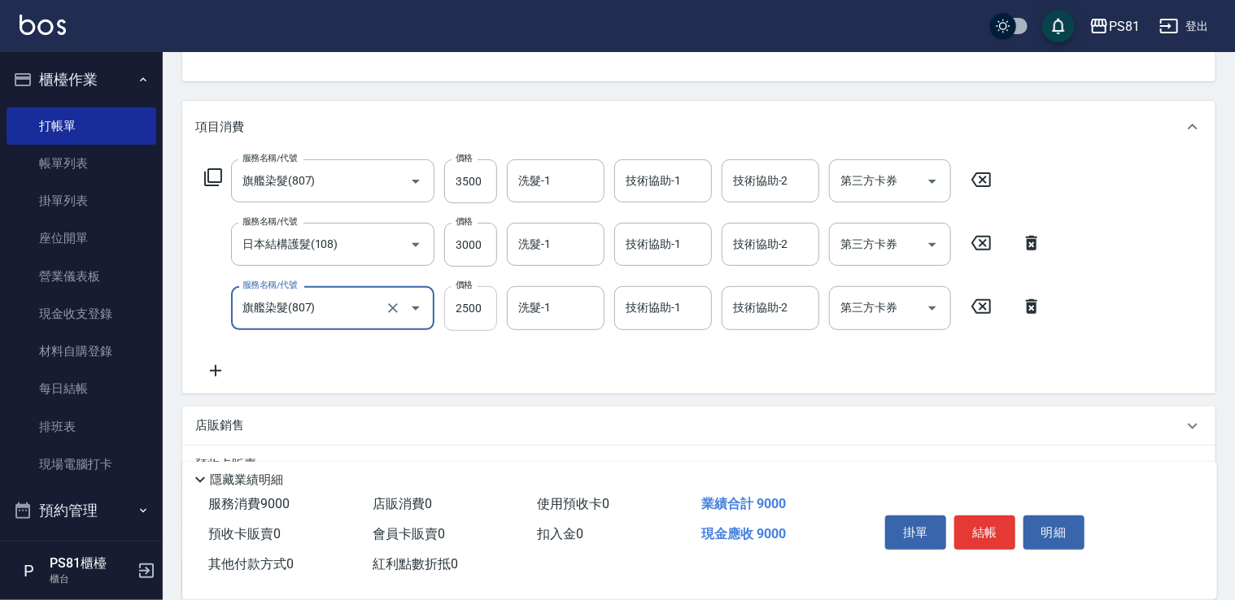
type input "旗艦染髮(807)"
click at [478, 306] on input "2500" at bounding box center [470, 308] width 53 height 44
click at [460, 310] on input "3650" at bounding box center [470, 308] width 53 height 44
click at [465, 307] on input "2650" at bounding box center [470, 308] width 53 height 44
drag, startPoint x: 459, startPoint y: 305, endPoint x: 469, endPoint y: 308, distance: 11.1
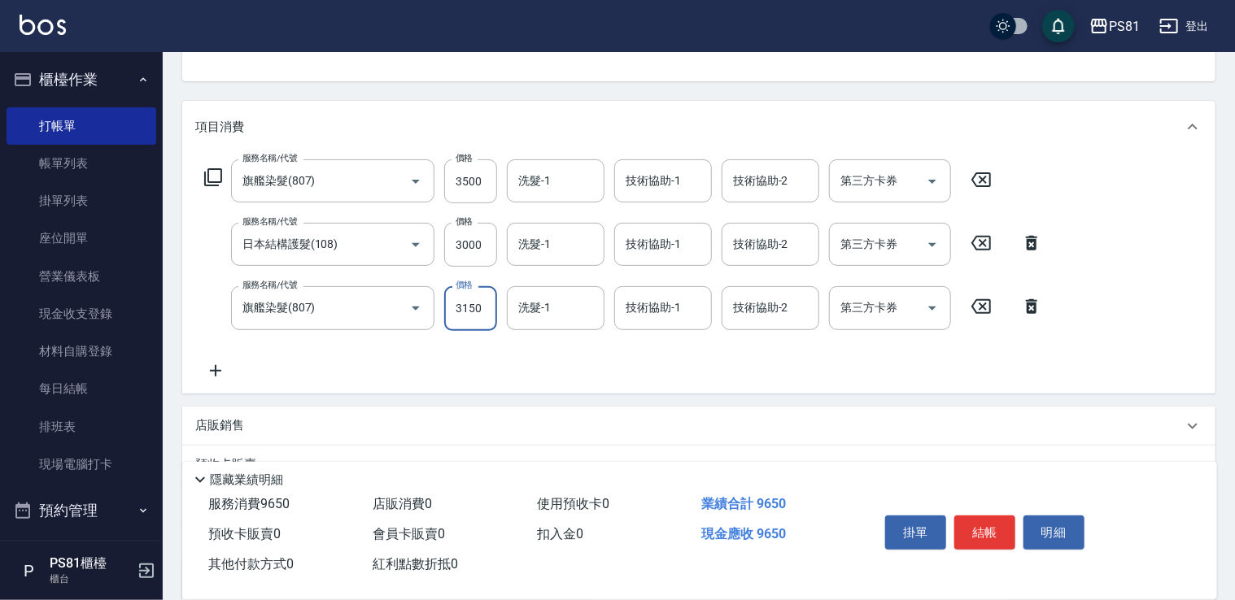
click at [460, 305] on input "3150" at bounding box center [470, 308] width 53 height 44
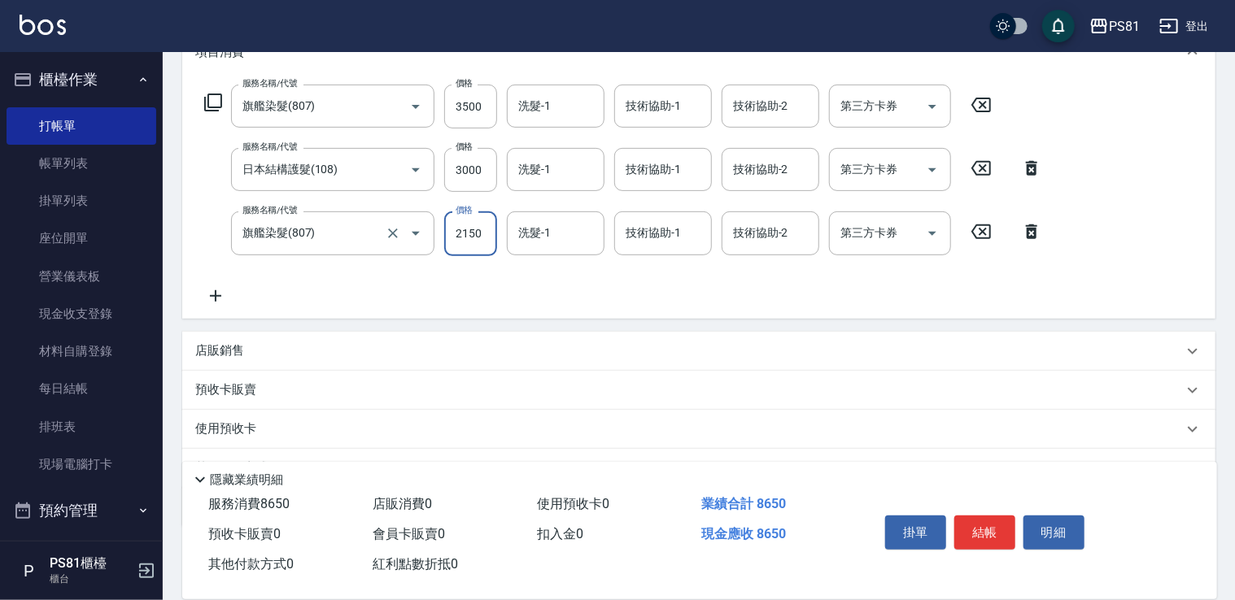
scroll to position [318, 0]
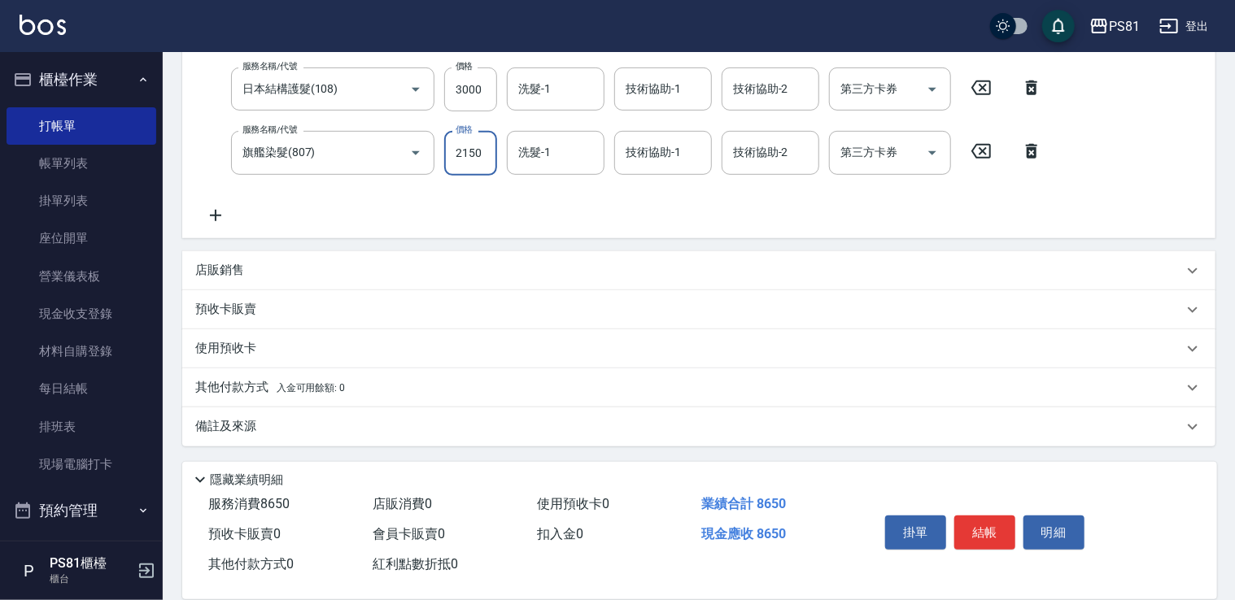
type input "2150"
click at [234, 268] on p "店販銷售" at bounding box center [219, 270] width 49 height 17
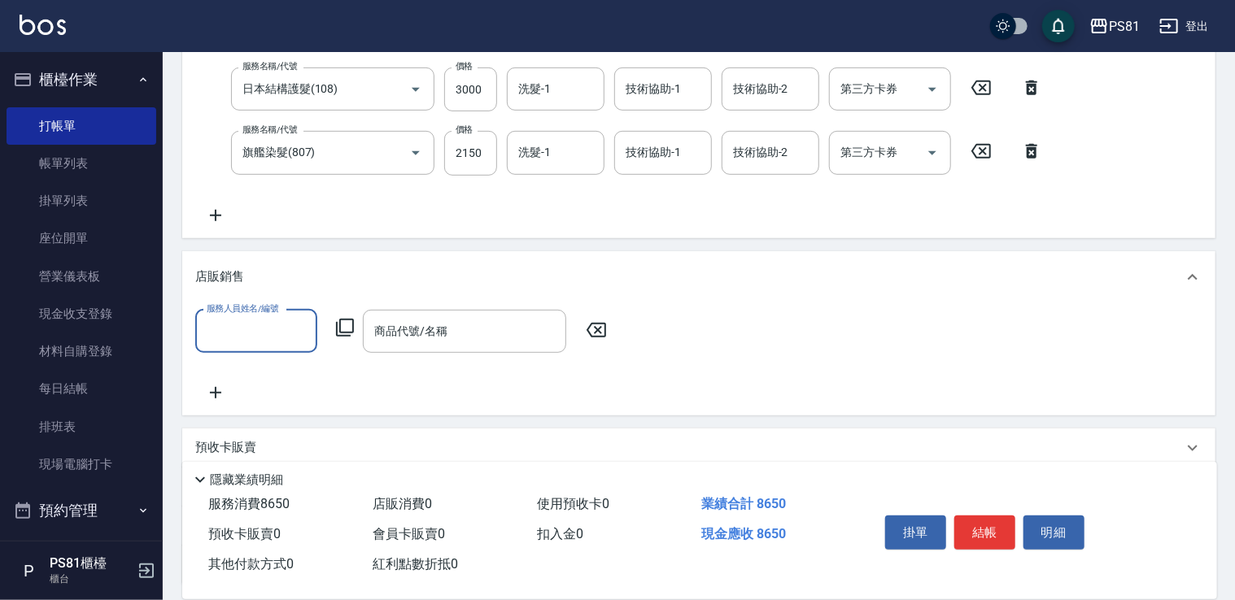
scroll to position [0, 0]
click at [227, 330] on input "服務人員姓名/編號" at bounding box center [256, 331] width 107 height 28
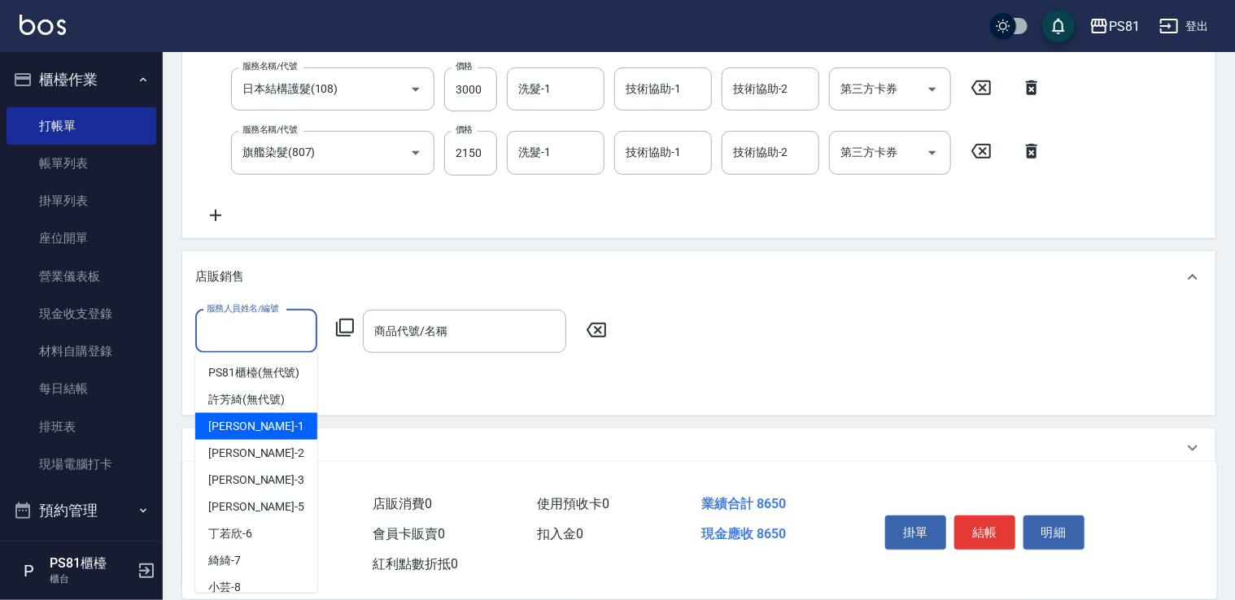
click at [266, 437] on div "[PERSON_NAME] -1" at bounding box center [256, 426] width 122 height 27
type input "[PERSON_NAME]-1"
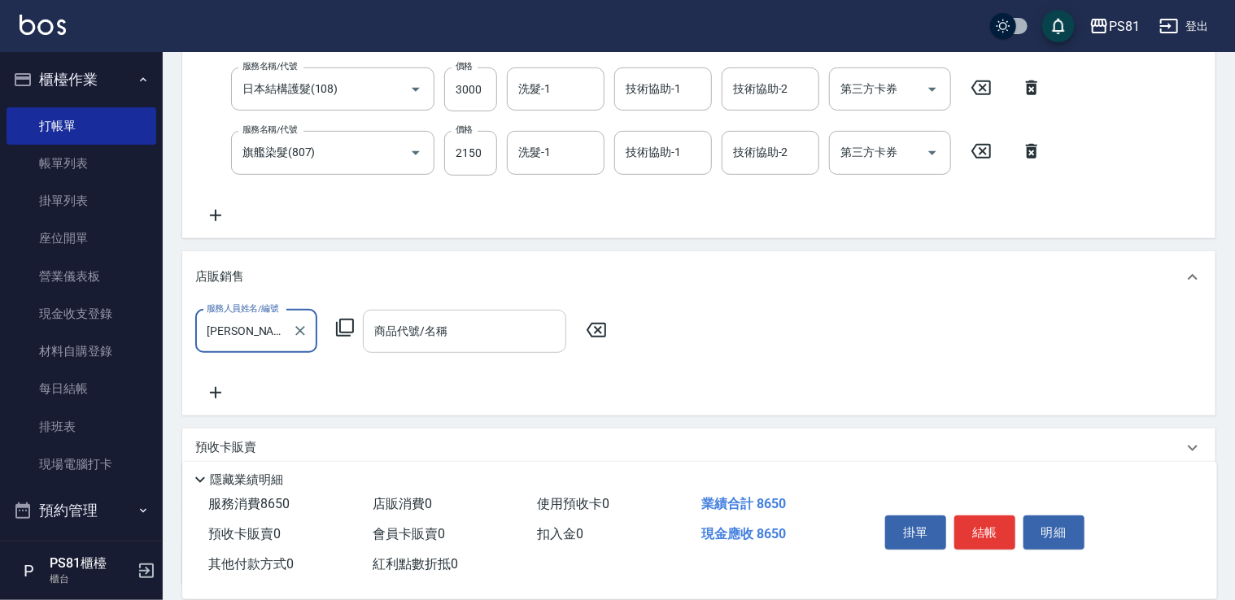
click at [428, 340] on input "商品代號/名稱" at bounding box center [464, 331] width 189 height 28
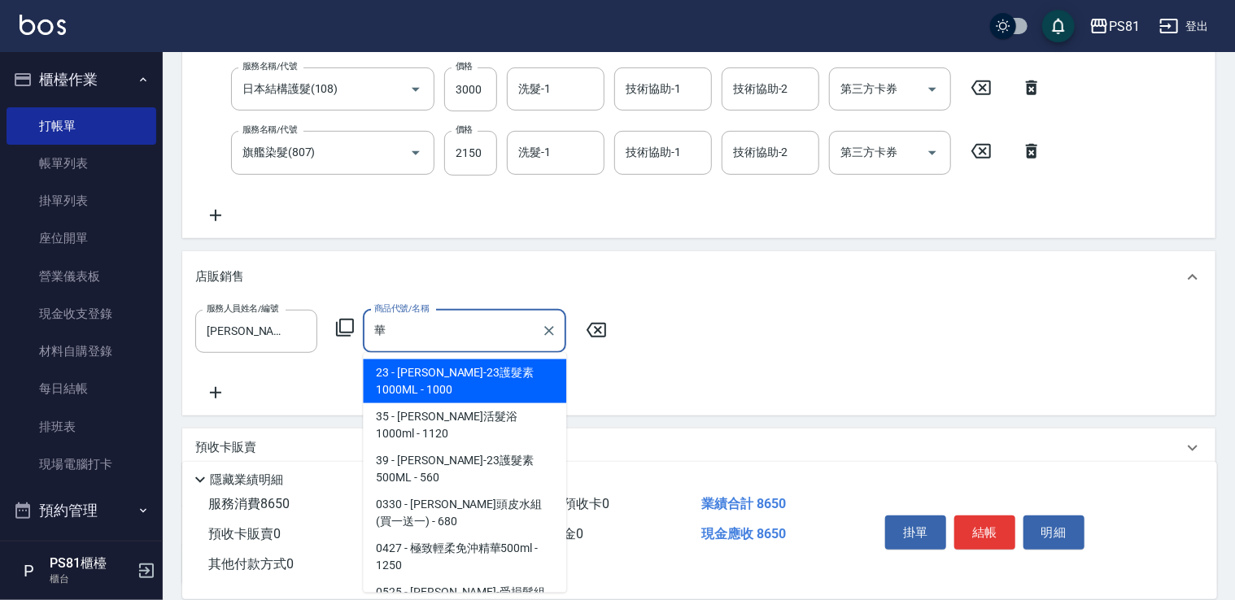
click at [416, 365] on span "23 - [PERSON_NAME]-23護髮素1000ML - 1000" at bounding box center [464, 382] width 203 height 44
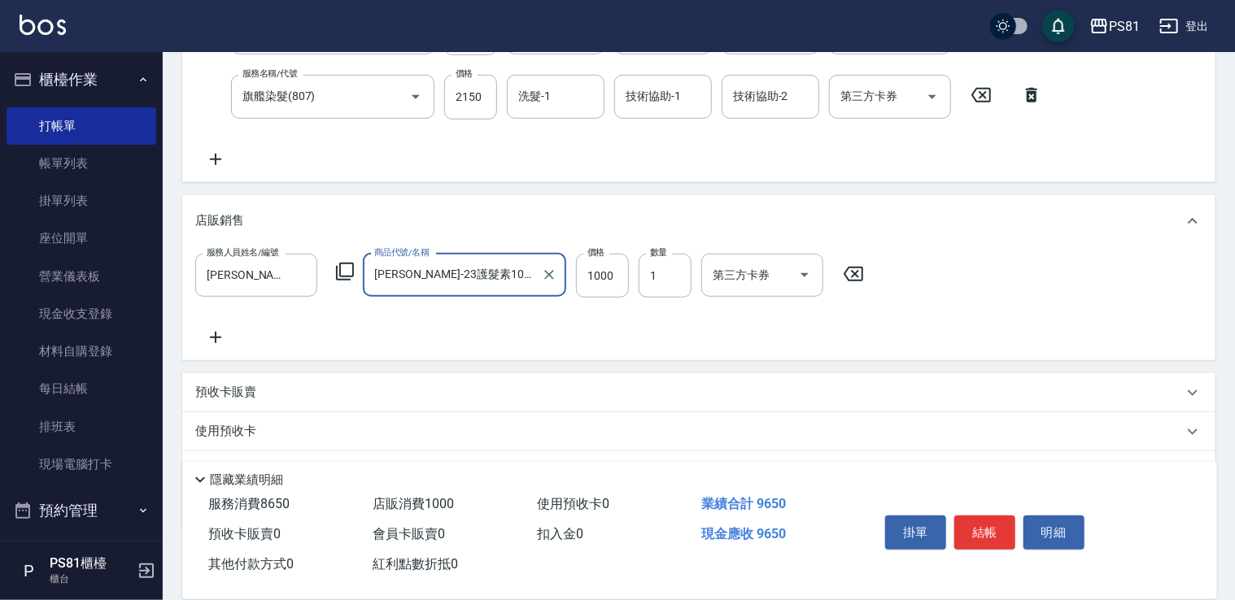
scroll to position [457, 0]
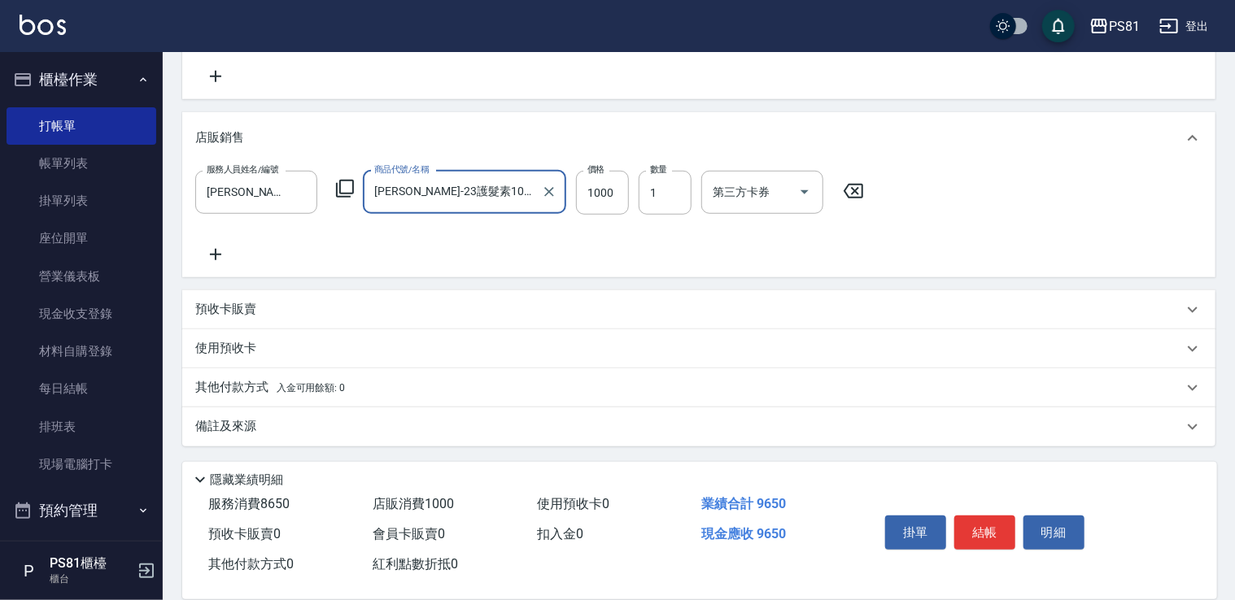
type input "[PERSON_NAME]-23護髮素1000ML"
click at [256, 379] on p "其他付款方式 入金可用餘額: 0" at bounding box center [270, 388] width 150 height 18
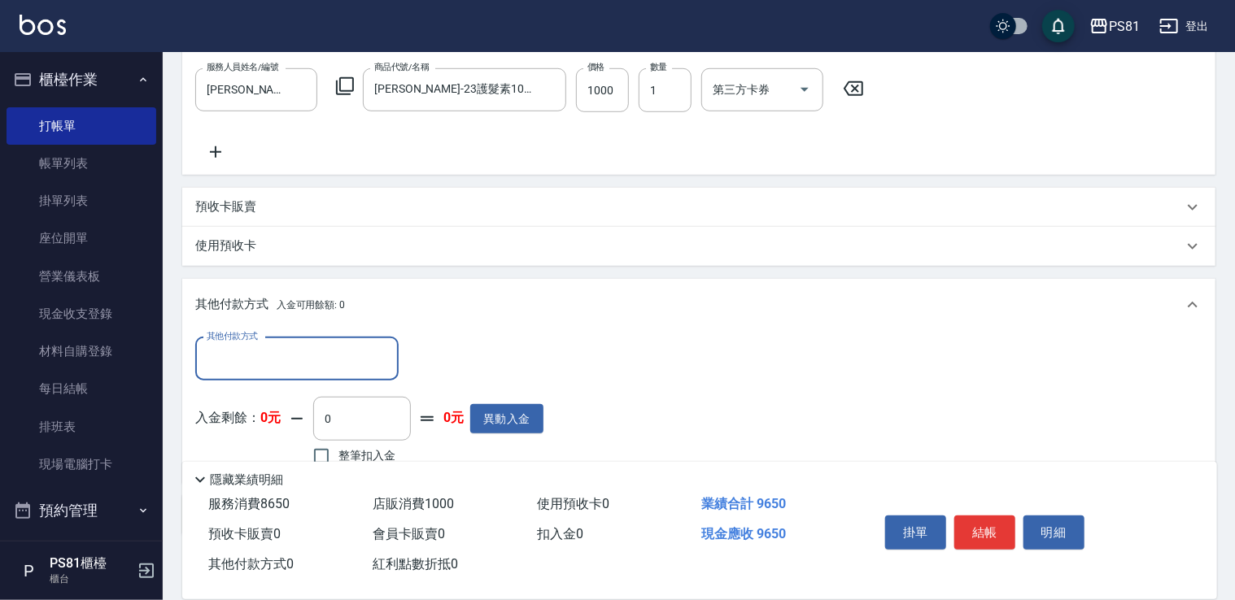
scroll to position [648, 0]
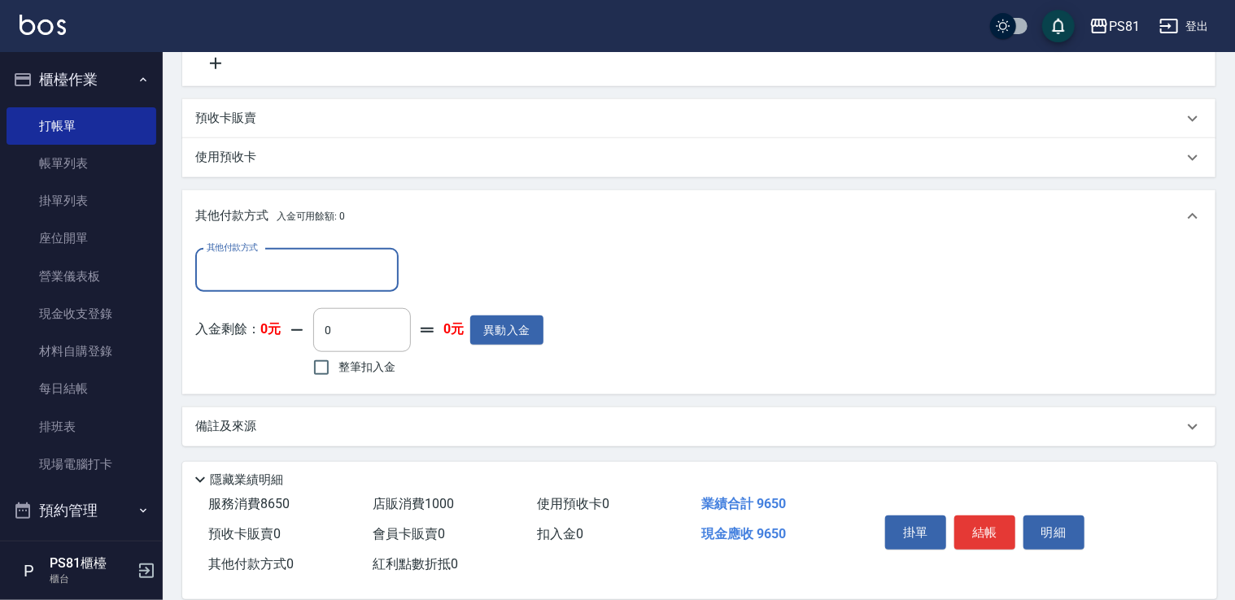
click at [304, 272] on input "其他付款方式" at bounding box center [297, 270] width 189 height 28
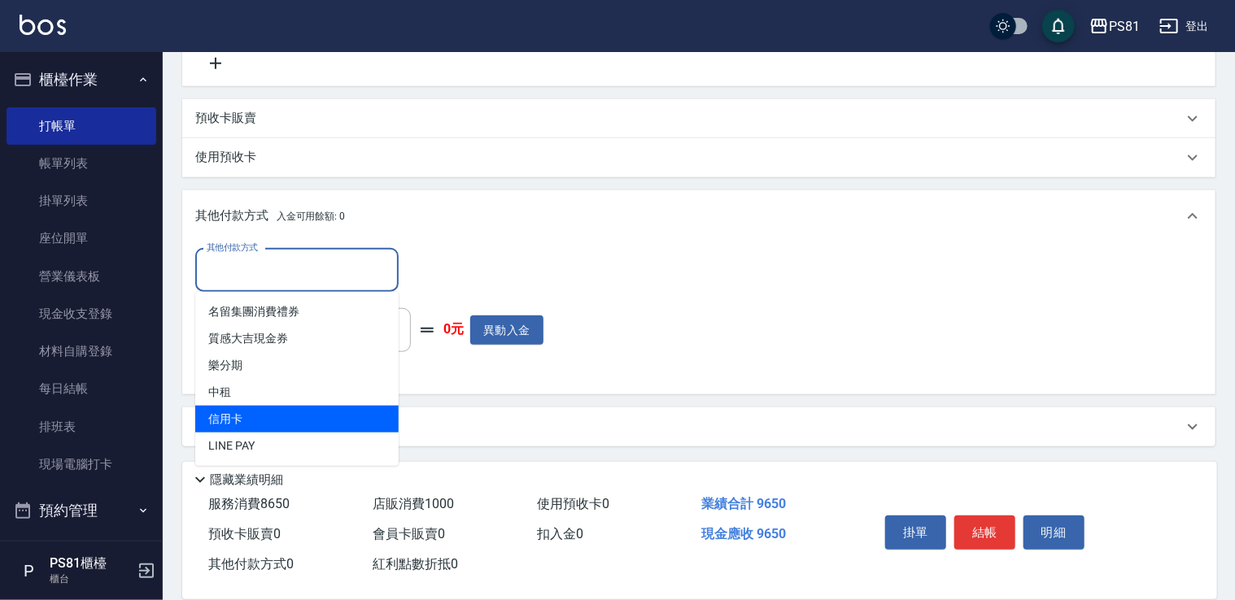
click at [267, 424] on span "信用卡" at bounding box center [296, 419] width 203 height 27
type input "信用卡"
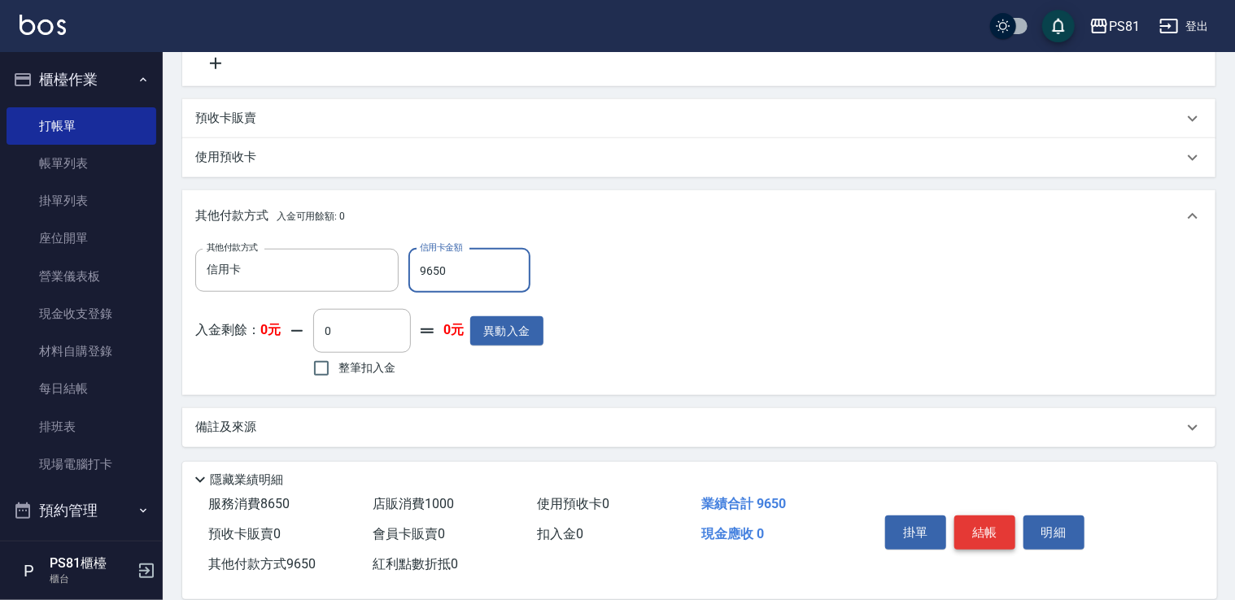
type input "9650"
click at [989, 532] on button "結帳" at bounding box center [984, 533] width 61 height 34
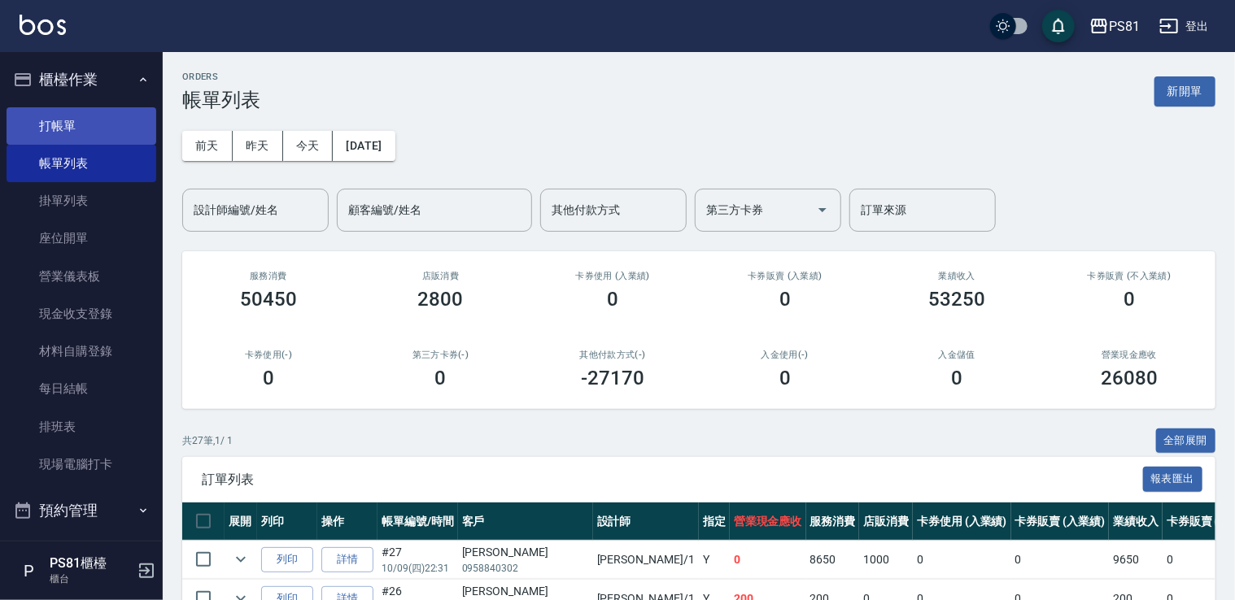
drag, startPoint x: 92, startPoint y: 131, endPoint x: 141, endPoint y: 136, distance: 49.0
click at [92, 131] on link "打帳單" at bounding box center [82, 125] width 150 height 37
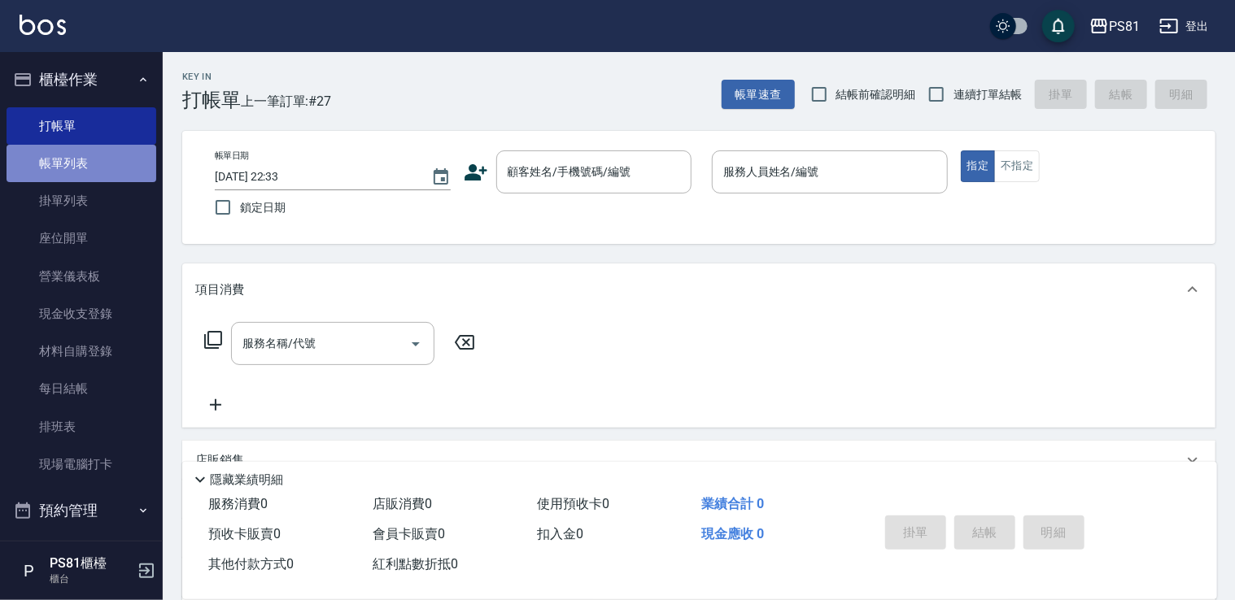
click at [102, 171] on link "帳單列表" at bounding box center [82, 163] width 150 height 37
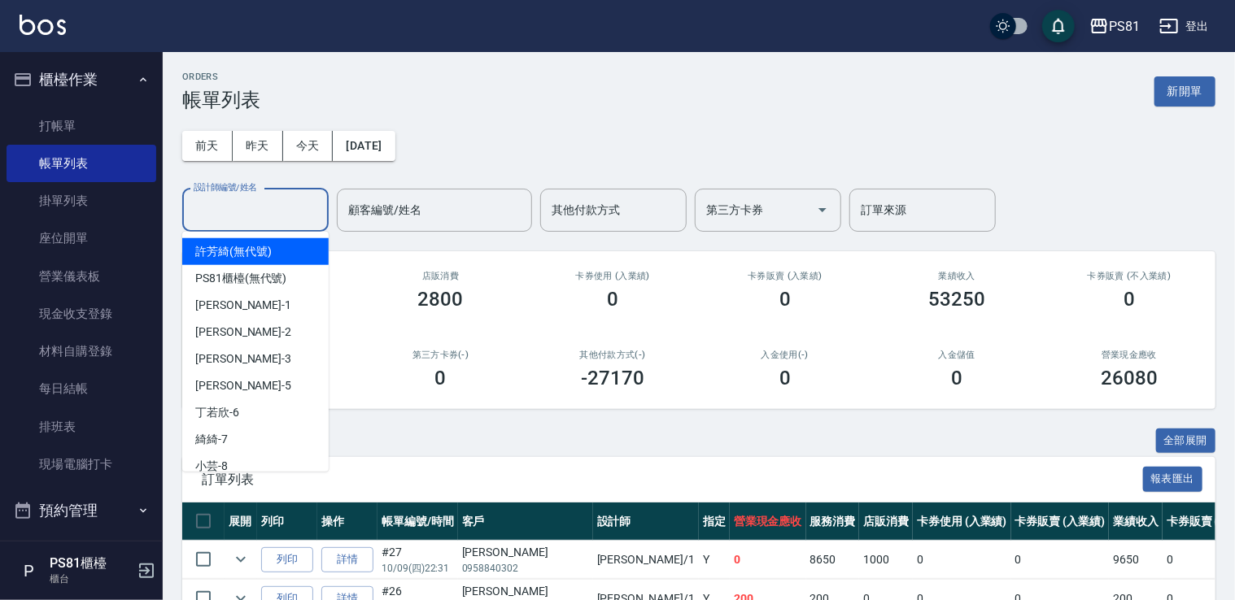
click at [269, 207] on input "設計師編號/姓名" at bounding box center [256, 210] width 132 height 28
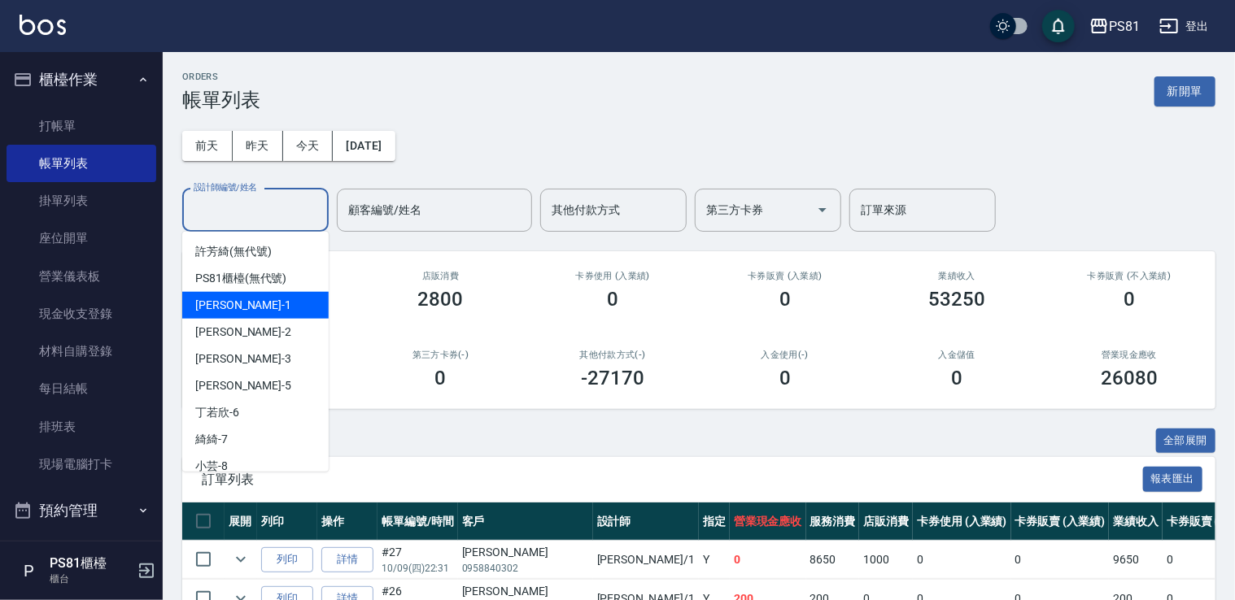
click at [257, 307] on div "[PERSON_NAME] -1" at bounding box center [255, 305] width 146 height 27
type input "[PERSON_NAME]-1"
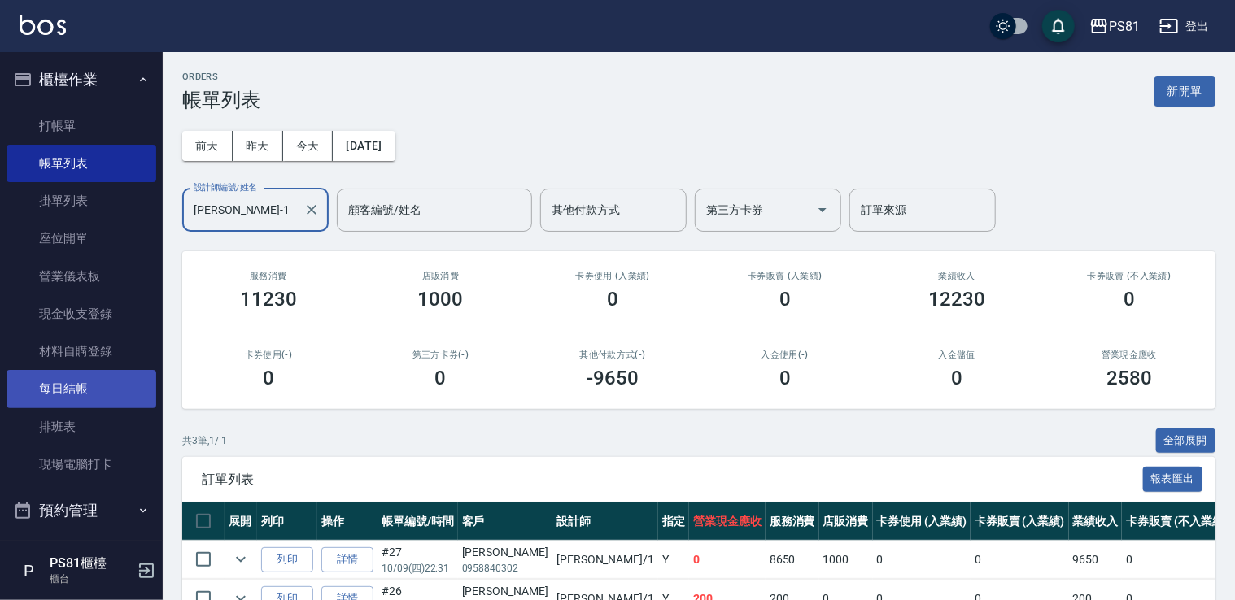
scroll to position [81, 0]
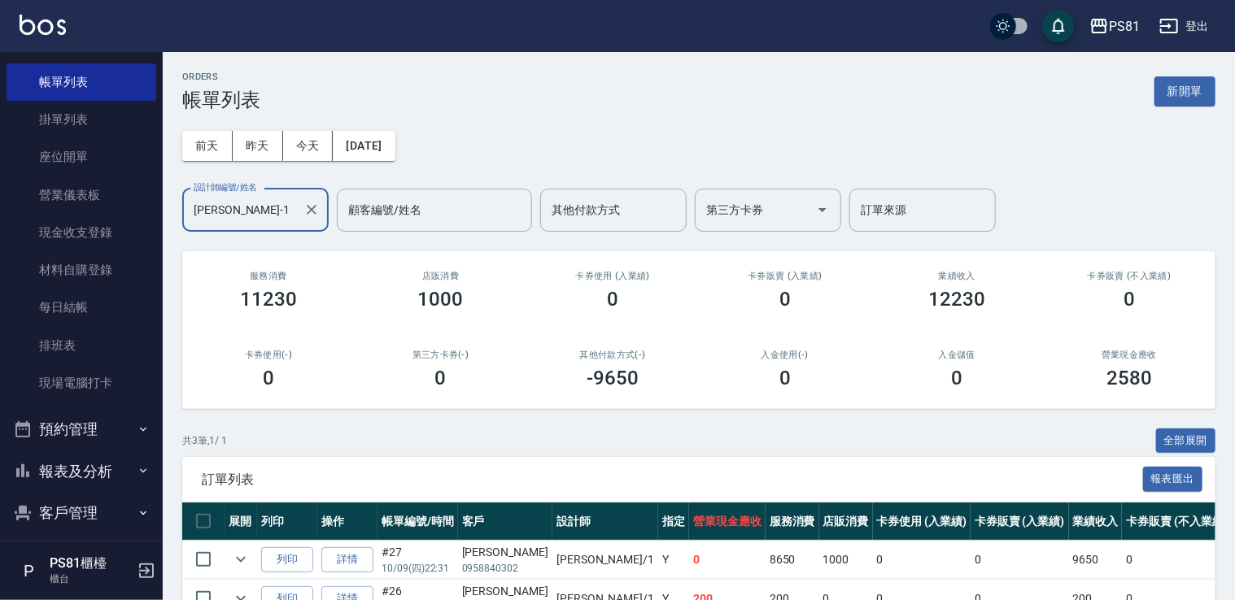
click at [102, 468] on button "報表及分析" at bounding box center [82, 472] width 150 height 42
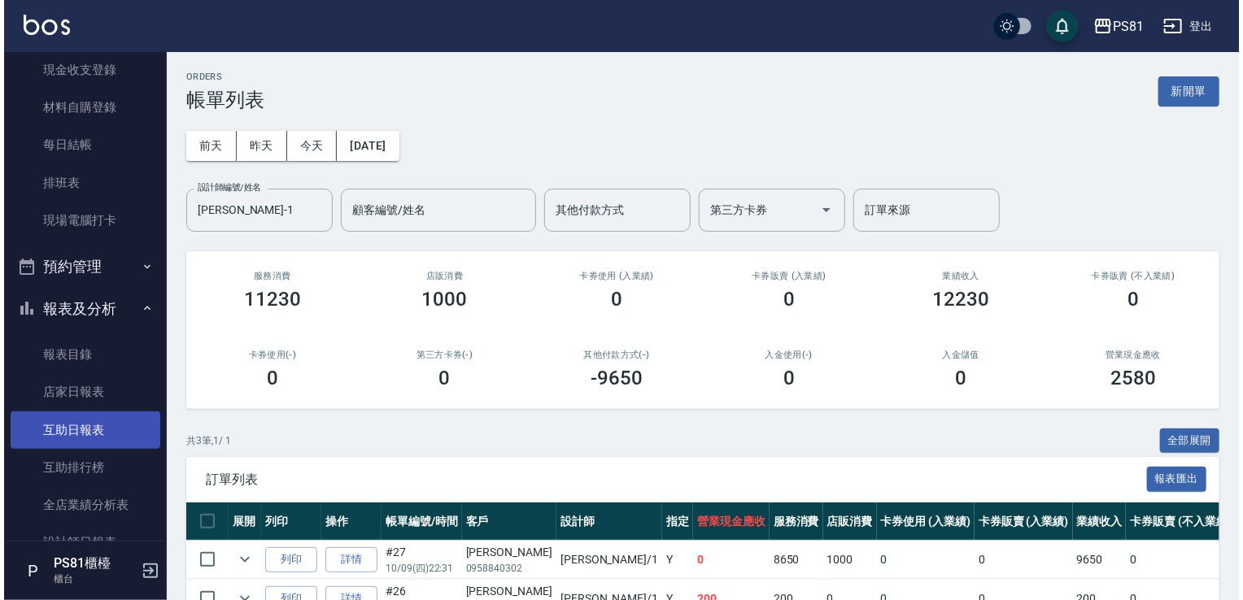
scroll to position [325, 0]
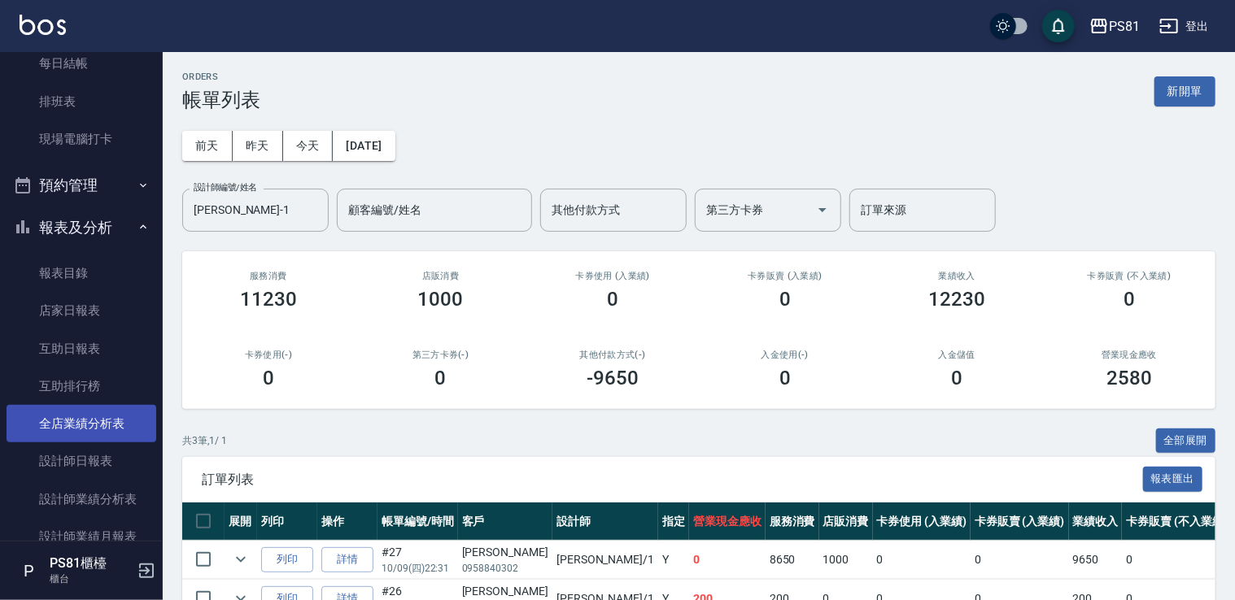
click at [100, 429] on link "全店業績分析表" at bounding box center [82, 423] width 150 height 37
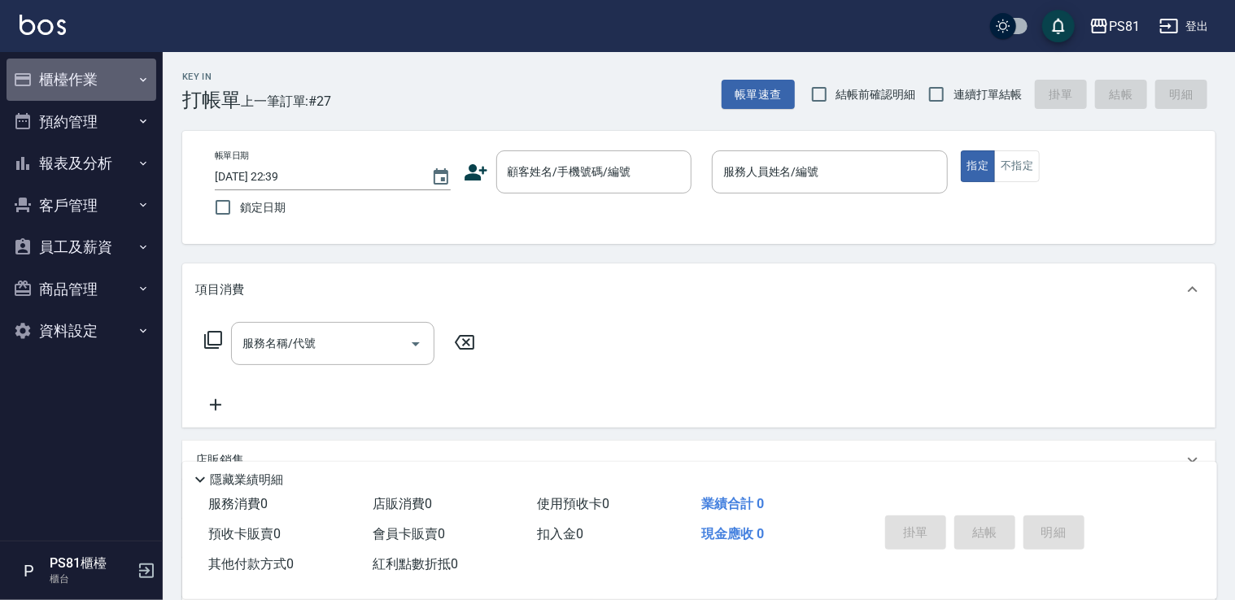
click at [72, 74] on button "櫃檯作業" at bounding box center [82, 80] width 150 height 42
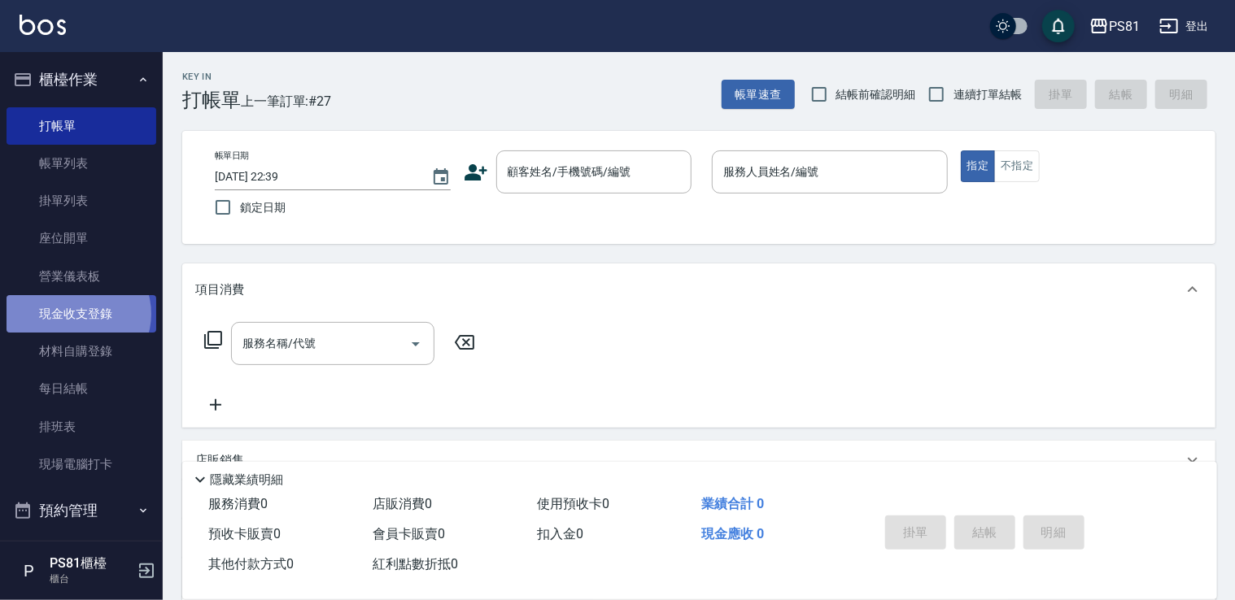
click at [77, 314] on link "現金收支登錄" at bounding box center [82, 313] width 150 height 37
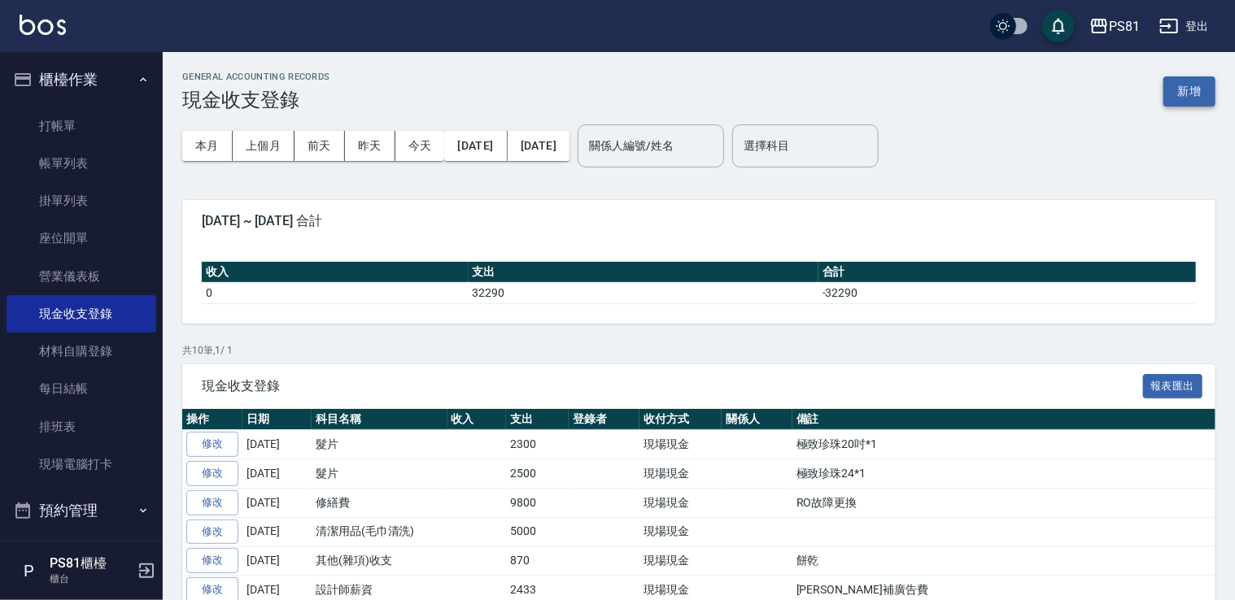
click at [1171, 91] on button "新增" at bounding box center [1189, 91] width 52 height 30
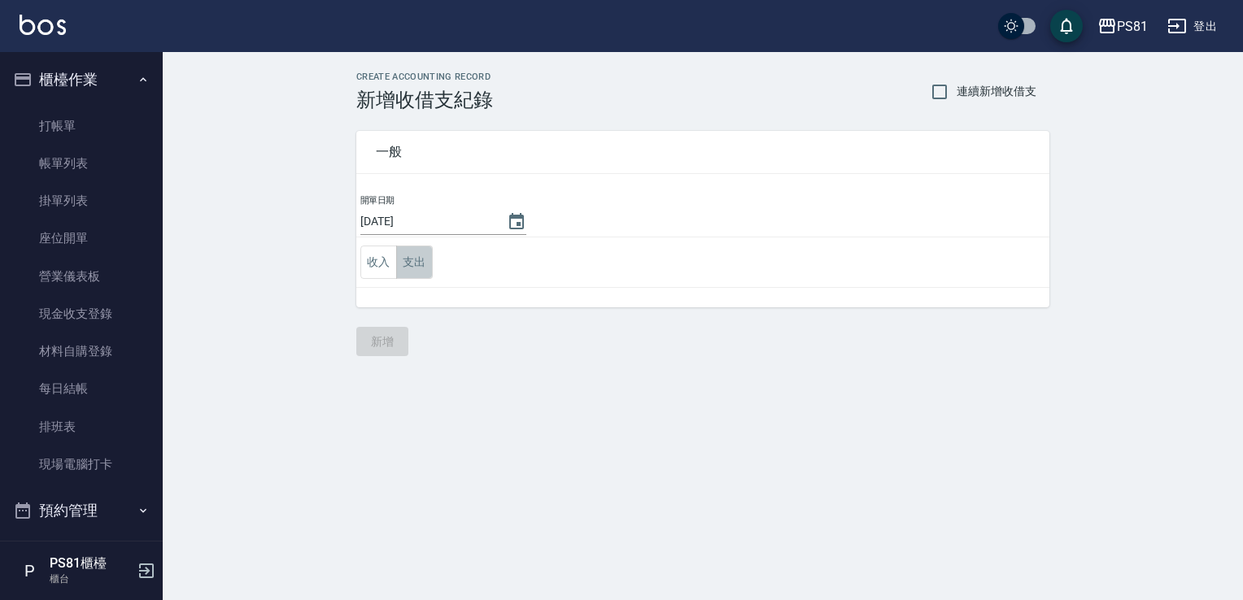
click at [427, 259] on button "支出" at bounding box center [414, 262] width 37 height 33
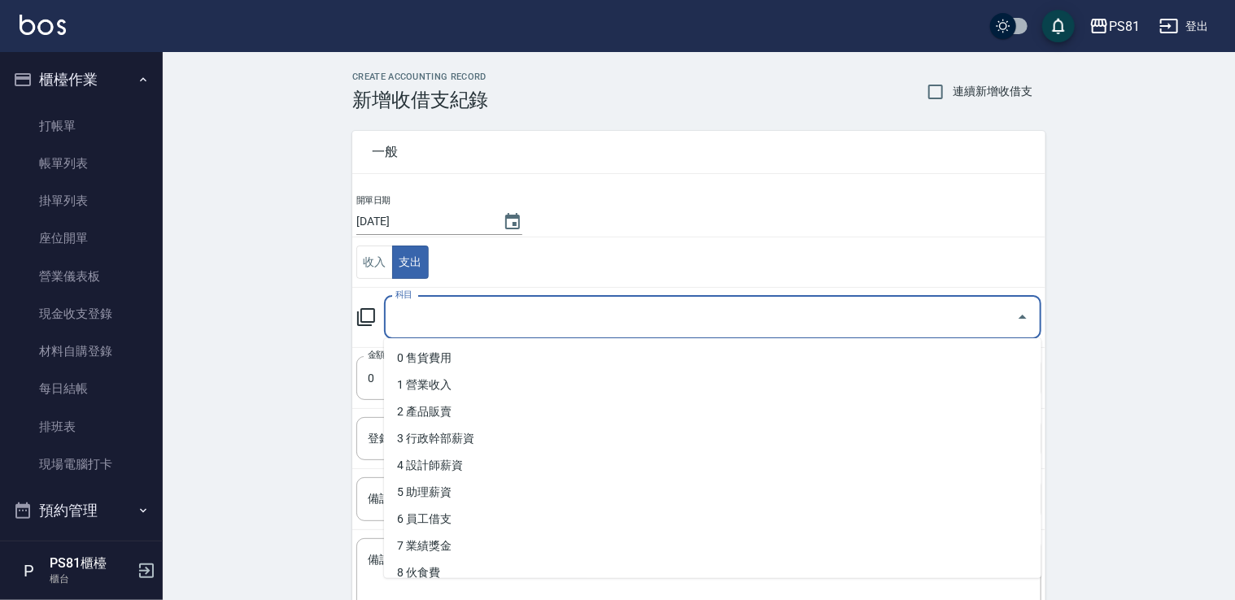
click at [537, 323] on input "科目" at bounding box center [700, 317] width 618 height 28
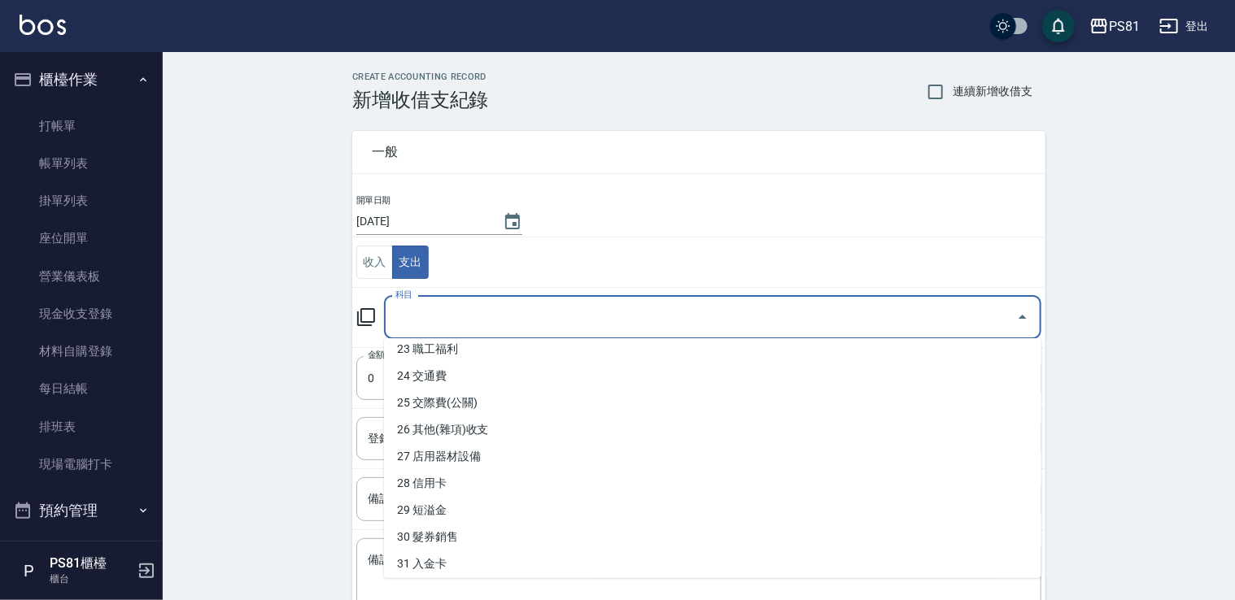
scroll to position [602, 0]
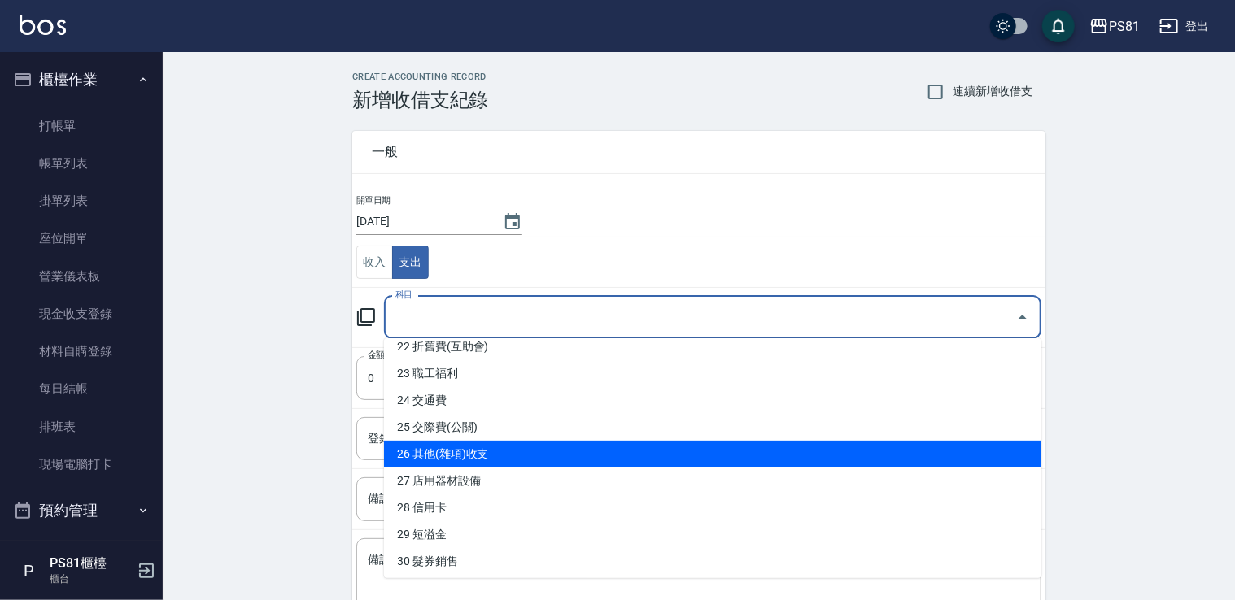
click at [500, 451] on li "26 其他(雜項)收支" at bounding box center [712, 454] width 657 height 27
type input "26 其他(雜項)收支"
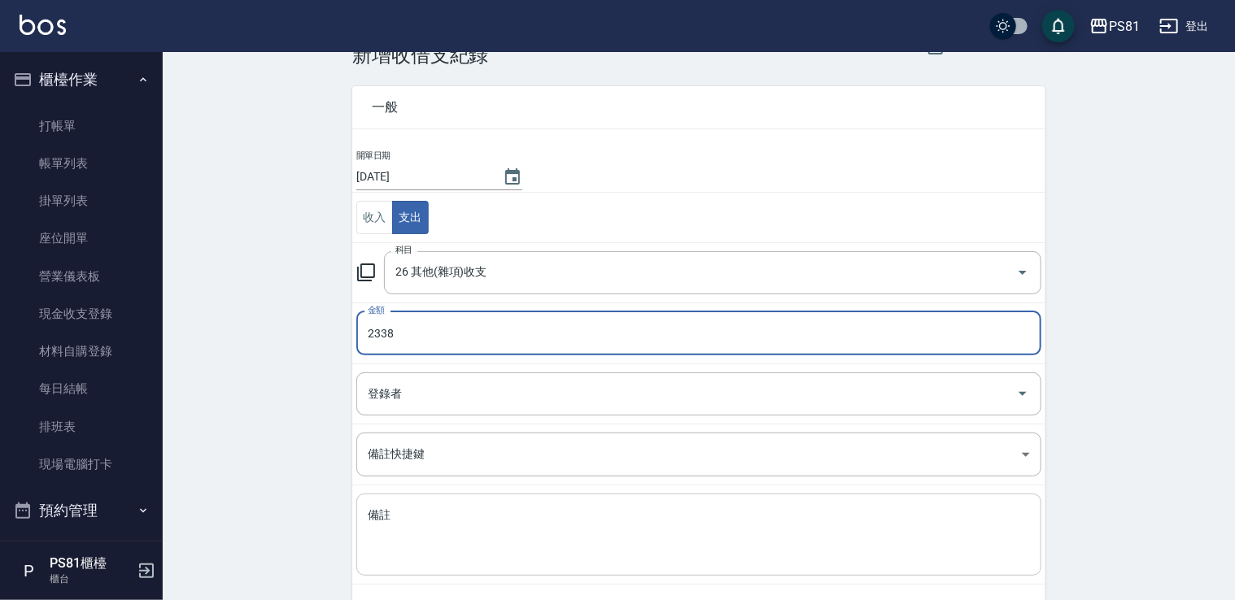
scroll to position [81, 0]
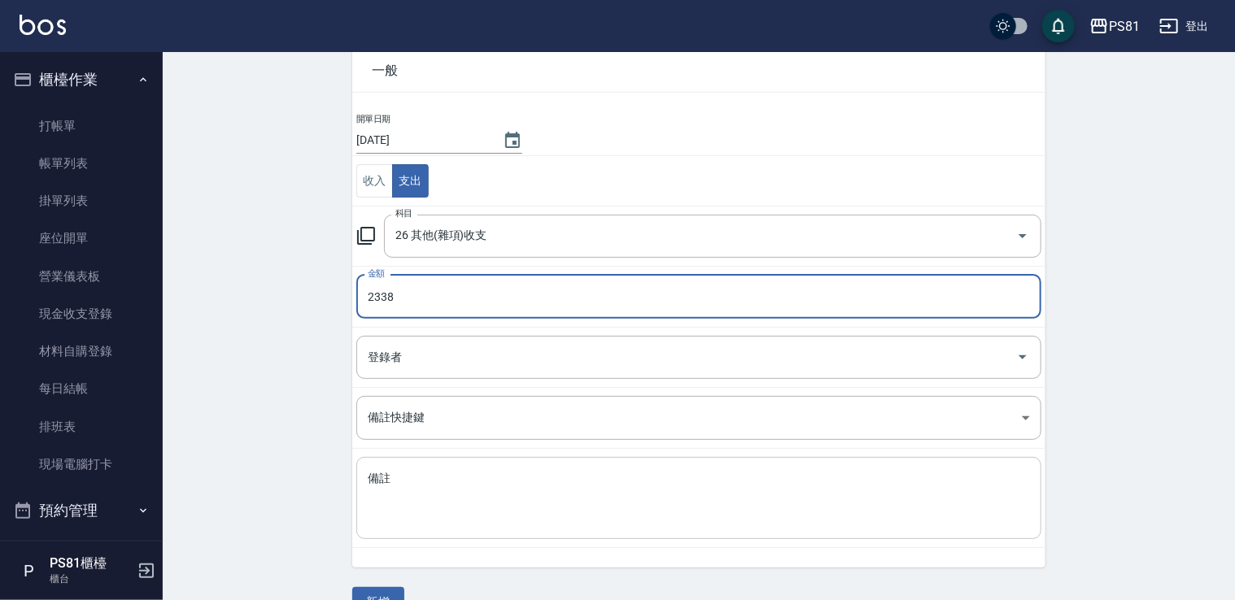
type input "2338"
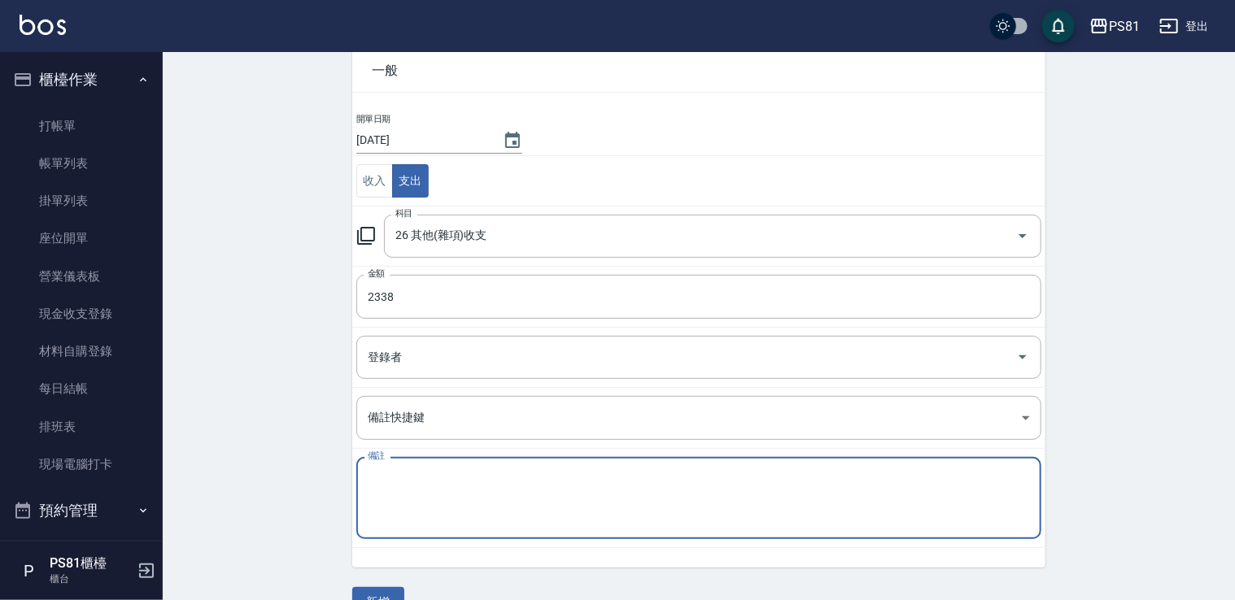
click at [613, 515] on textarea "備註" at bounding box center [699, 498] width 662 height 55
type textarea "x"
type textarea "鋁箔紙*2"
click at [252, 447] on div "CREATE ACCOUNTING RECORD 新增收借支紀錄 連續新增收借支 一般 開單日期 2025/10/09 收入 支出 科目 26 其他(雜項)收…" at bounding box center [699, 304] width 1072 height 666
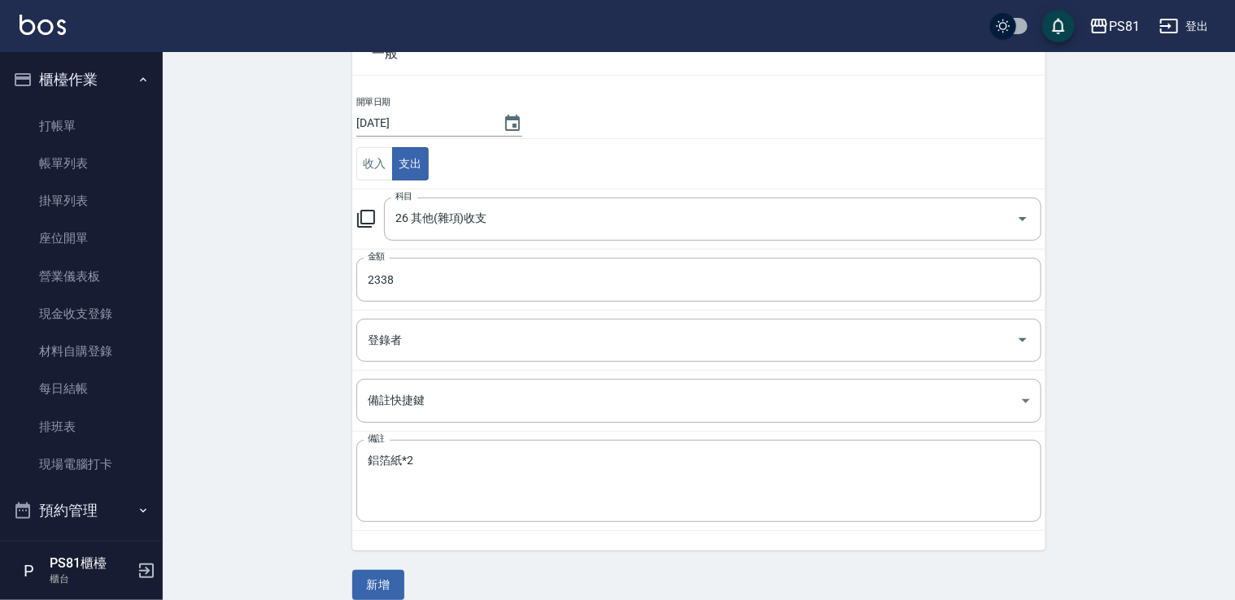
scroll to position [115, 0]
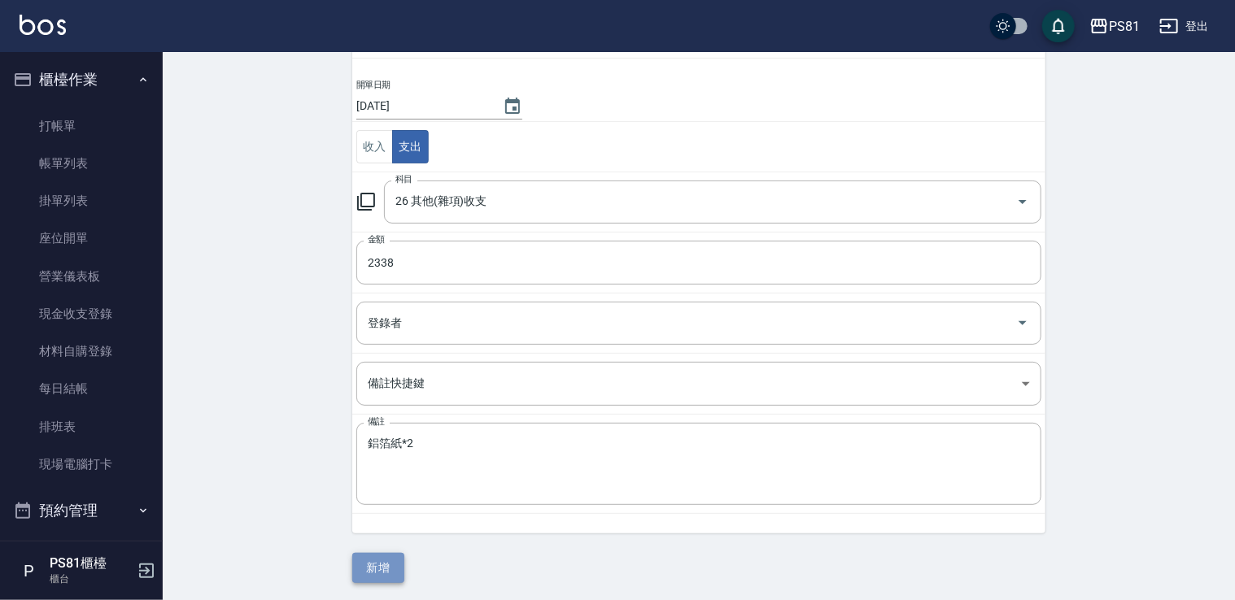
click at [387, 575] on button "新增" at bounding box center [378, 568] width 52 height 30
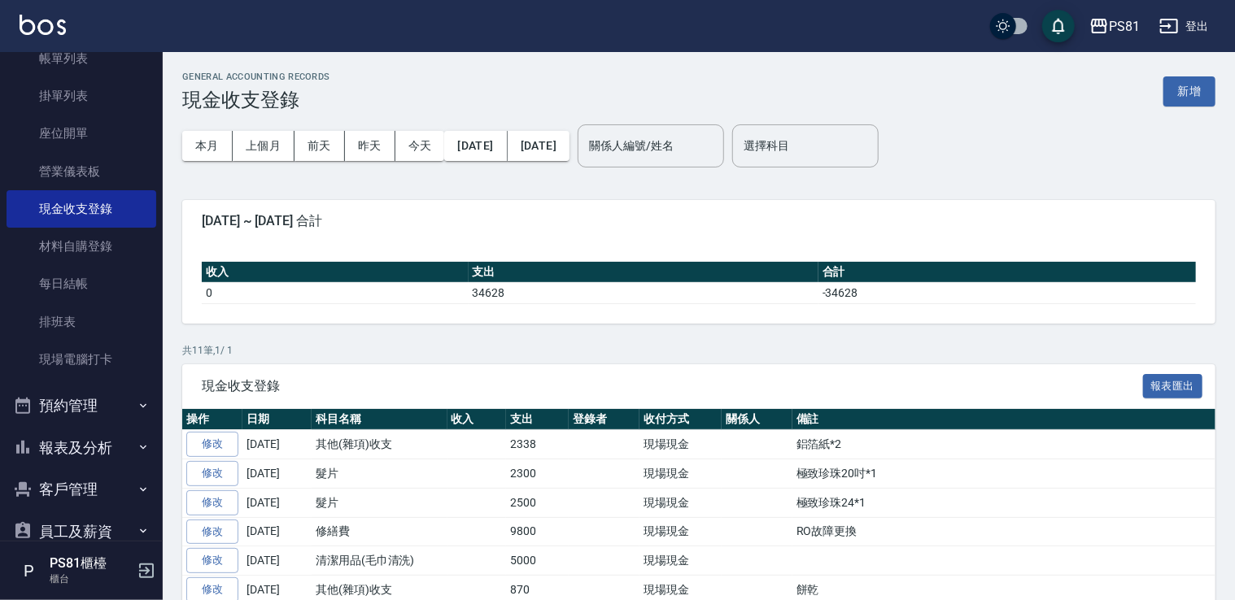
scroll to position [219, 0]
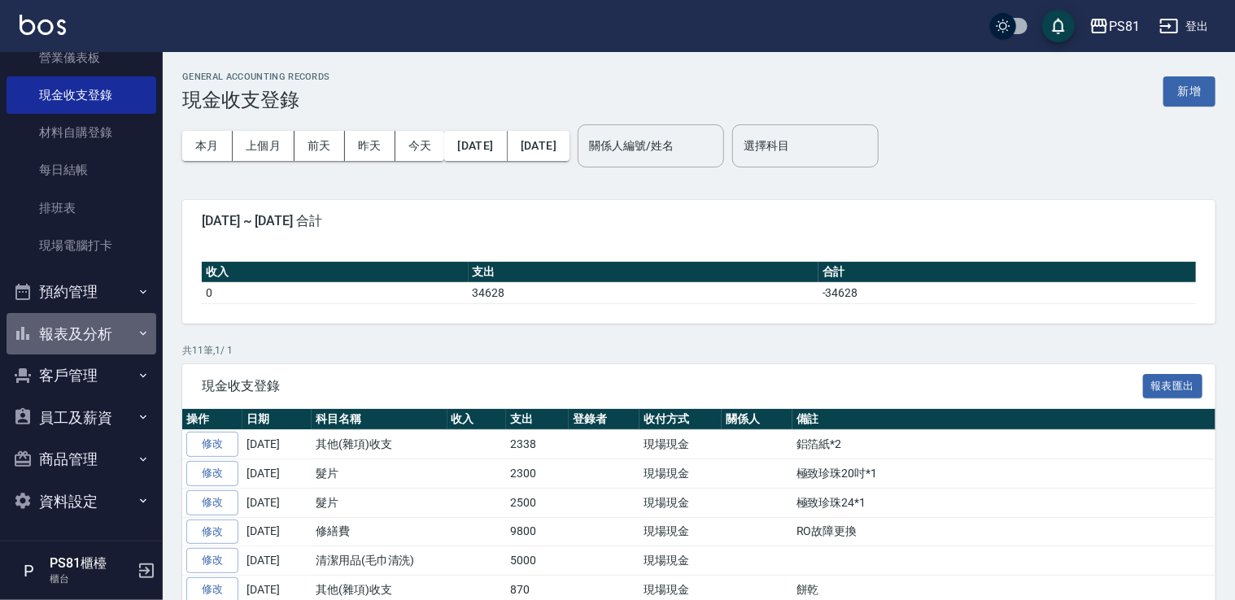
click at [109, 329] on button "報表及分析" at bounding box center [82, 334] width 150 height 42
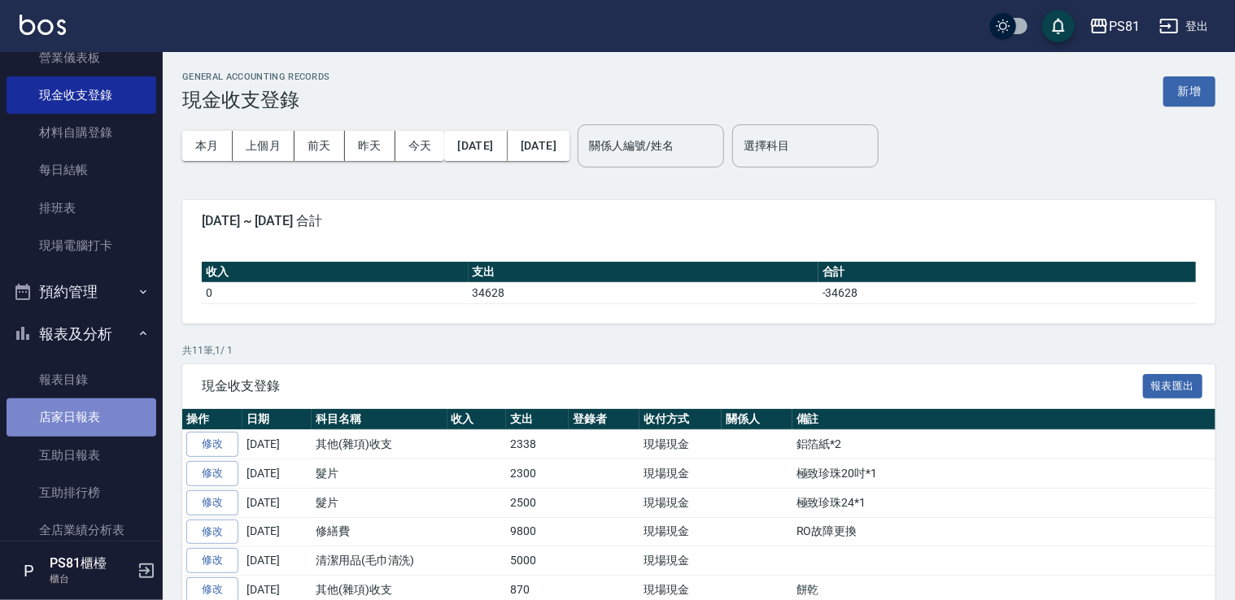
click at [86, 415] on link "店家日報表" at bounding box center [82, 417] width 150 height 37
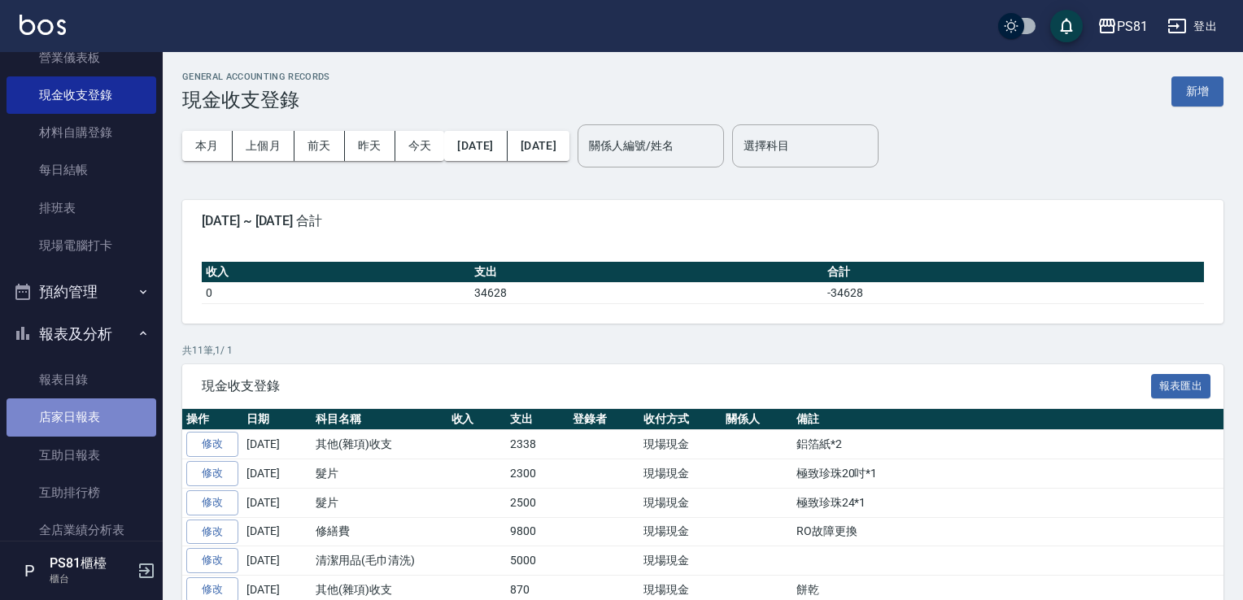
click at [86, 415] on link "店家日報表" at bounding box center [82, 417] width 150 height 37
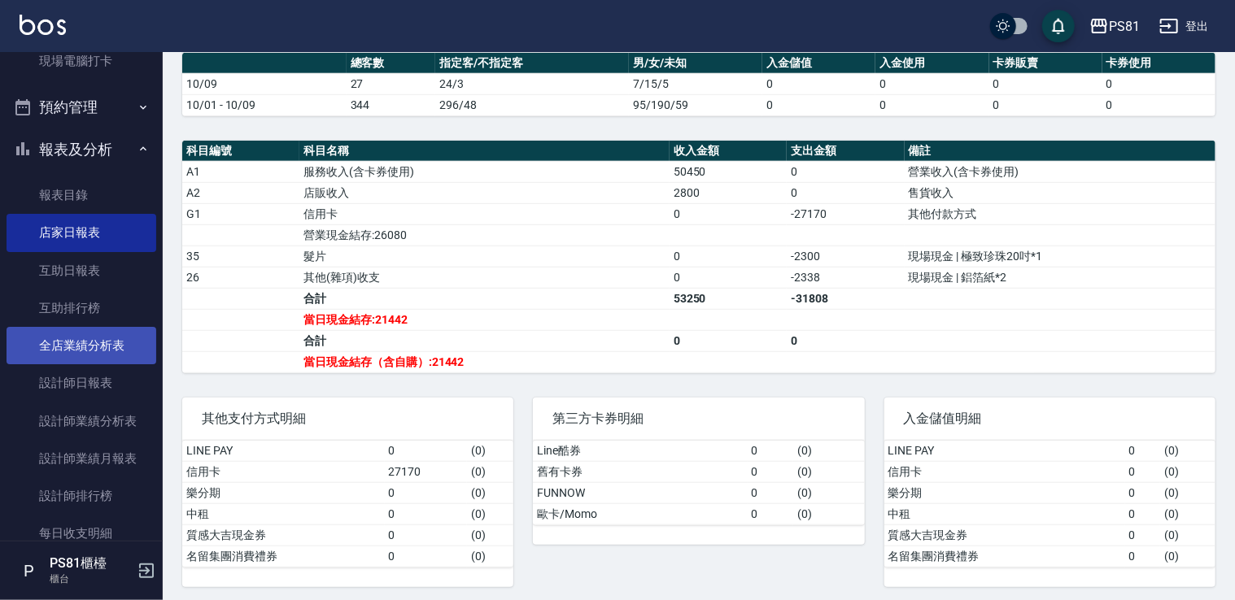
scroll to position [407, 0]
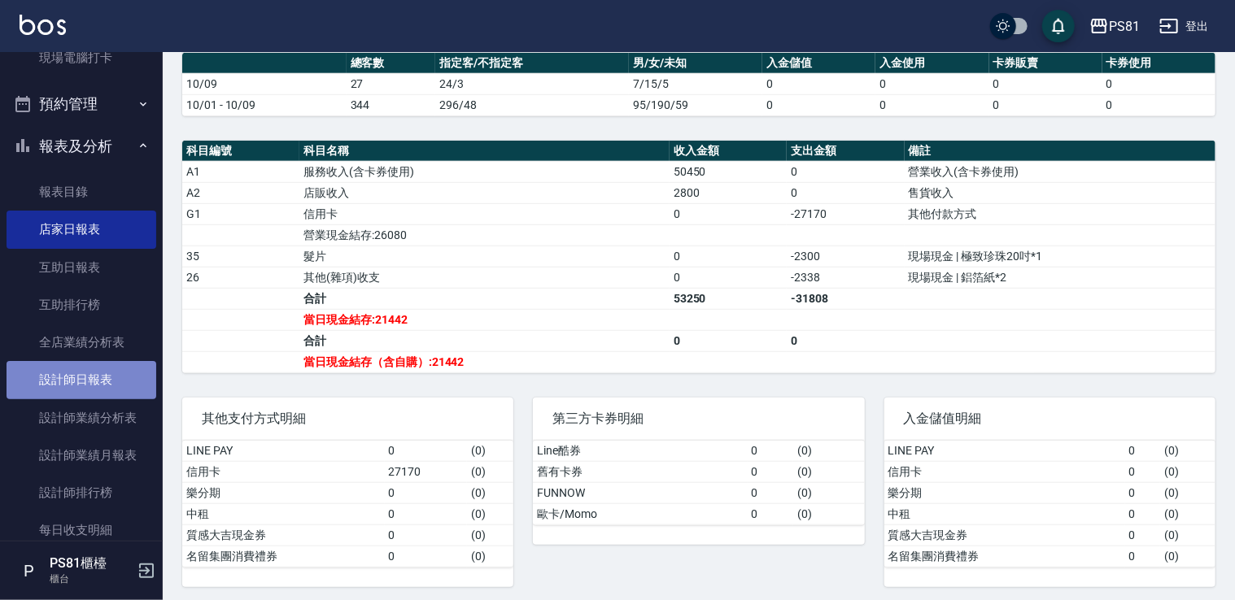
click at [104, 376] on link "設計師日報表" at bounding box center [82, 379] width 150 height 37
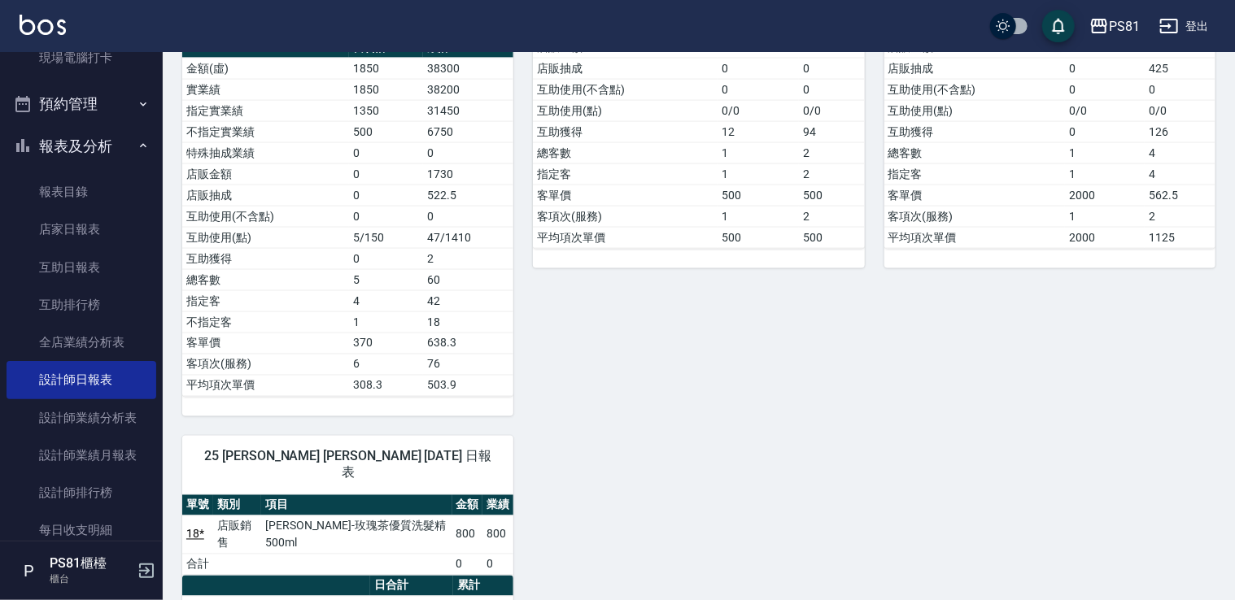
scroll to position [1378, 0]
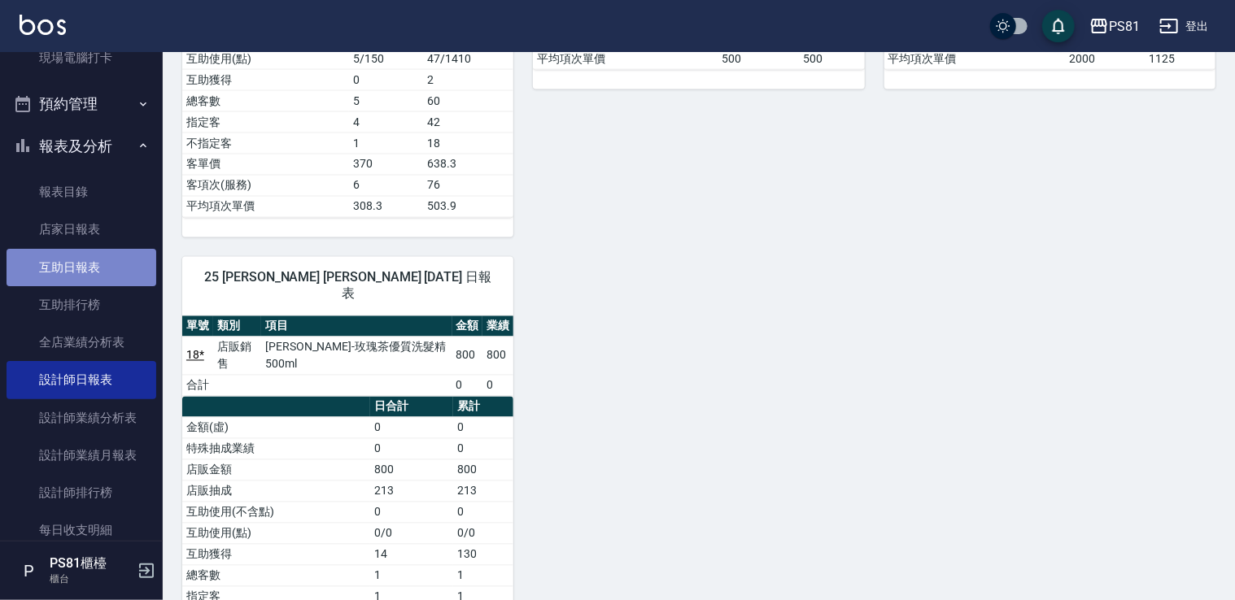
click at [113, 259] on link "互助日報表" at bounding box center [82, 267] width 150 height 37
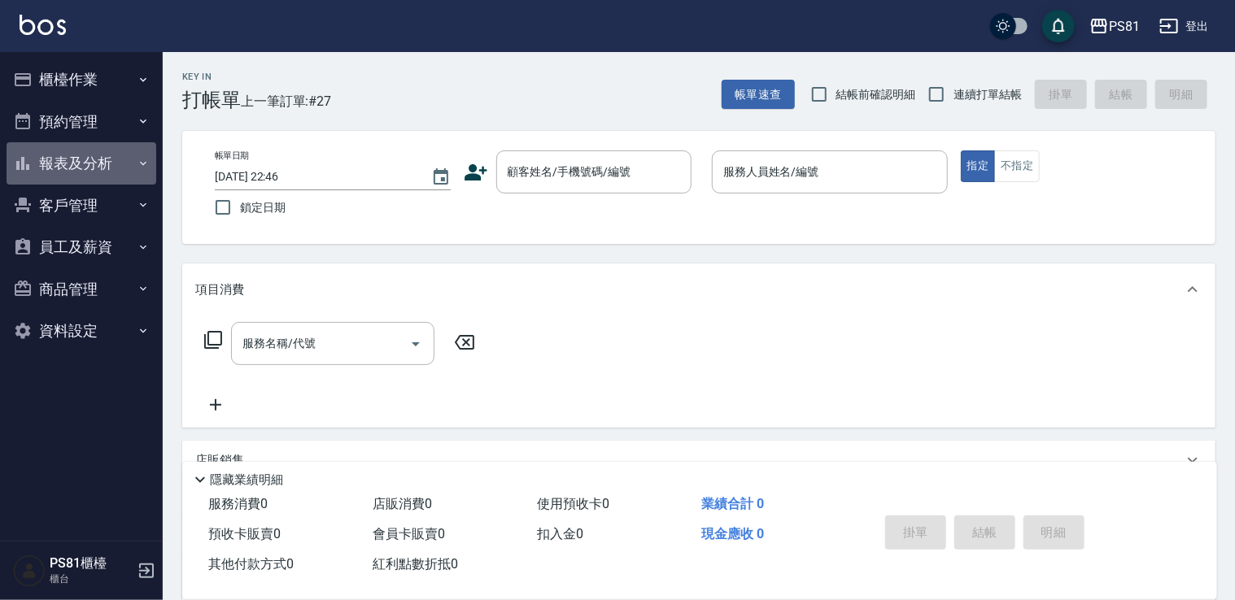
drag, startPoint x: 85, startPoint y: 159, endPoint x: 99, endPoint y: 229, distance: 72.1
click at [86, 159] on button "報表及分析" at bounding box center [82, 163] width 150 height 42
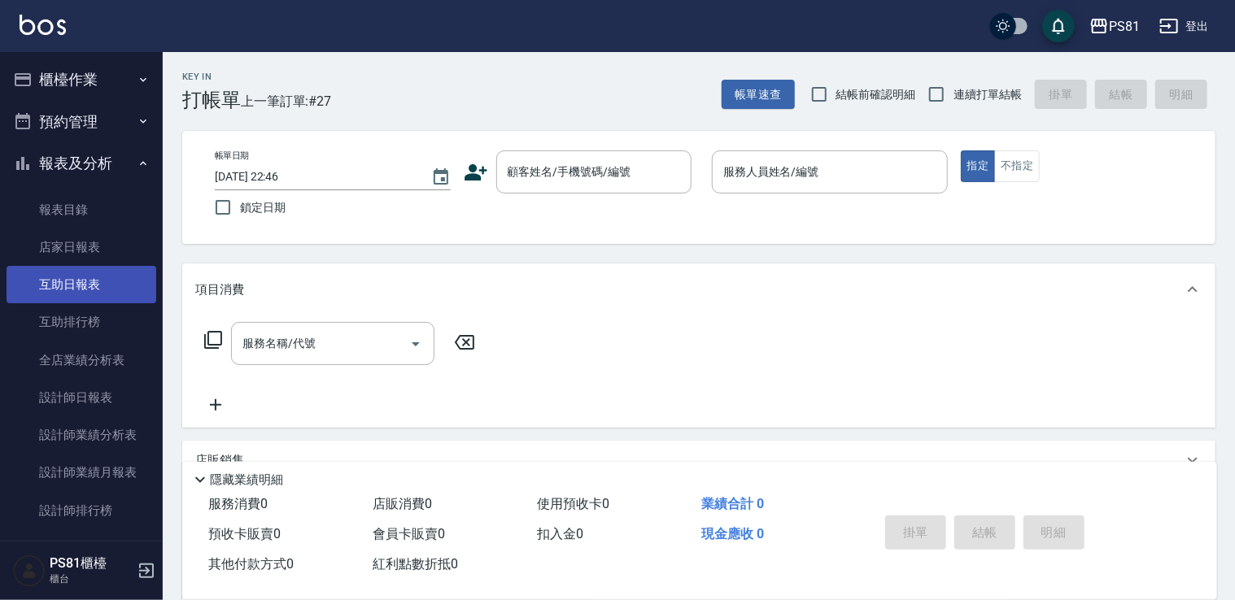
click at [106, 289] on link "互助日報表" at bounding box center [82, 284] width 150 height 37
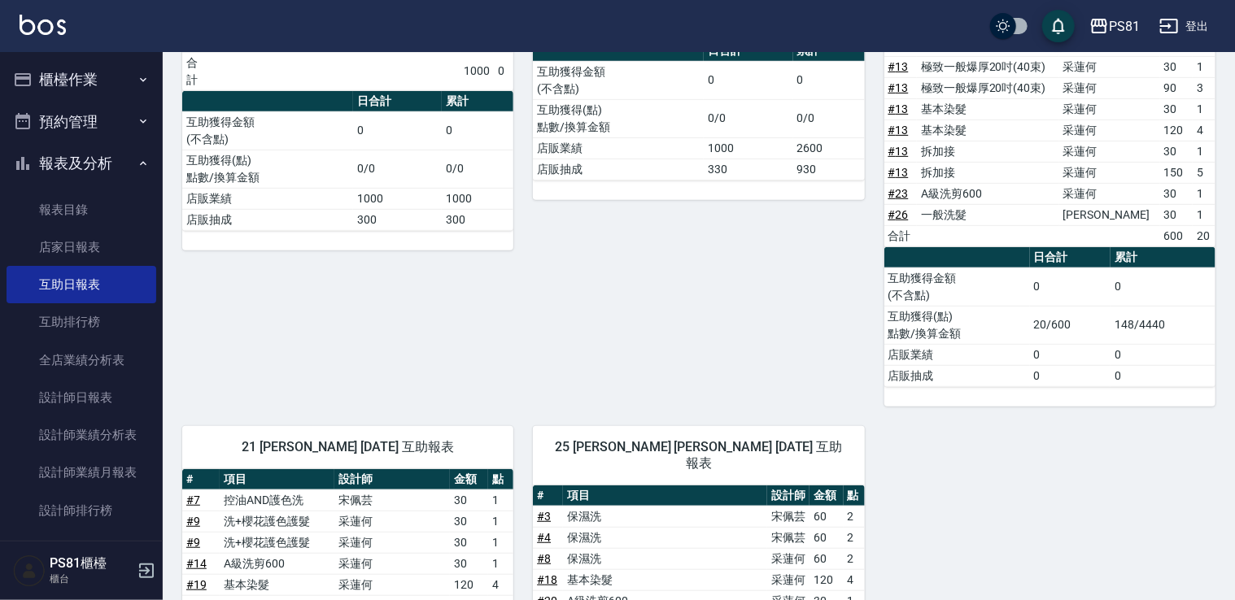
scroll to position [543, 0]
